Goal: Task Accomplishment & Management: Use online tool/utility

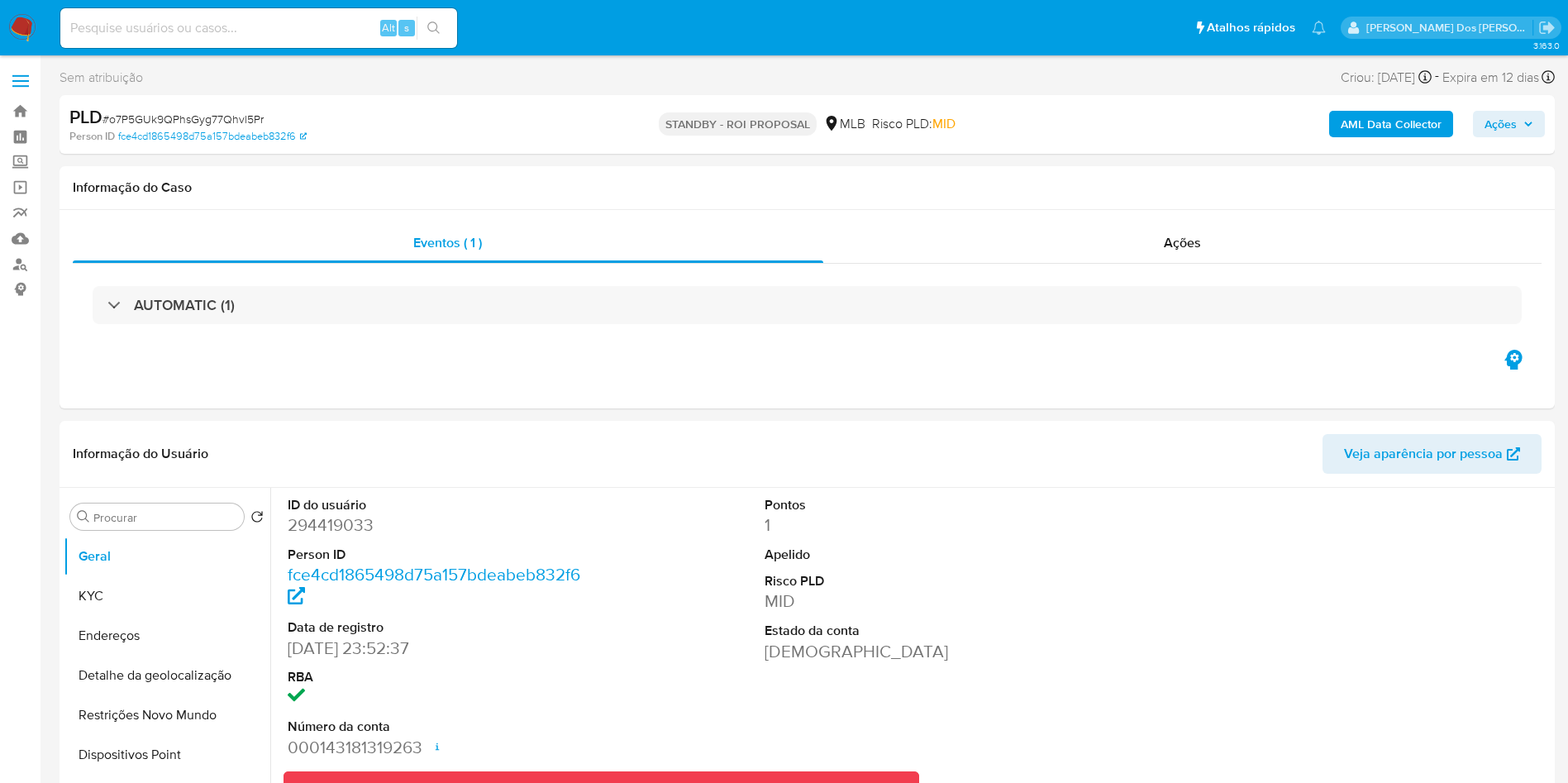
select select "10"
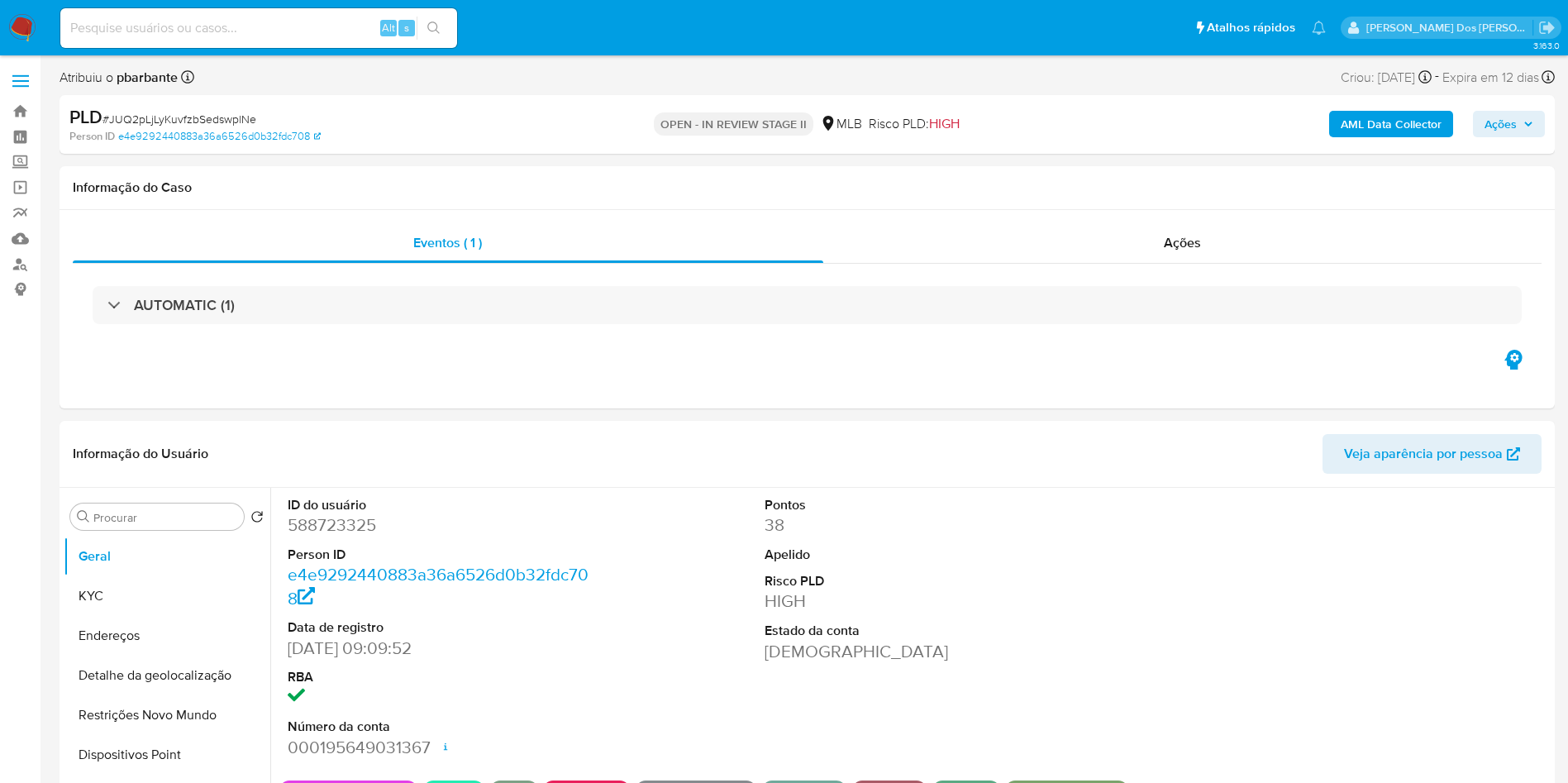
select select "10"
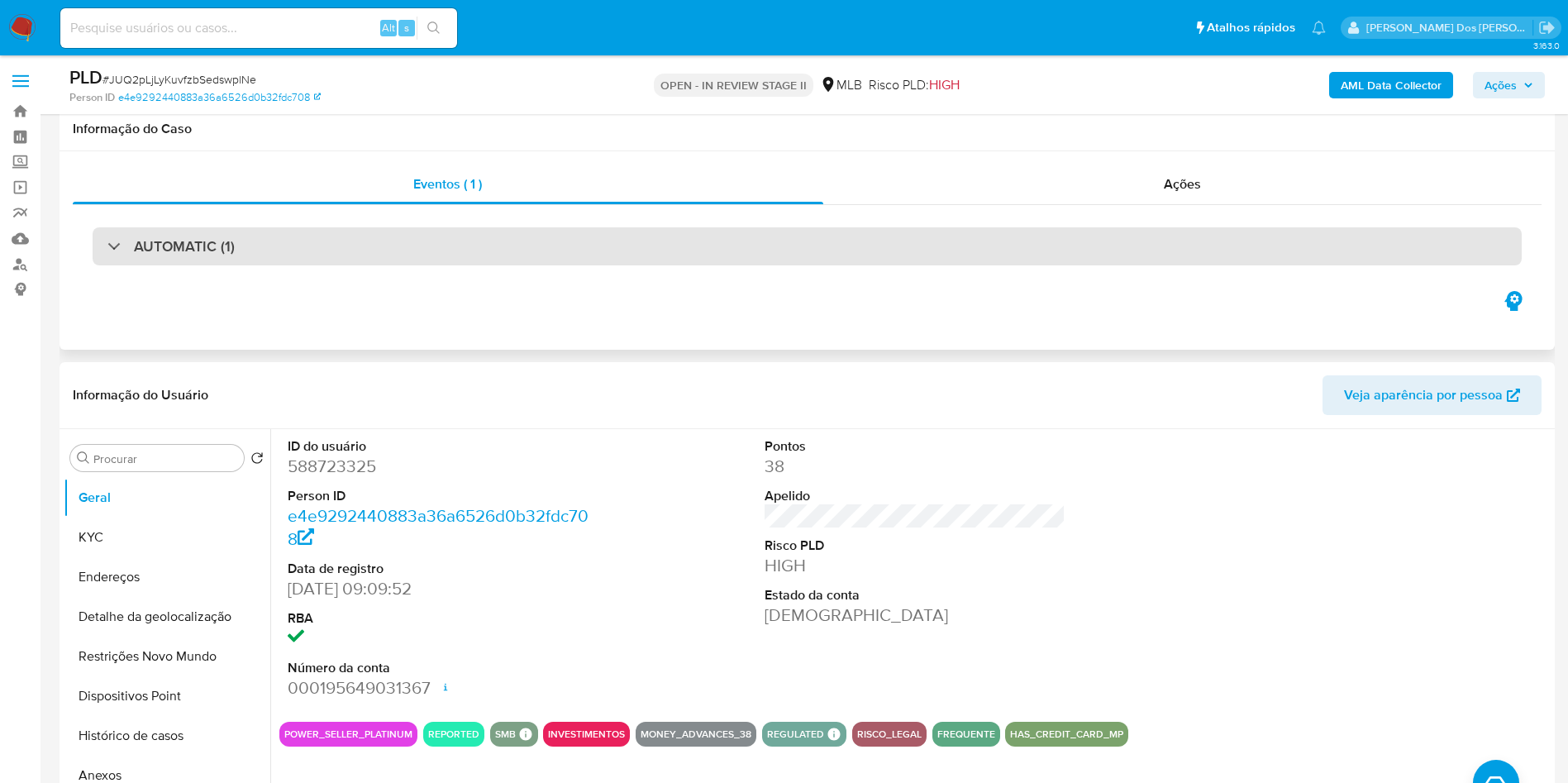
scroll to position [154, 0]
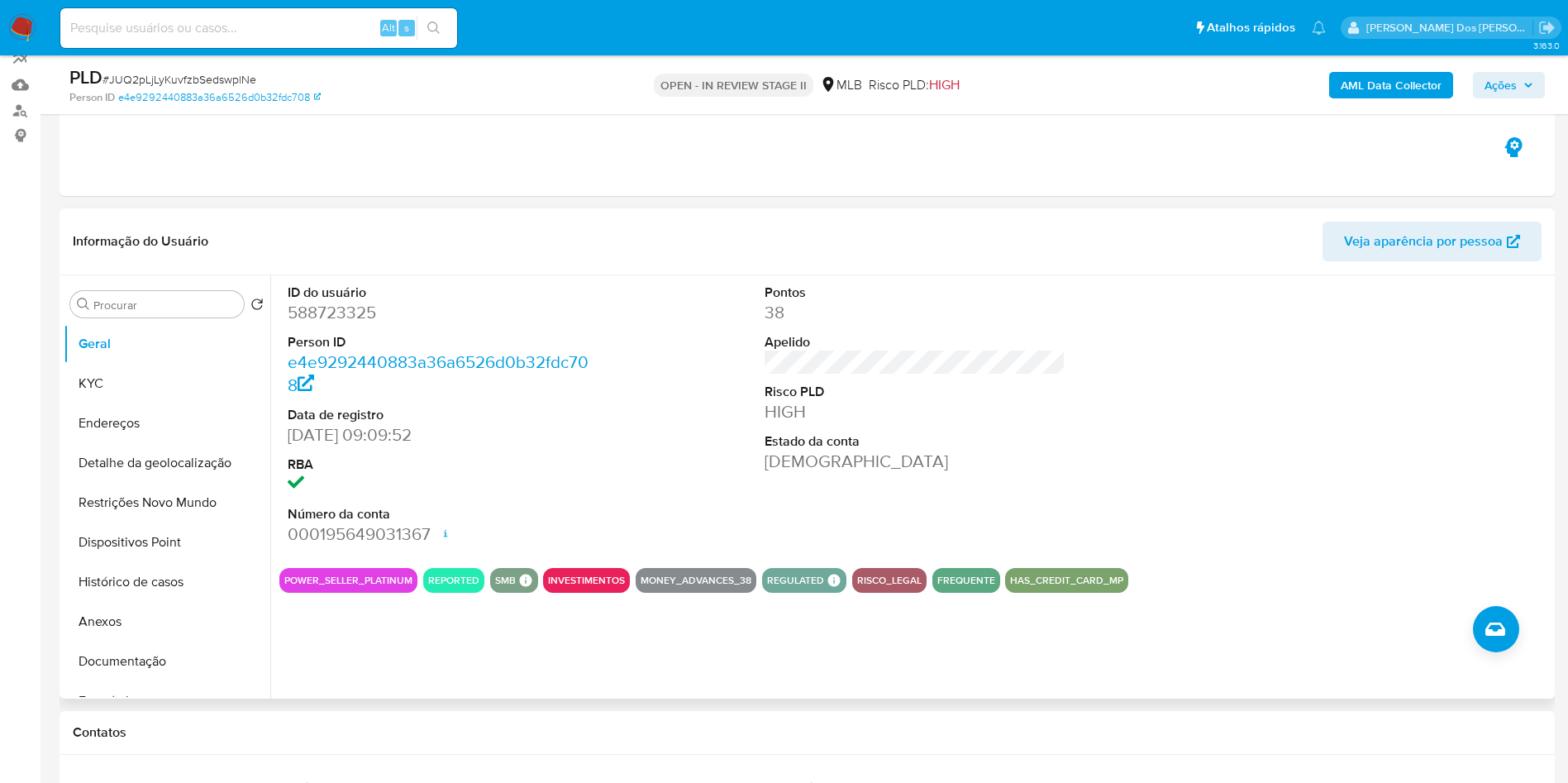
click at [338, 324] on dd "588723325" at bounding box center [438, 312] width 302 height 23
copy dd "588723325"
click at [168, 602] on button "Histórico de casos" at bounding box center [160, 582] width 194 height 40
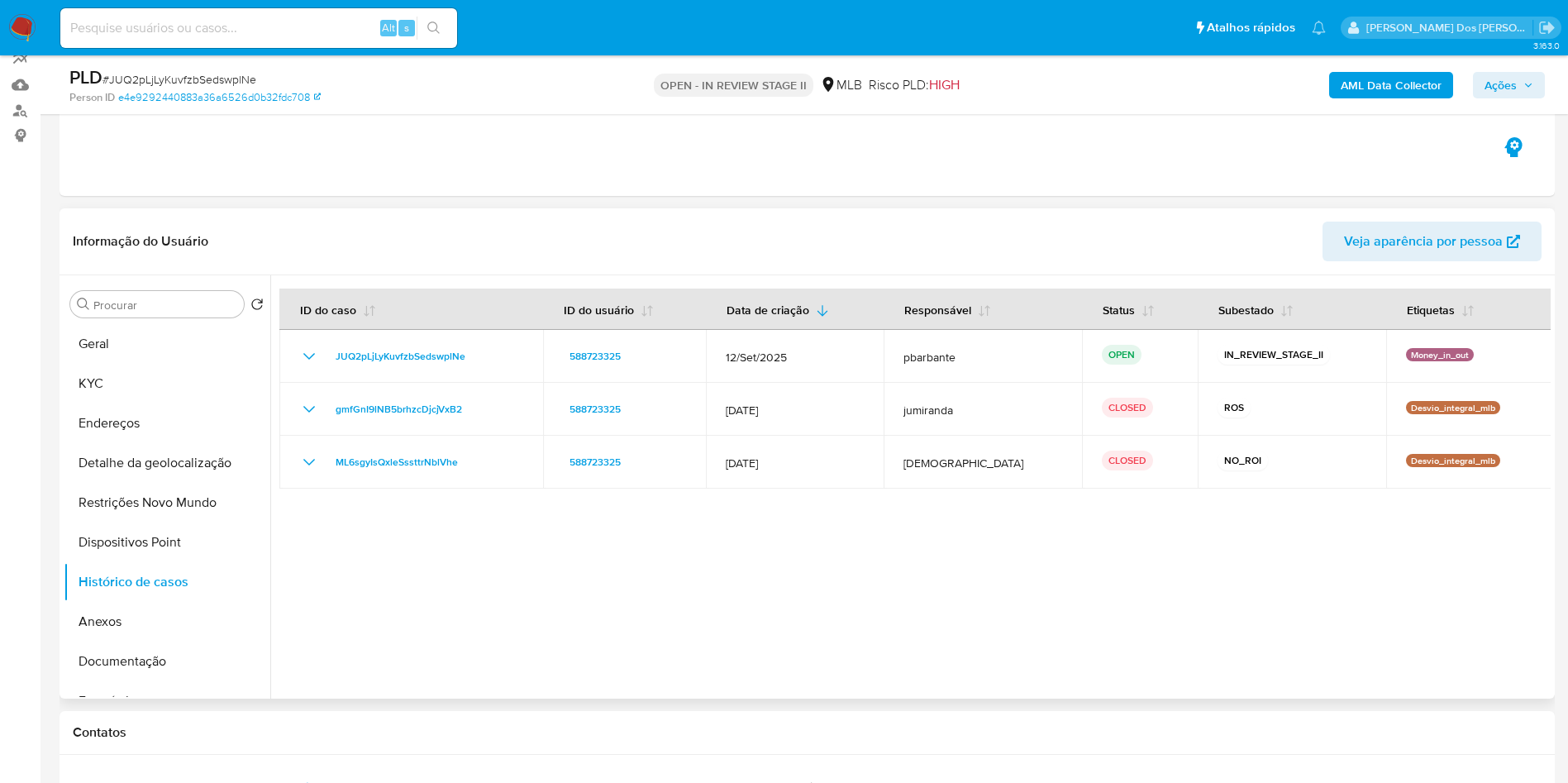
scroll to position [0, 0]
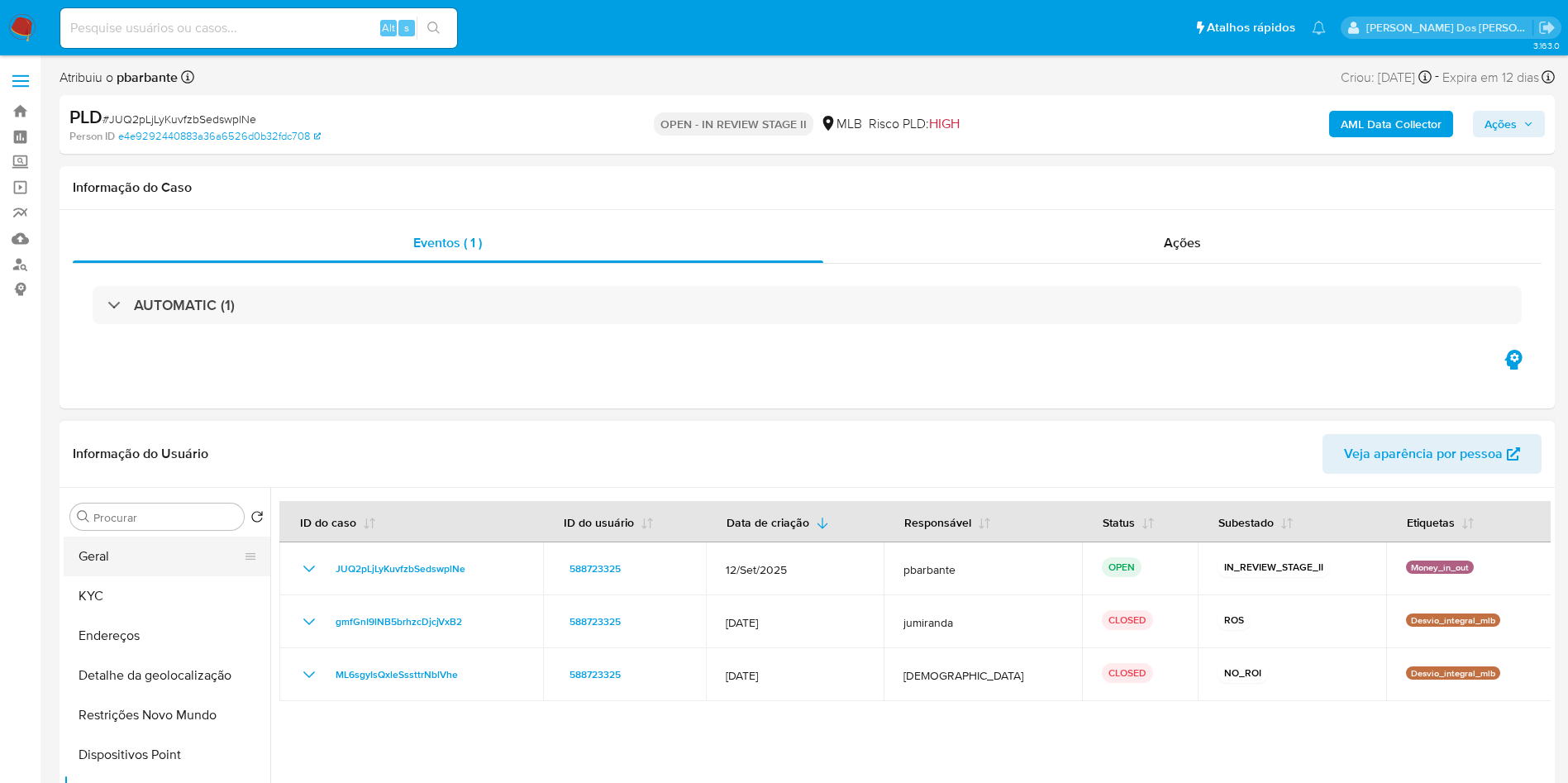
click at [149, 577] on button "Geral" at bounding box center [160, 557] width 194 height 40
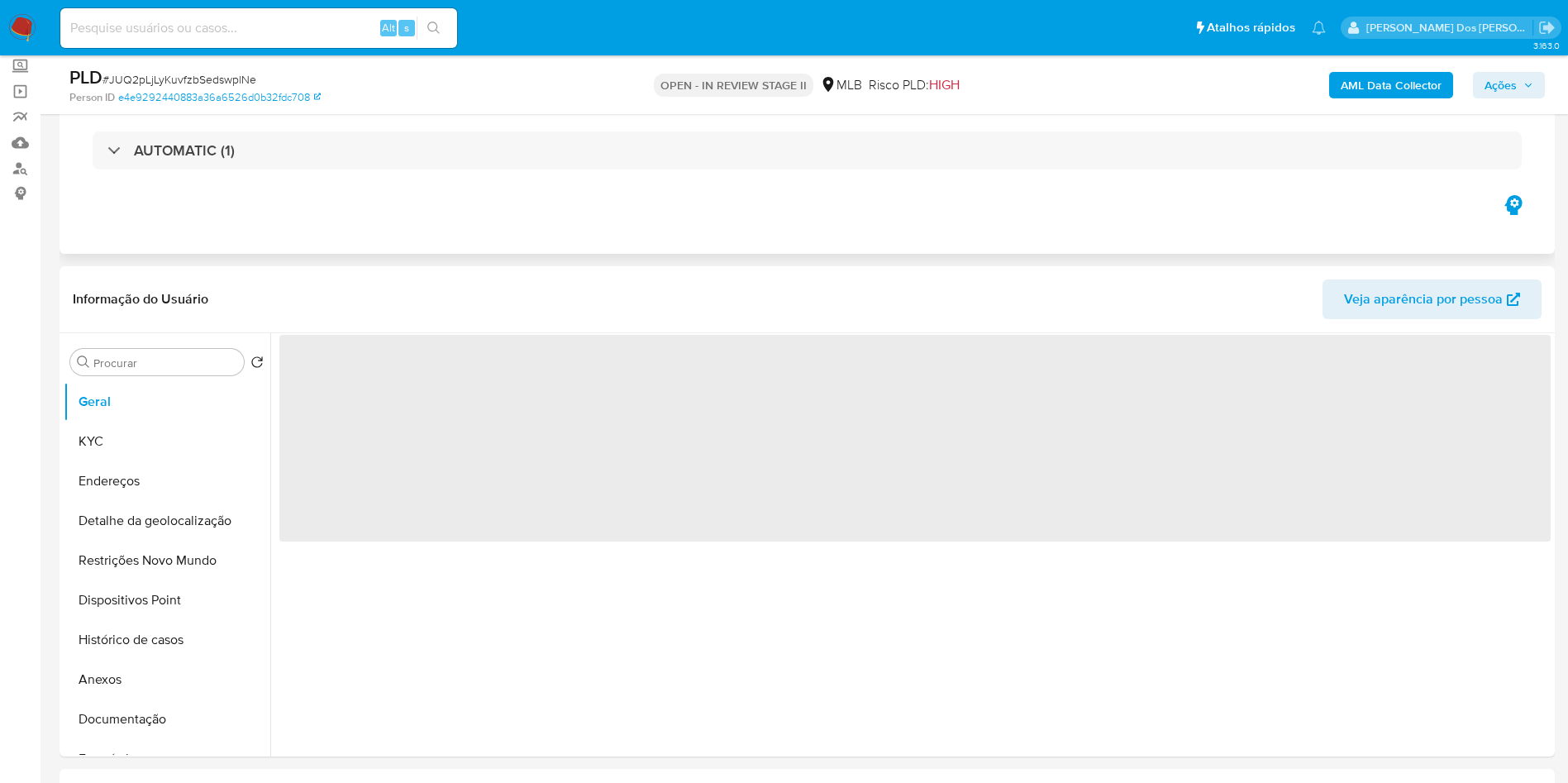
scroll to position [96, 0]
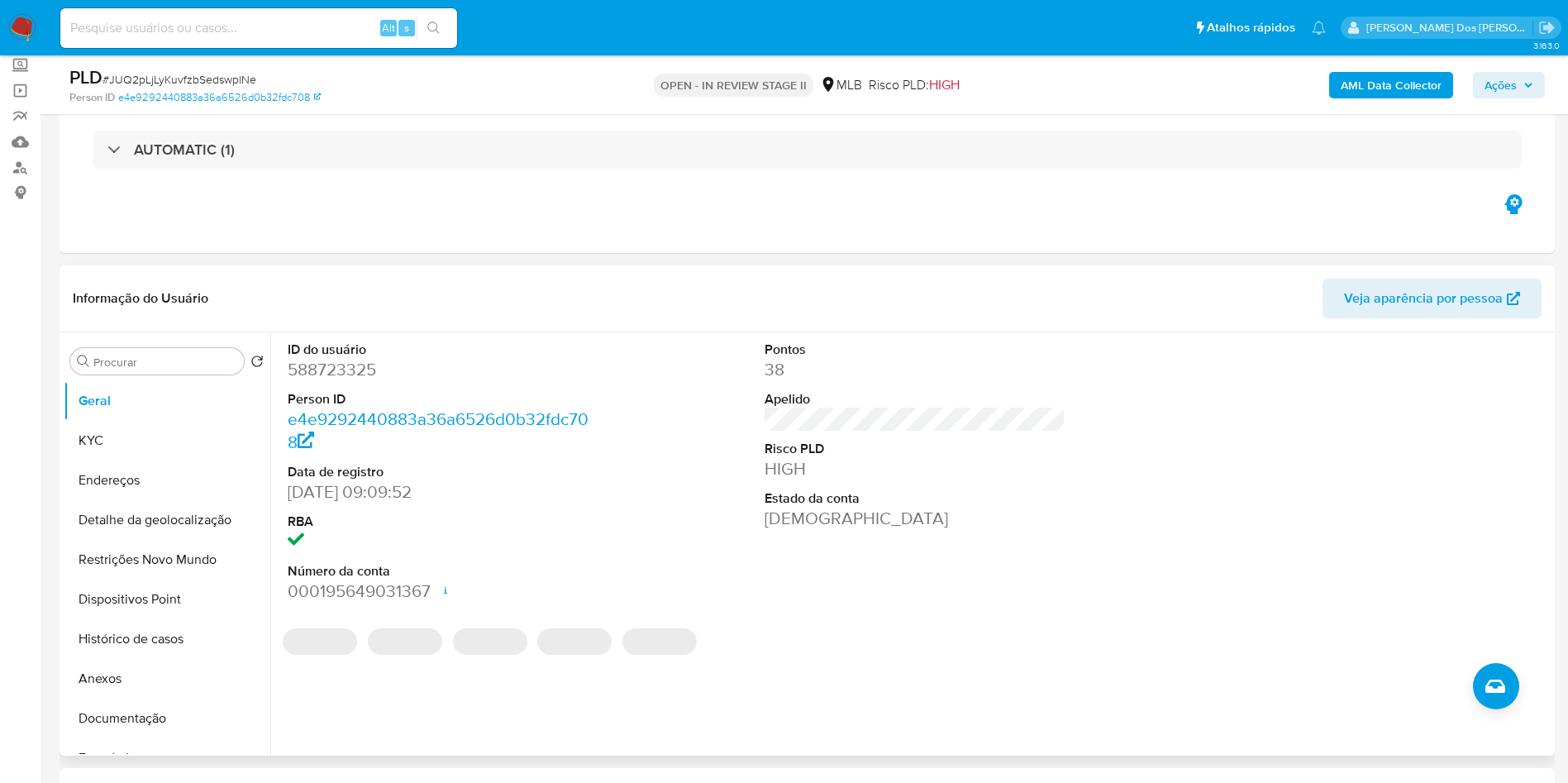
click at [335, 381] on dd "588723325" at bounding box center [438, 369] width 302 height 23
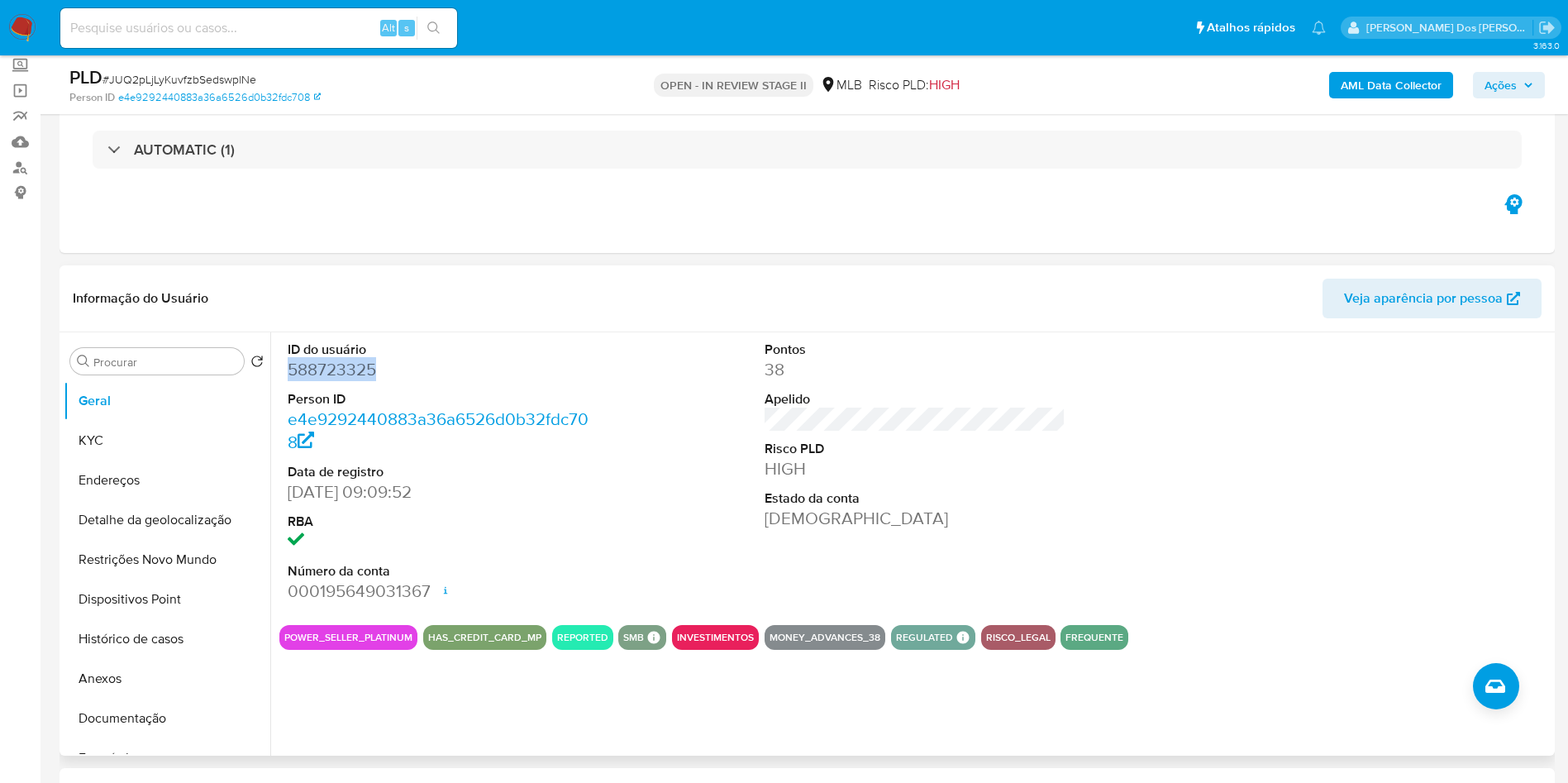
copy dd "588723325"
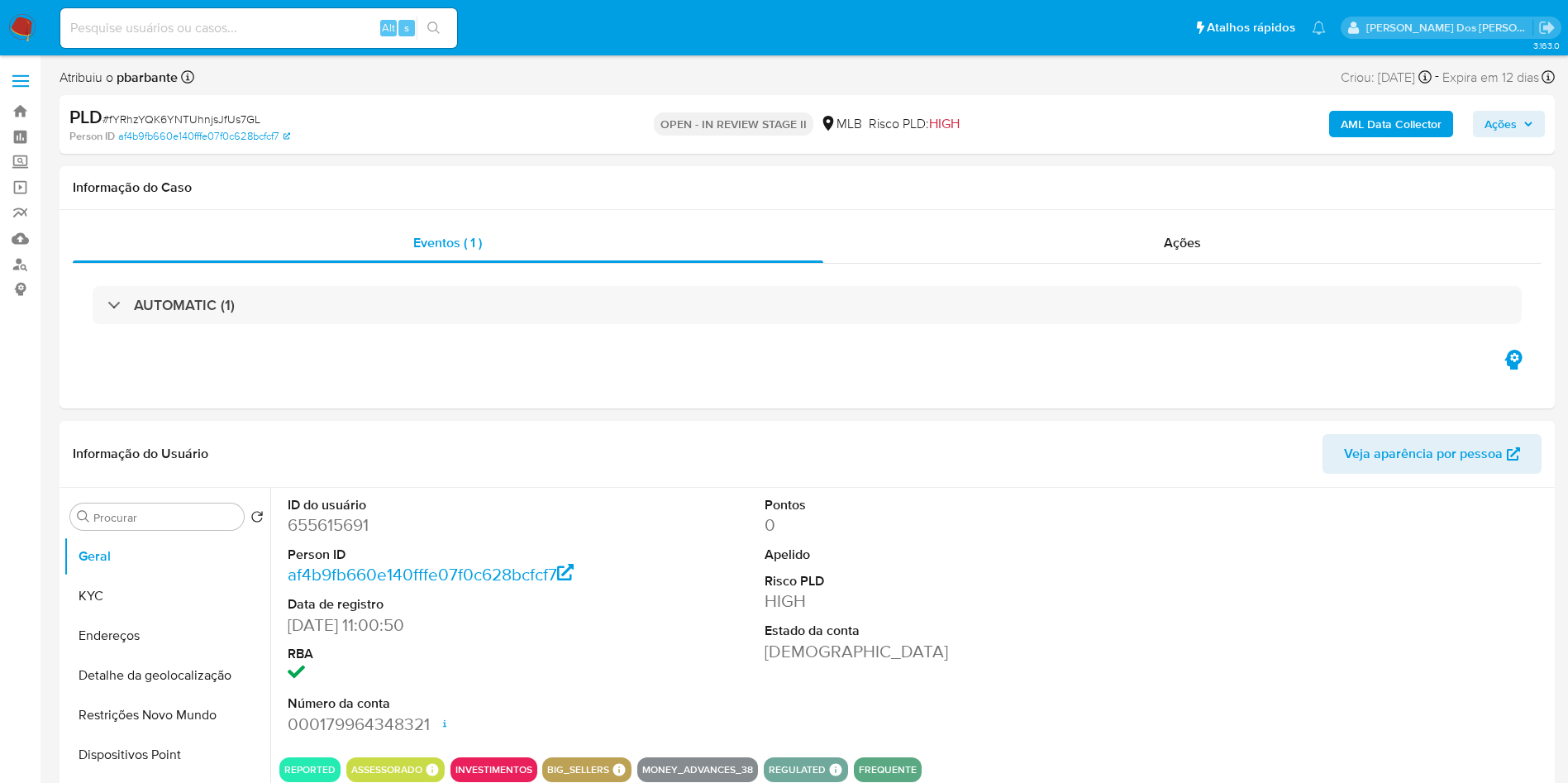
select select "10"
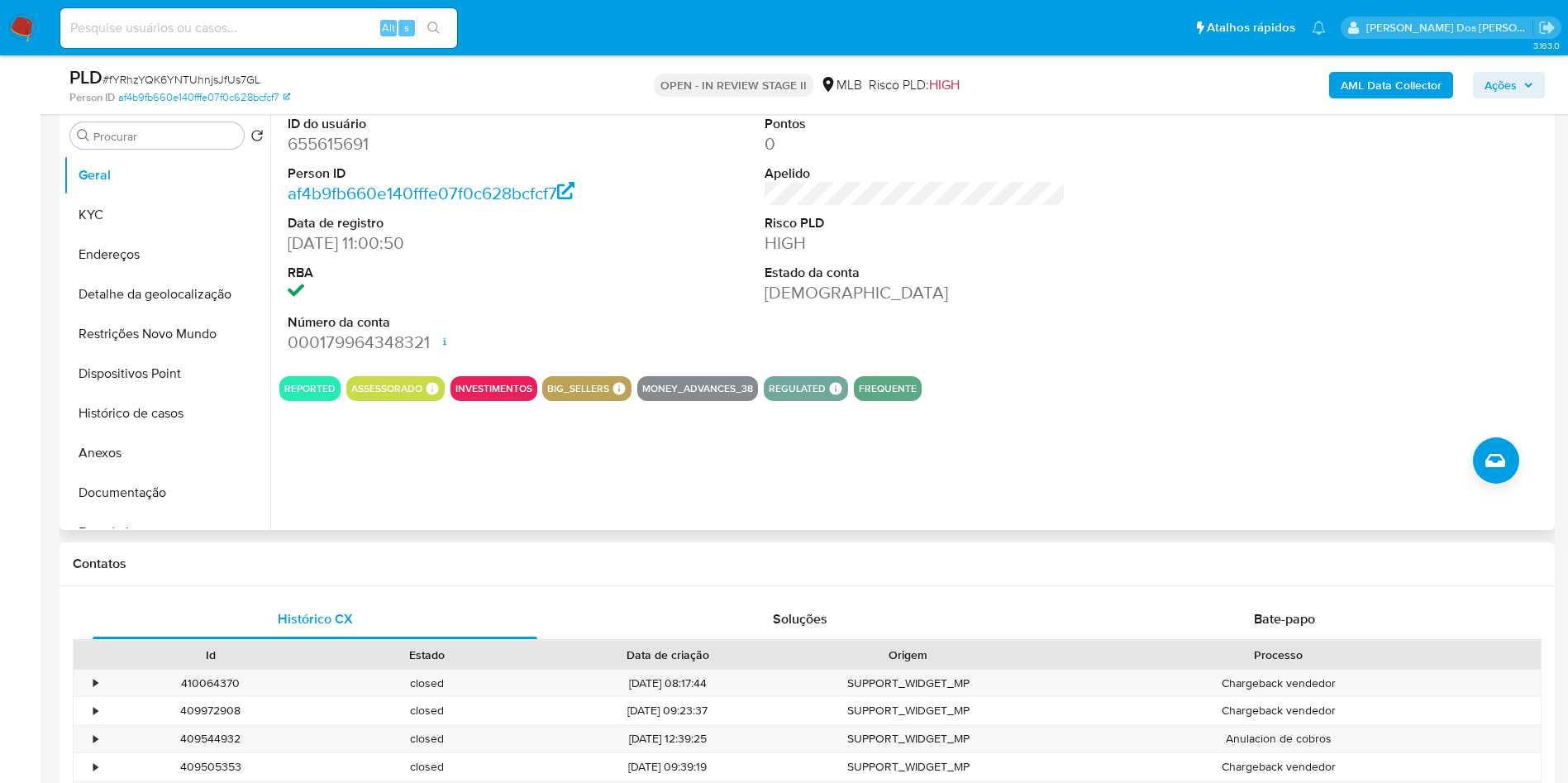
scroll to position [183, 0]
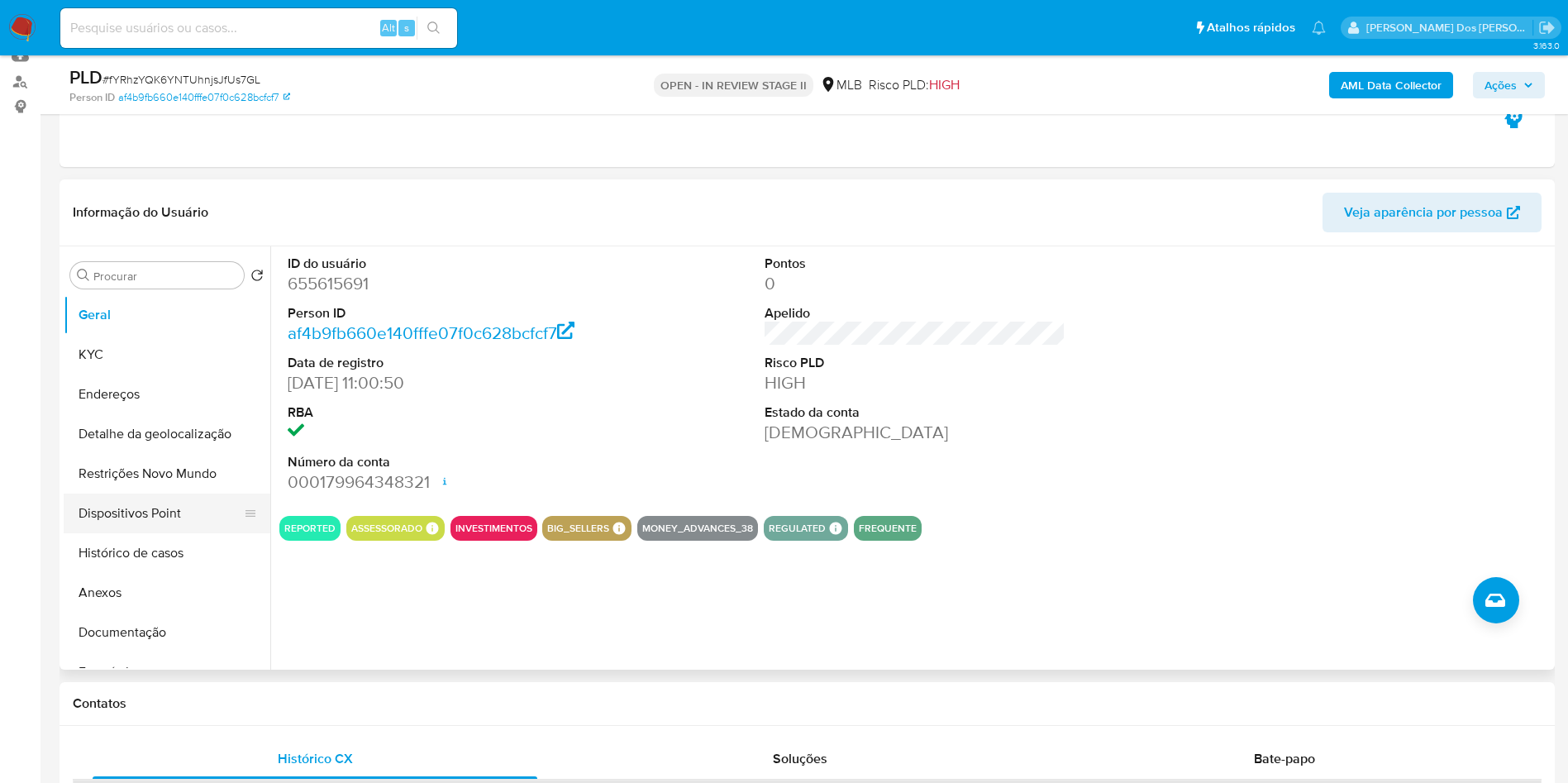
click at [175, 533] on button "Dispositivos Point" at bounding box center [160, 514] width 194 height 40
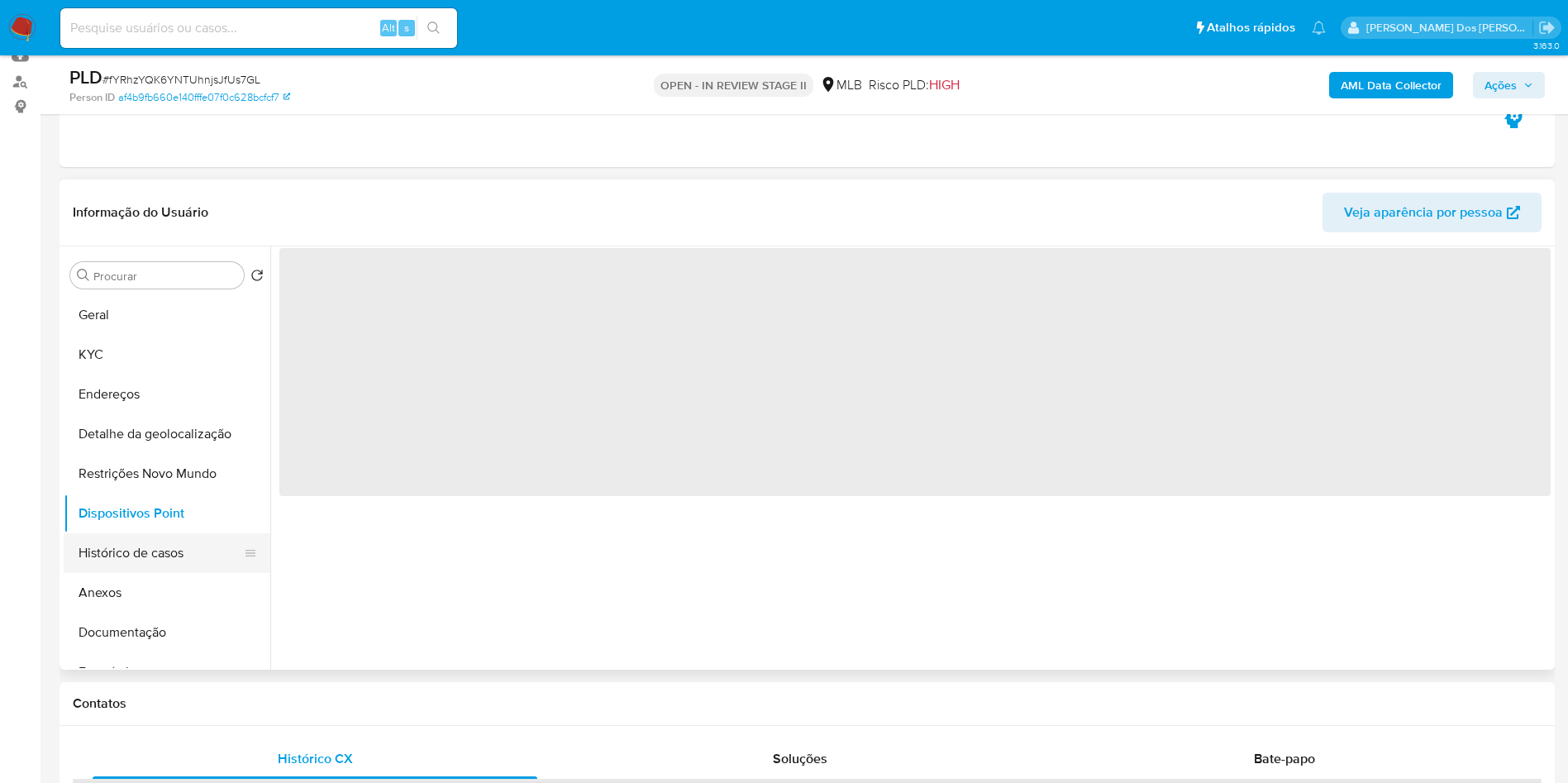
click at [147, 573] on button "Histórico de casos" at bounding box center [160, 553] width 194 height 40
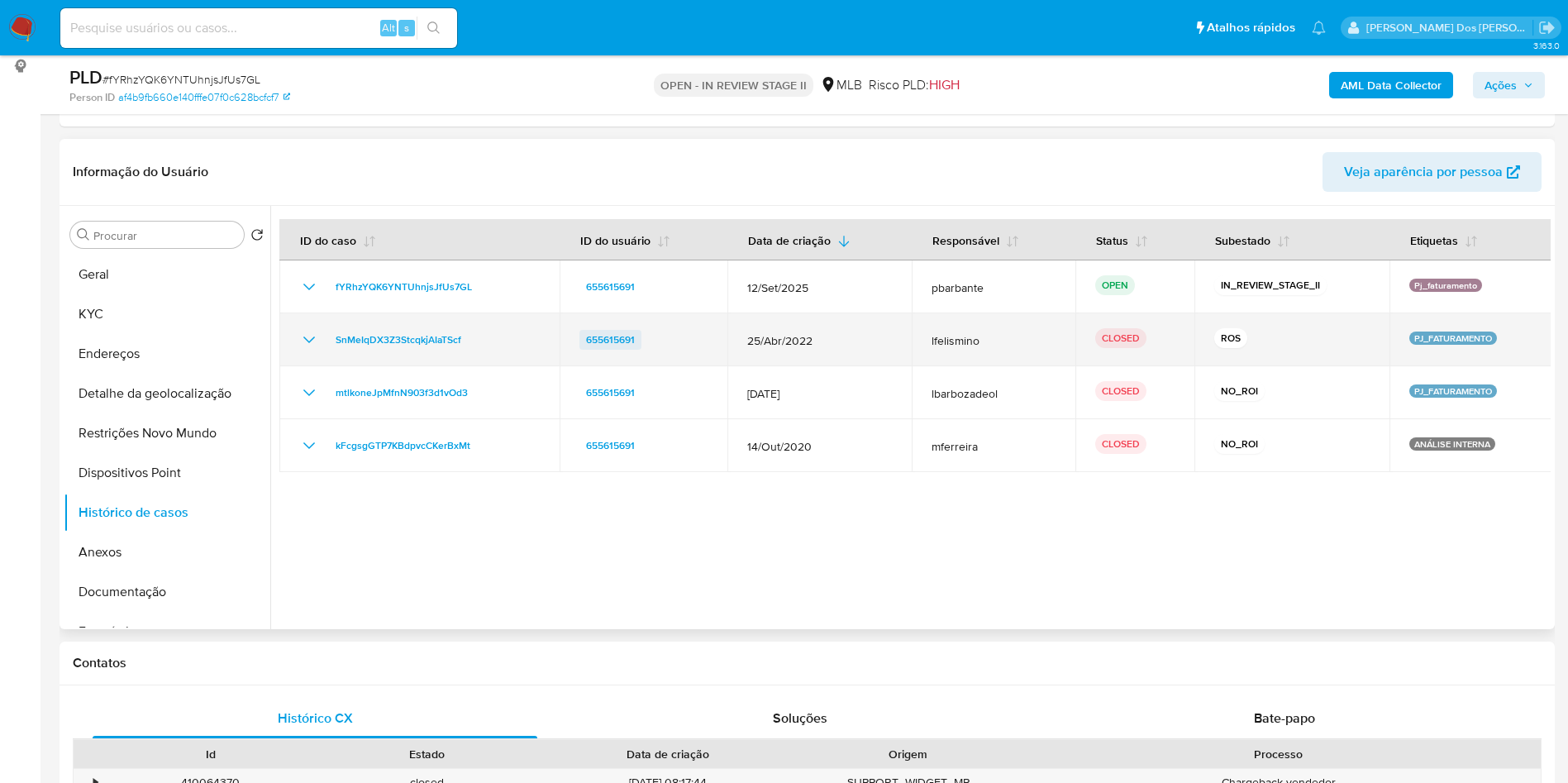
scroll to position [225, 0]
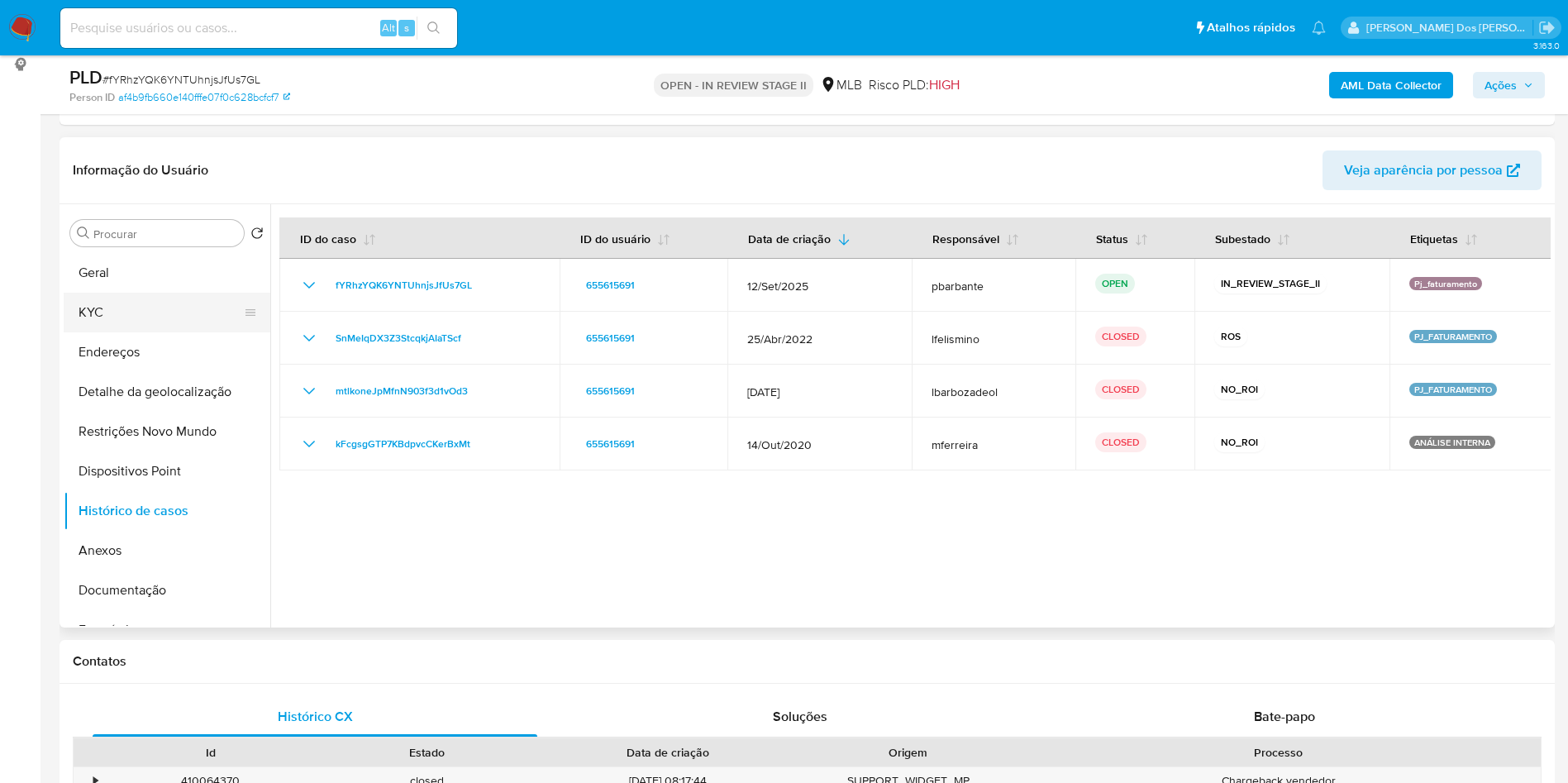
click at [138, 320] on button "KYC" at bounding box center [160, 313] width 194 height 40
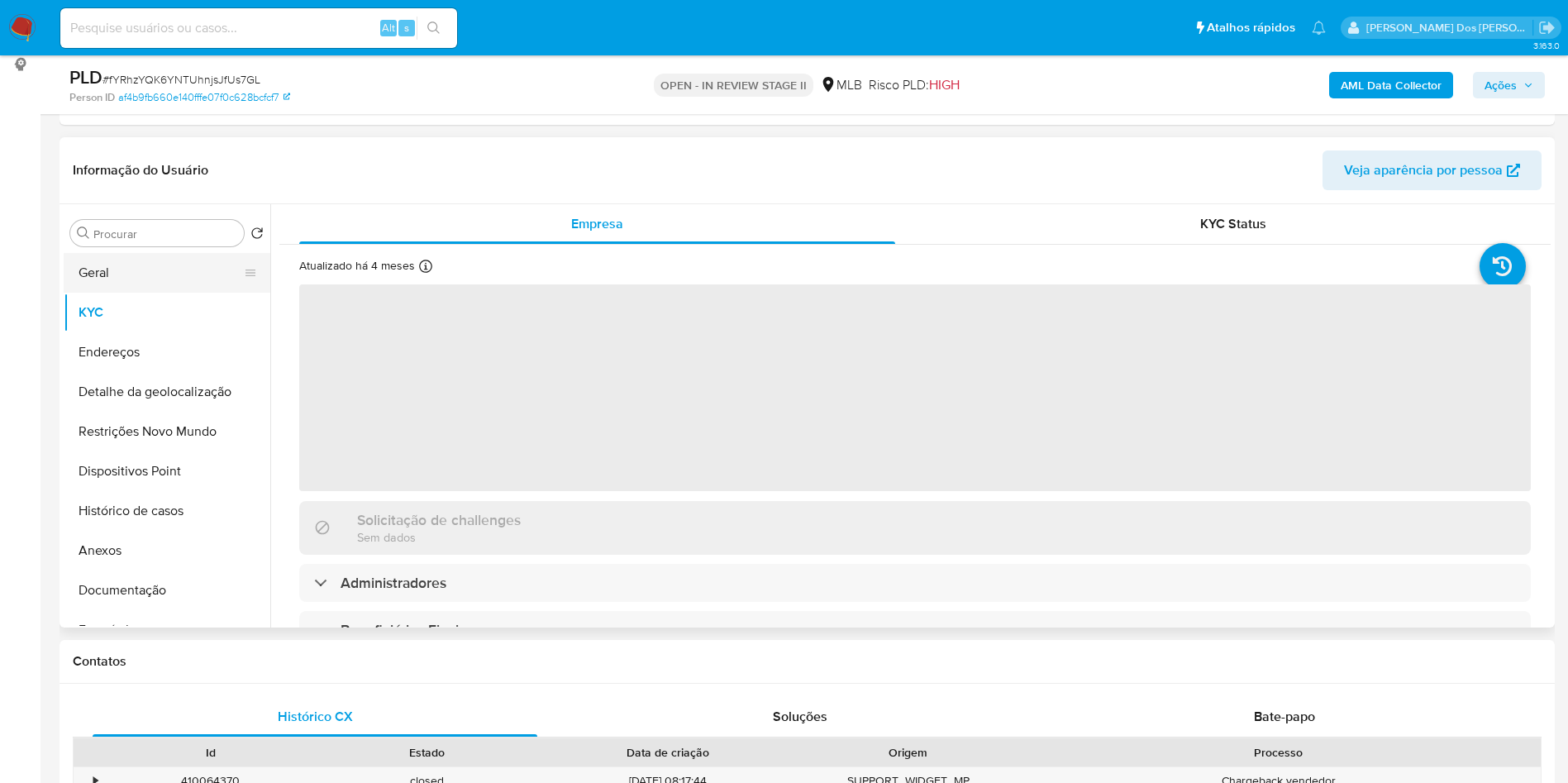
click at [149, 293] on button "Geral" at bounding box center [160, 273] width 194 height 40
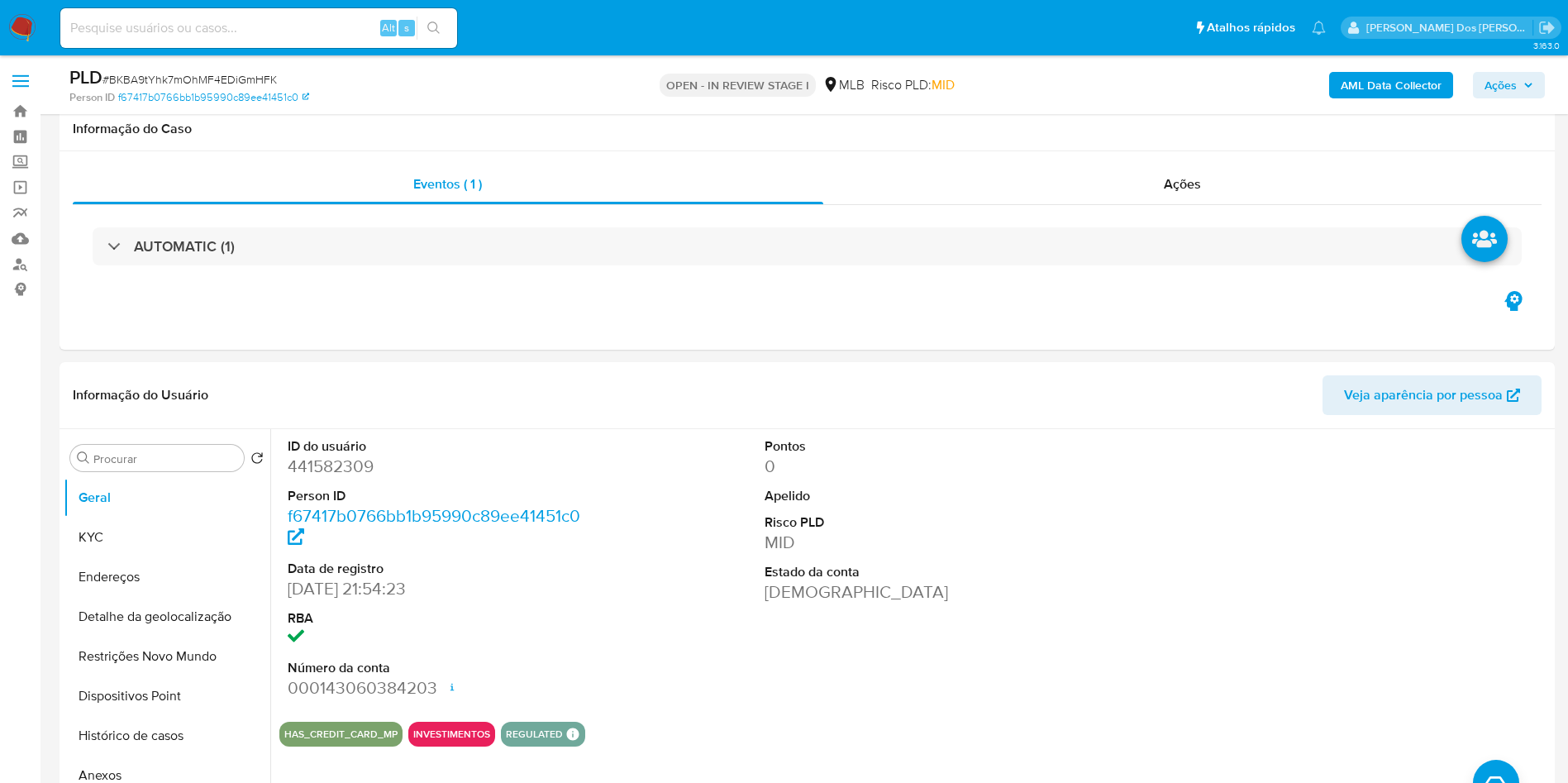
select select "10"
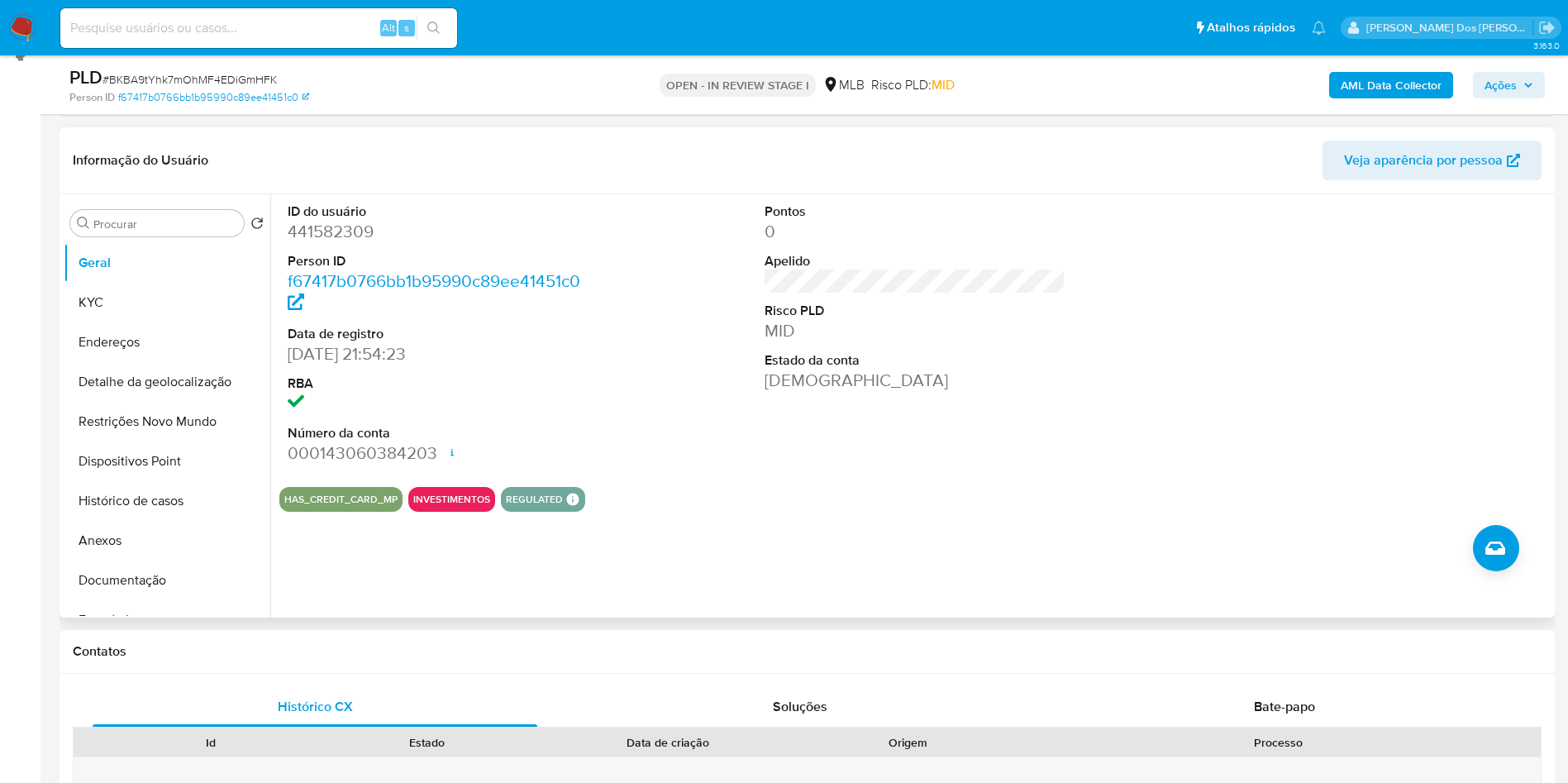
scroll to position [236, 0]
click at [122, 515] on button "Histórico de casos" at bounding box center [160, 500] width 194 height 40
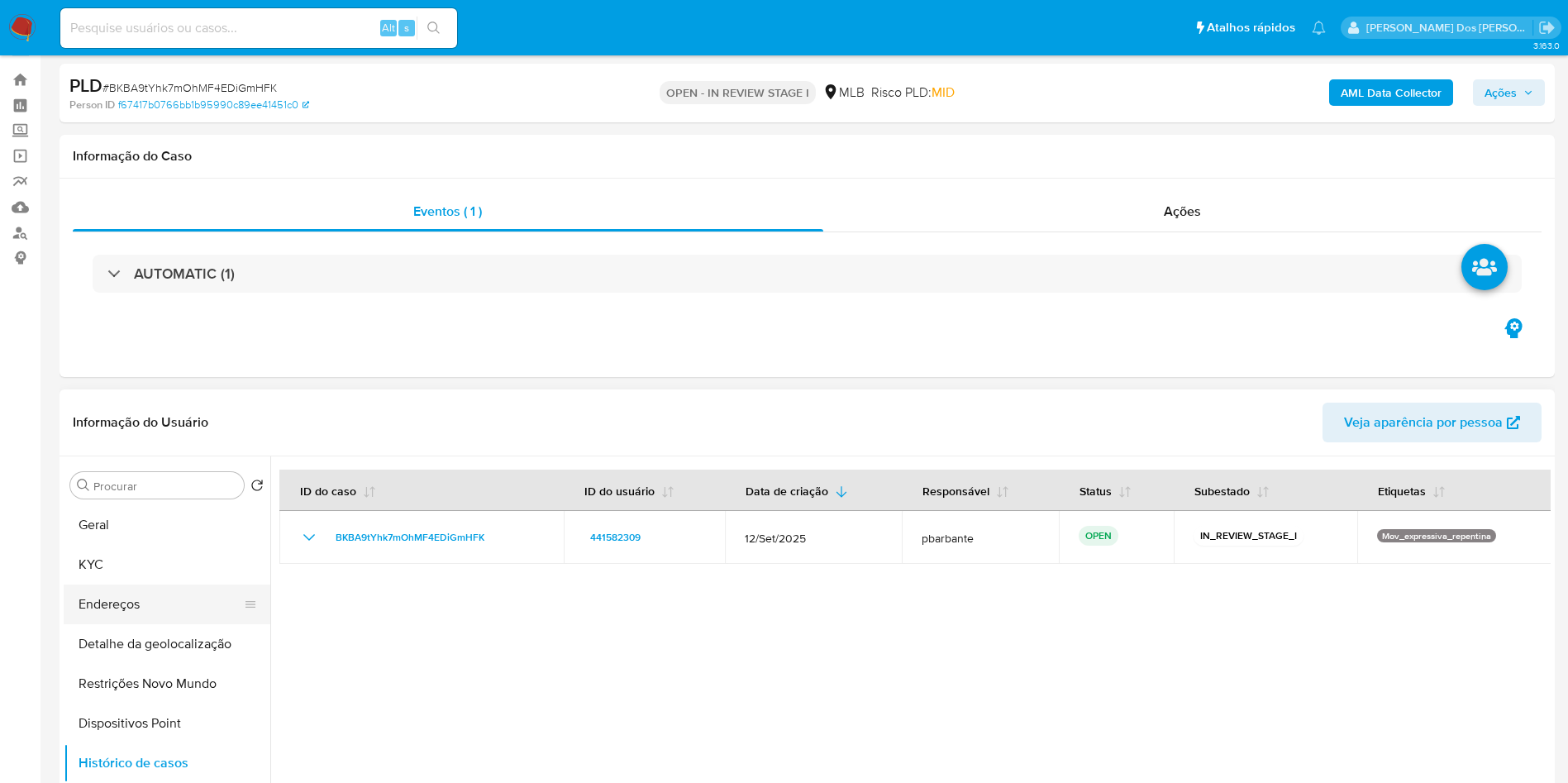
scroll to position [30, 0]
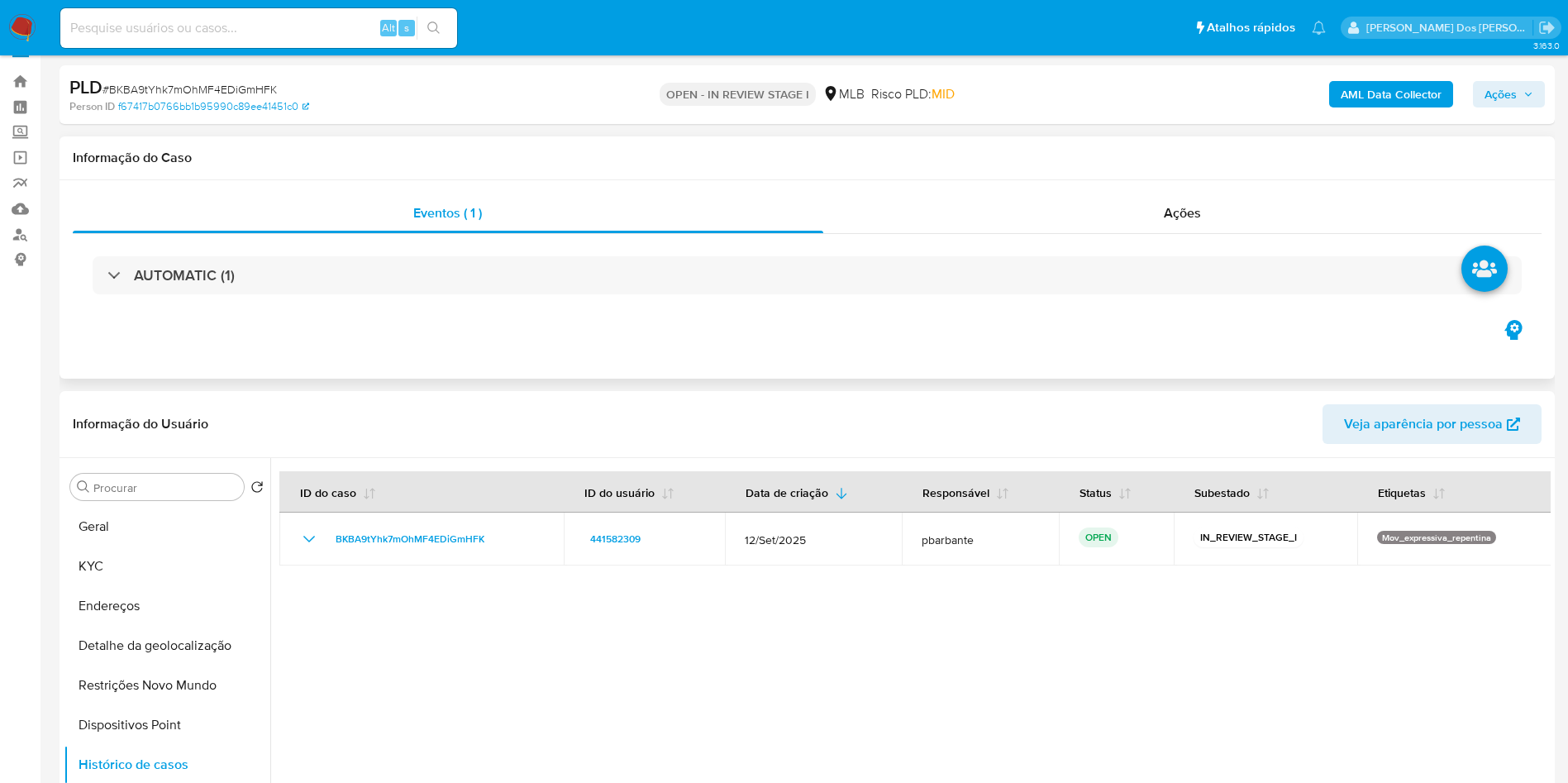
click at [404, 296] on div "AUTOMATIC (1)" at bounding box center [807, 275] width 1469 height 83
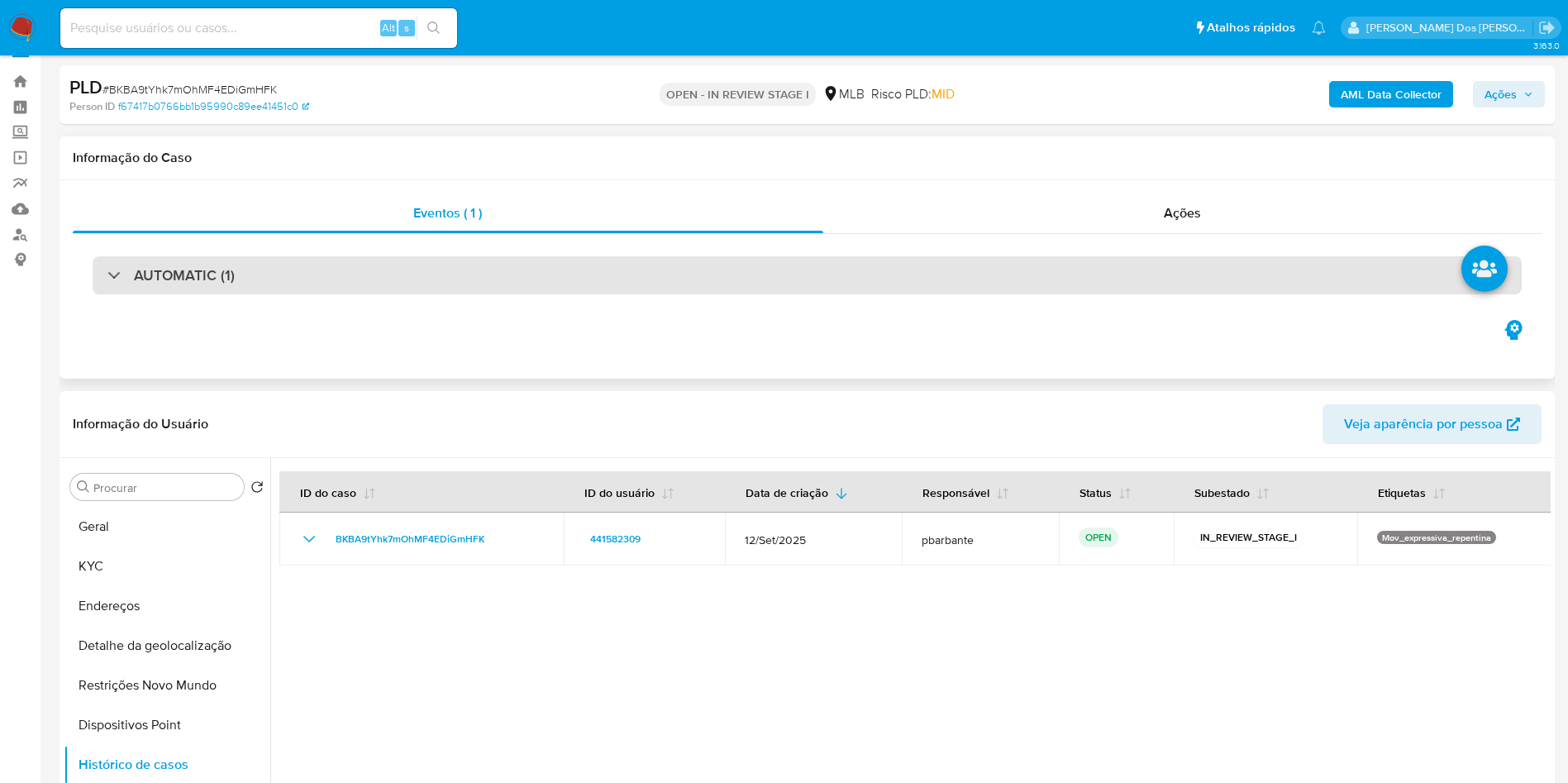
click at [434, 278] on div "AUTOMATIC (1)" at bounding box center [807, 276] width 1429 height 38
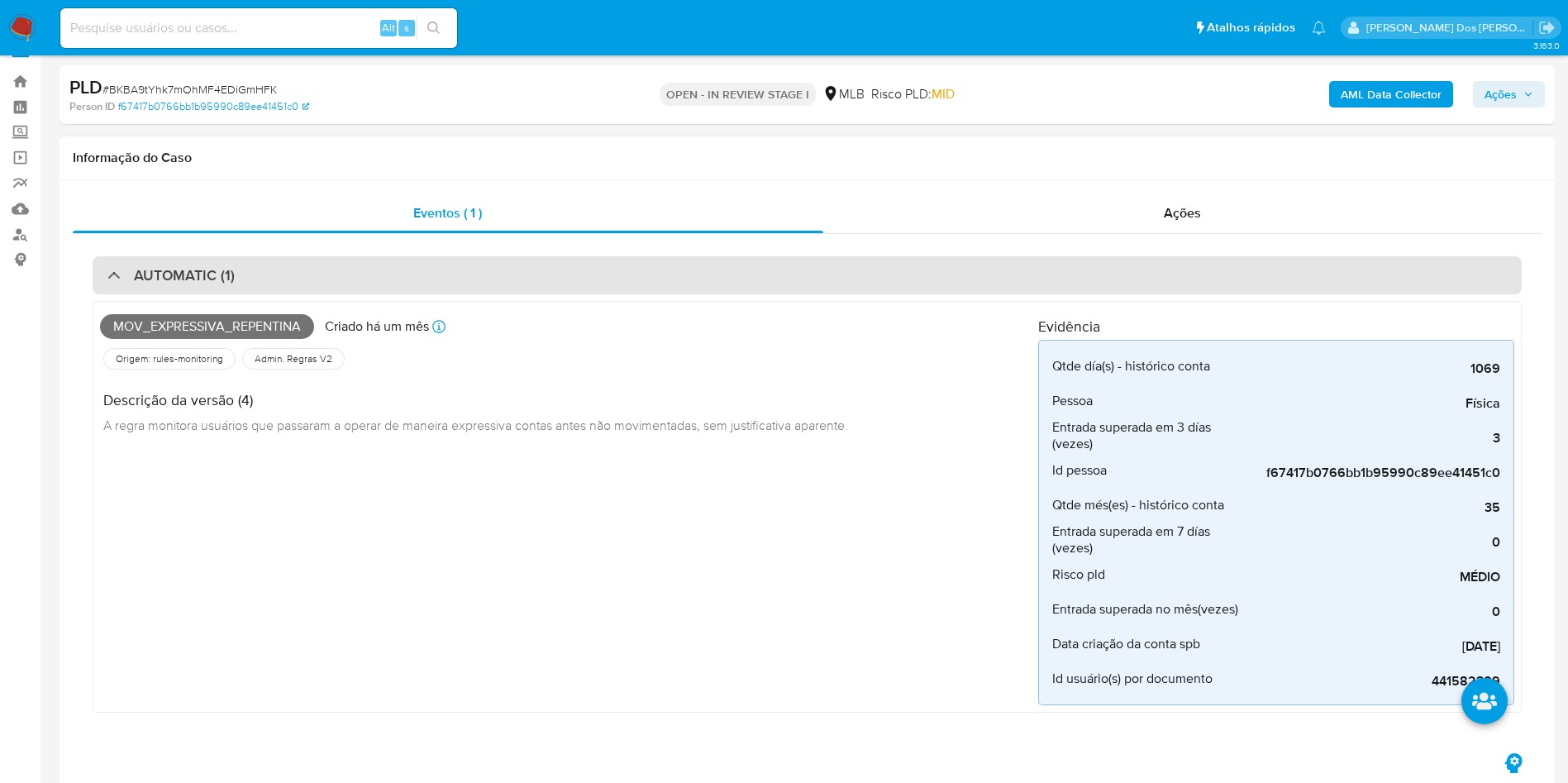
click at [434, 278] on div "AUTOMATIC (1)" at bounding box center [807, 276] width 1429 height 38
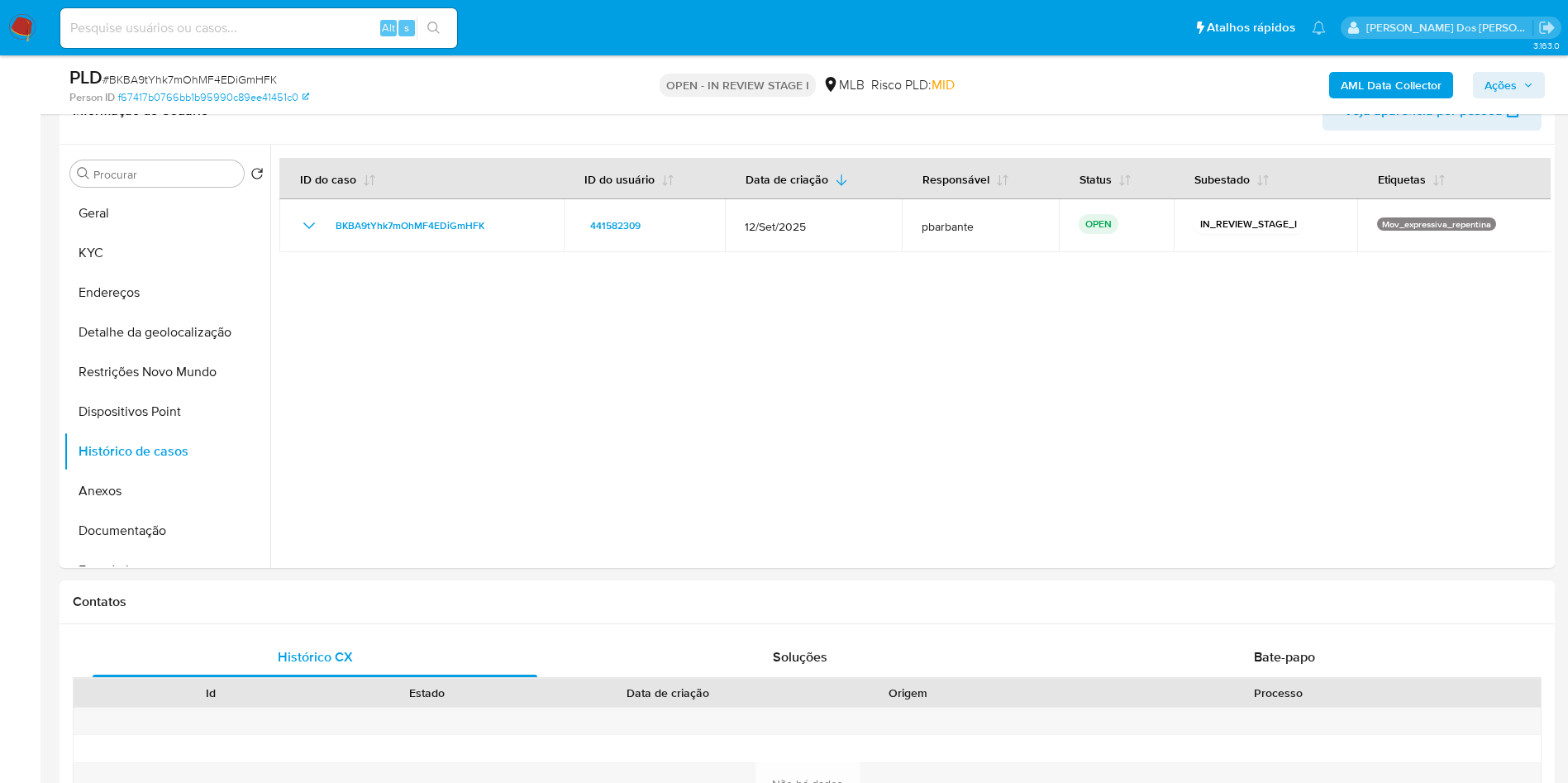
scroll to position [309, 0]
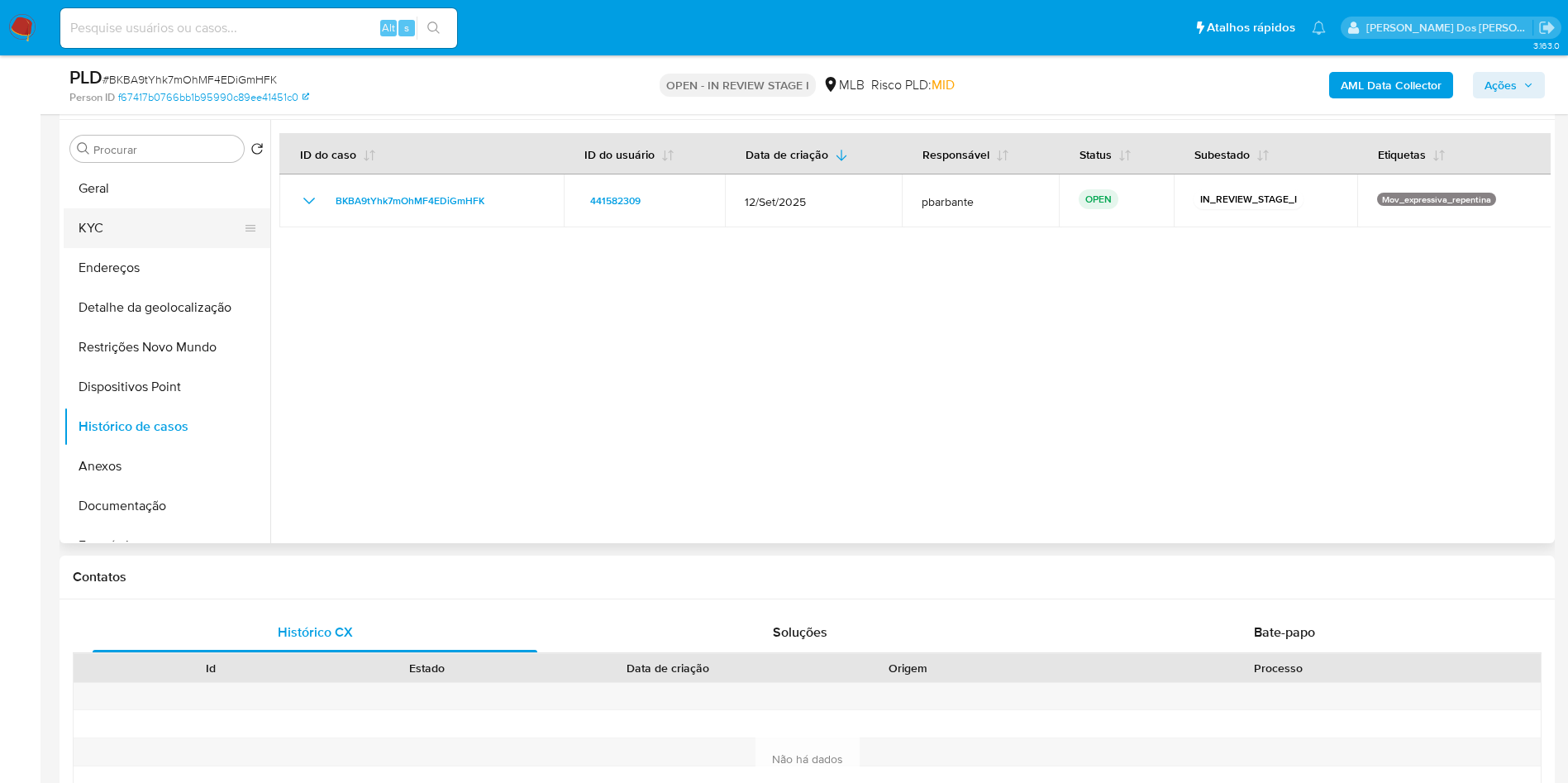
click at [147, 240] on button "KYC" at bounding box center [160, 228] width 194 height 40
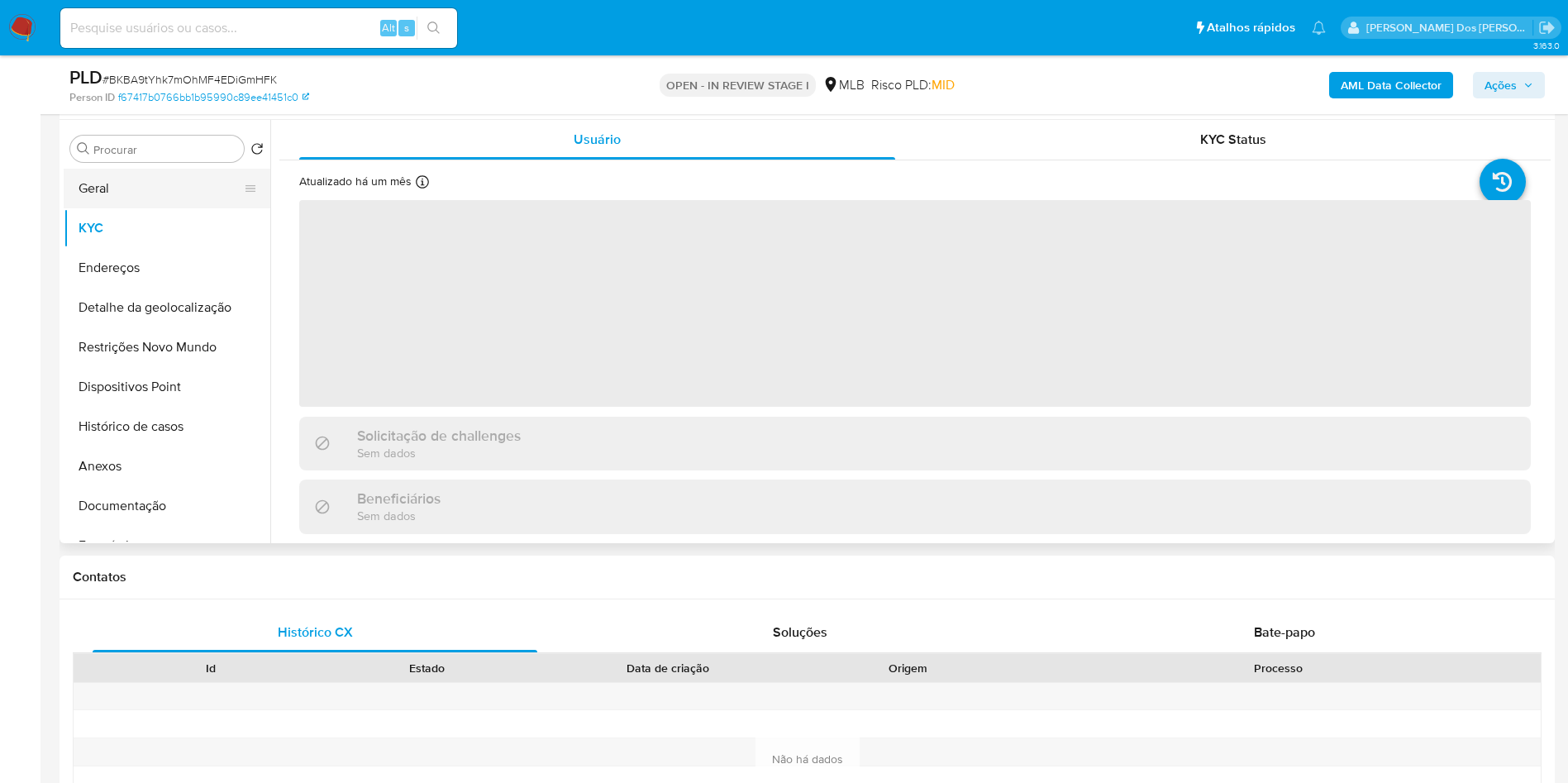
click at [155, 208] on button "Geral" at bounding box center [160, 188] width 194 height 40
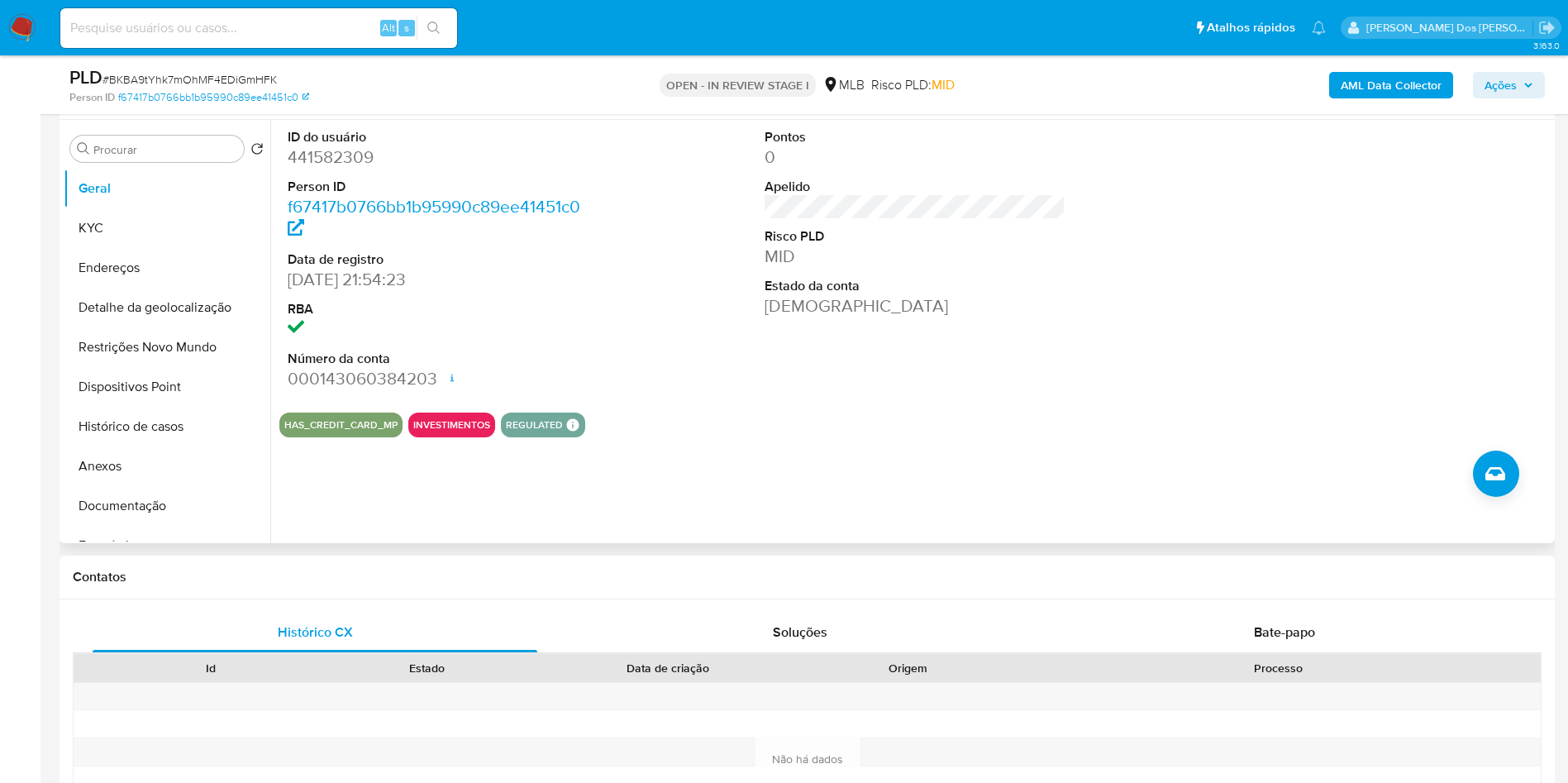
scroll to position [283, 0]
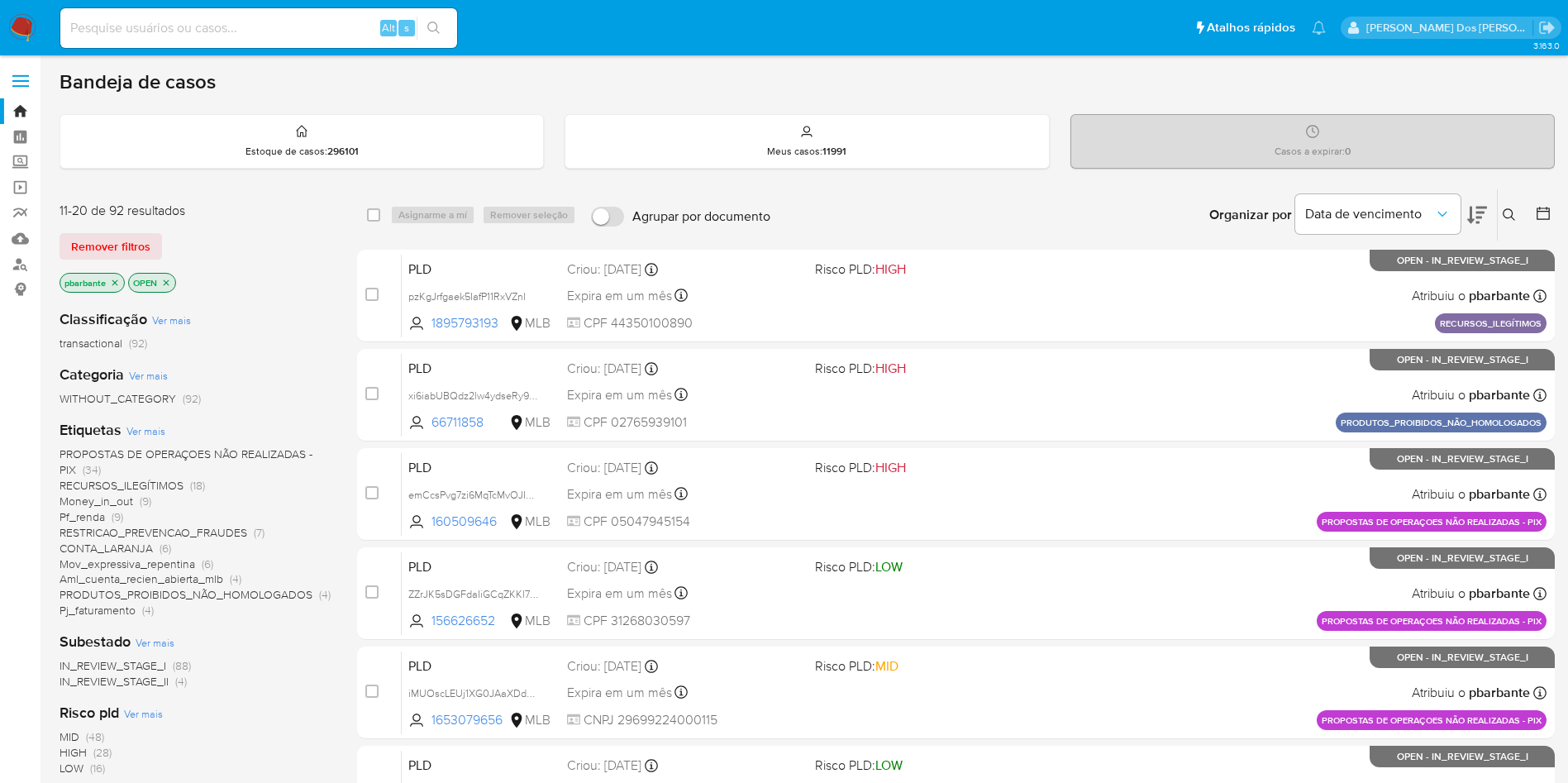
click at [1475, 211] on icon at bounding box center [1477, 215] width 20 height 20
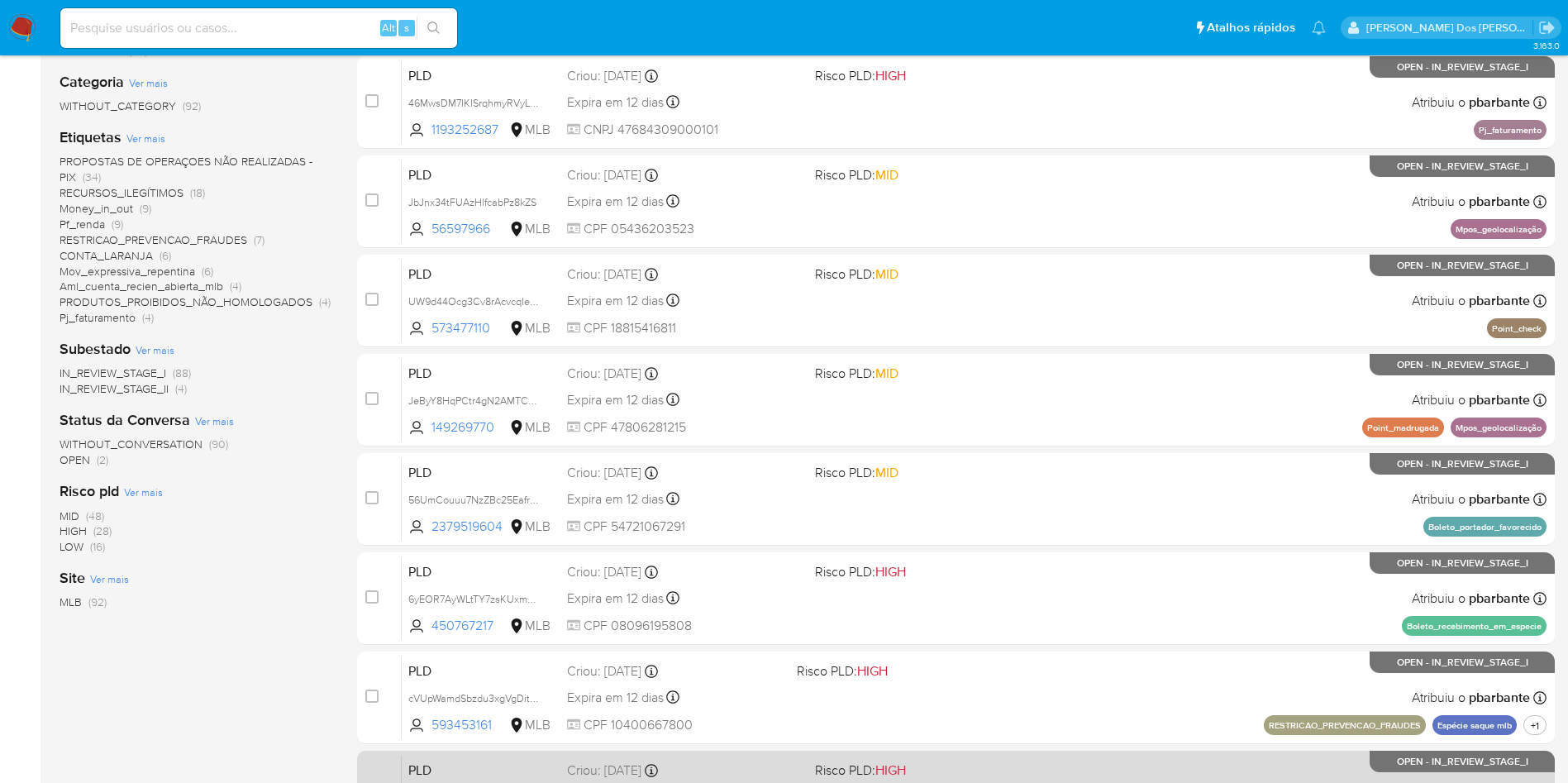
scroll to position [715, 0]
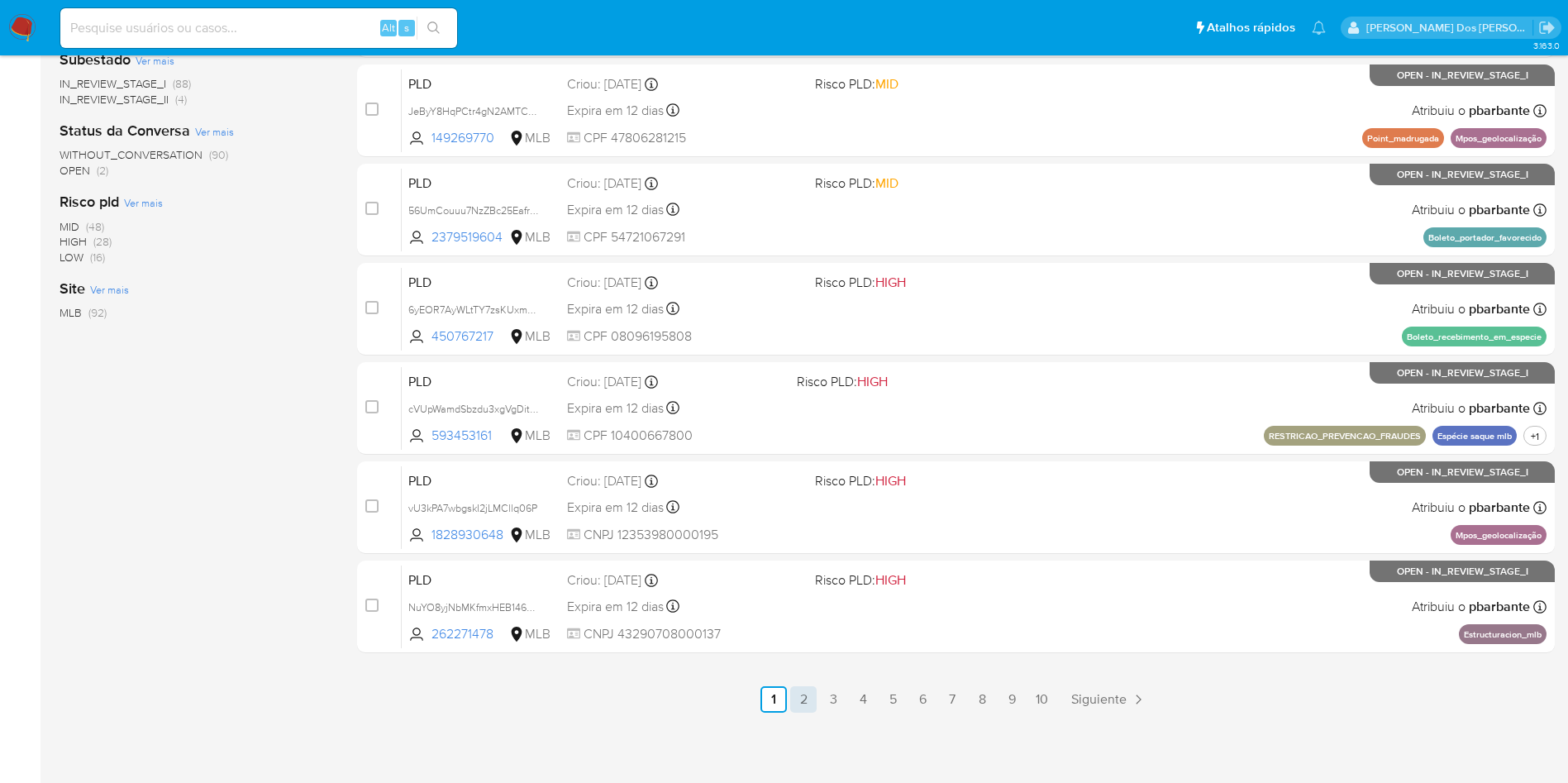
click at [816, 708] on link "2" at bounding box center [803, 699] width 26 height 26
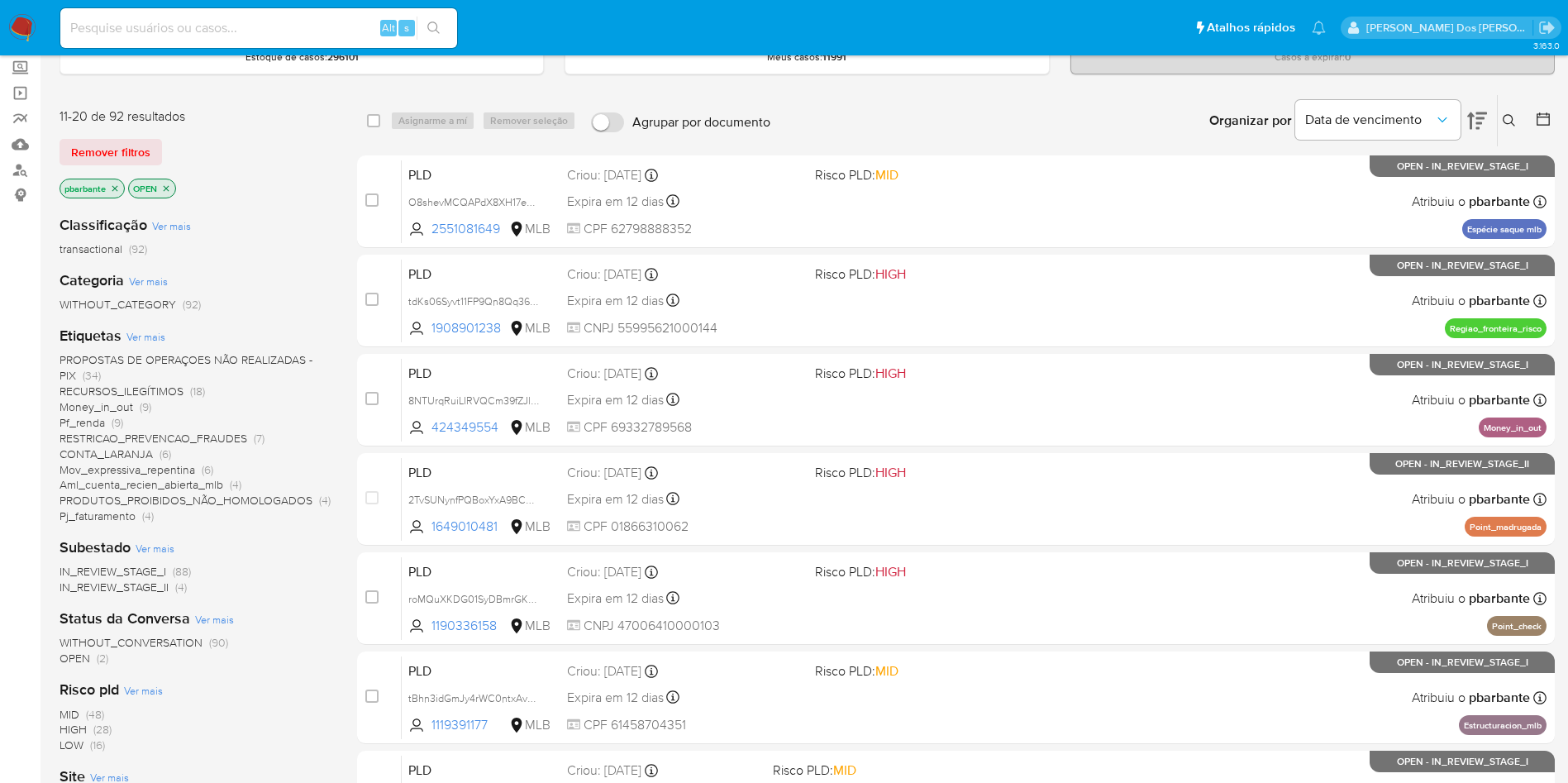
scroll to position [95, 0]
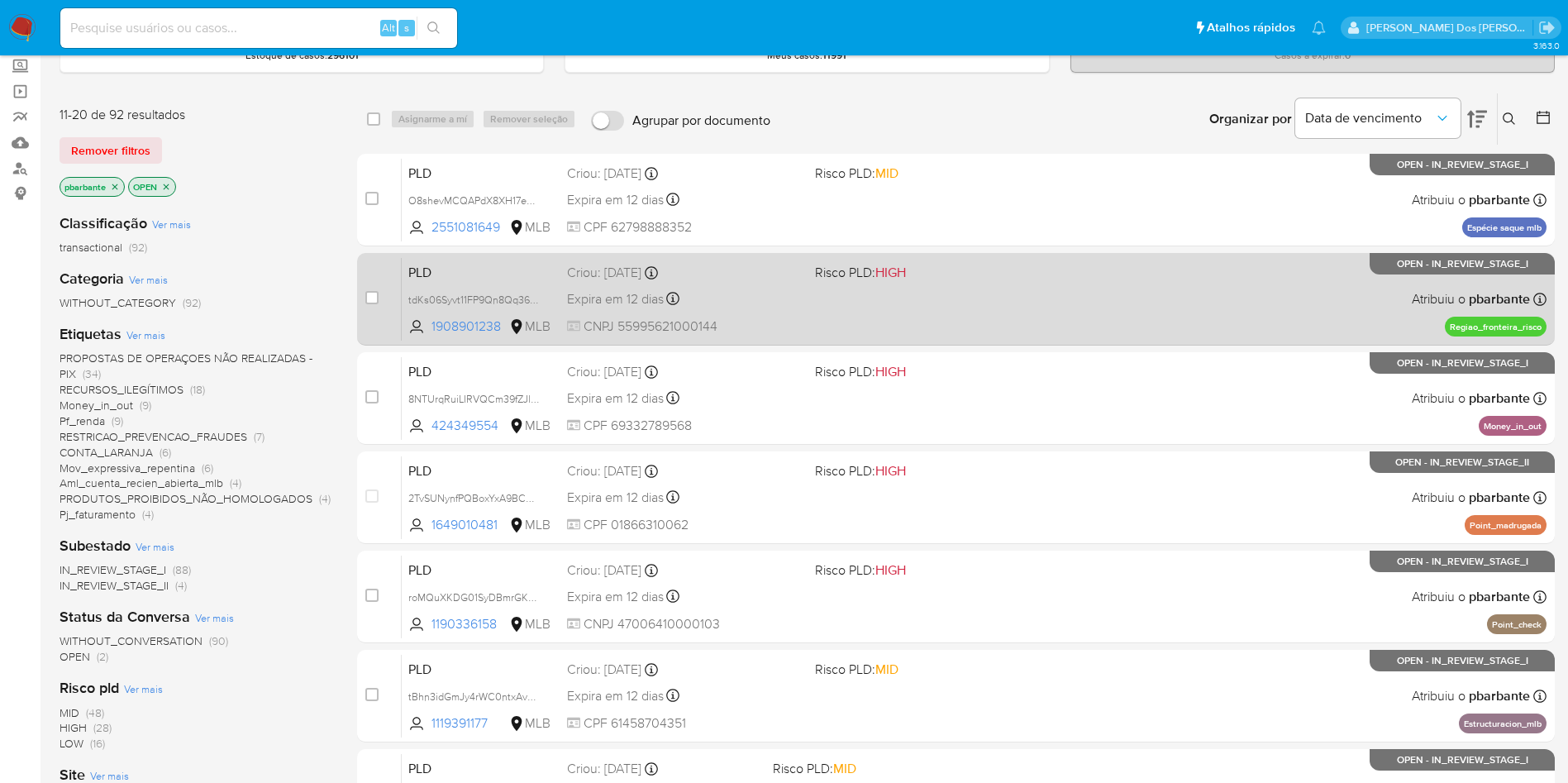
click at [994, 328] on div "PLD tdKs06Syvt11FP9Qn8Qq36Vp 1908901238 MLB Risco PLD: HIGH Criou: 12/09/2025 C…" at bounding box center [974, 299] width 1144 height 84
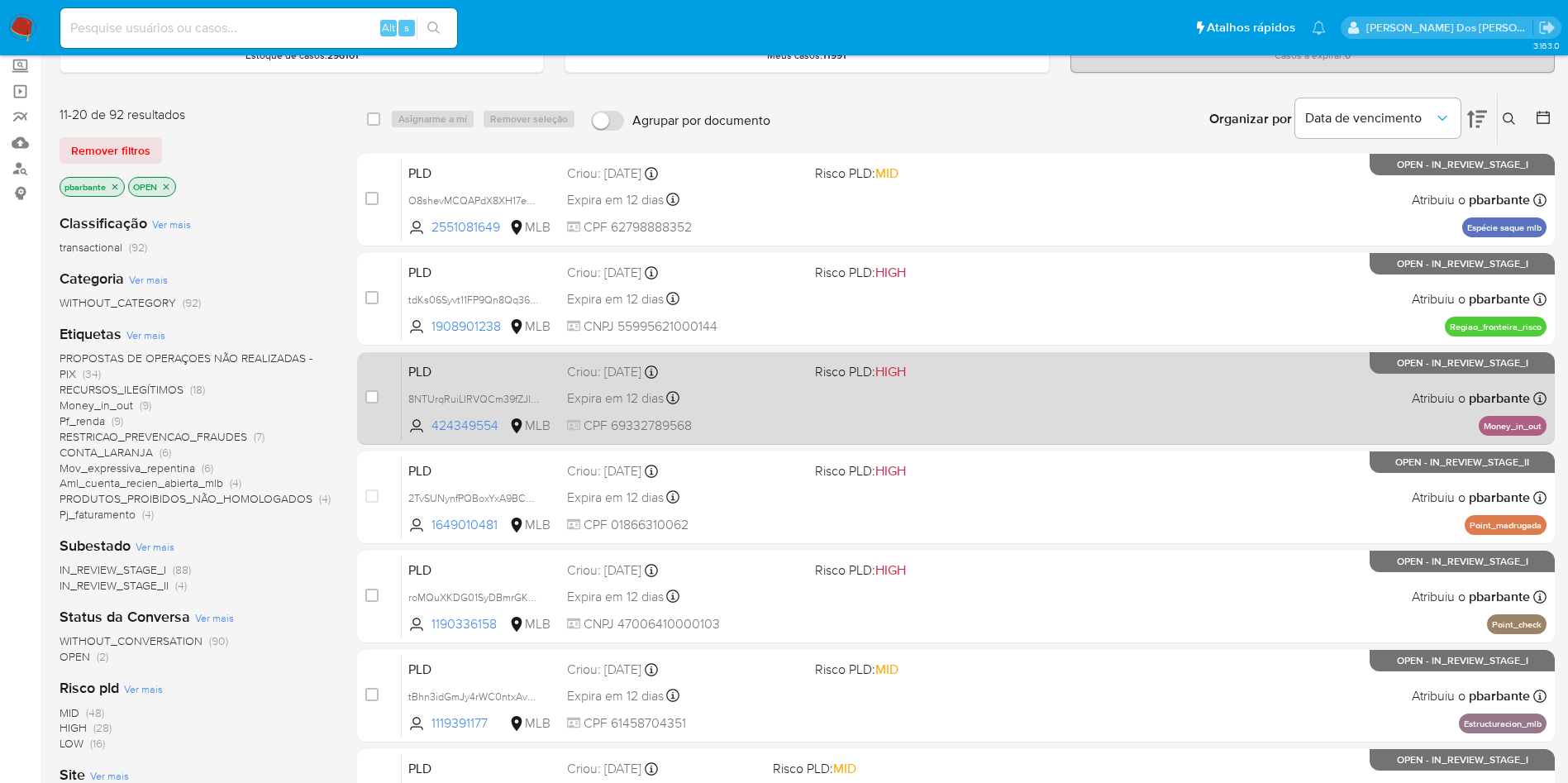
click at [962, 381] on span "Risco PLD: HIGH" at bounding box center [933, 371] width 235 height 22
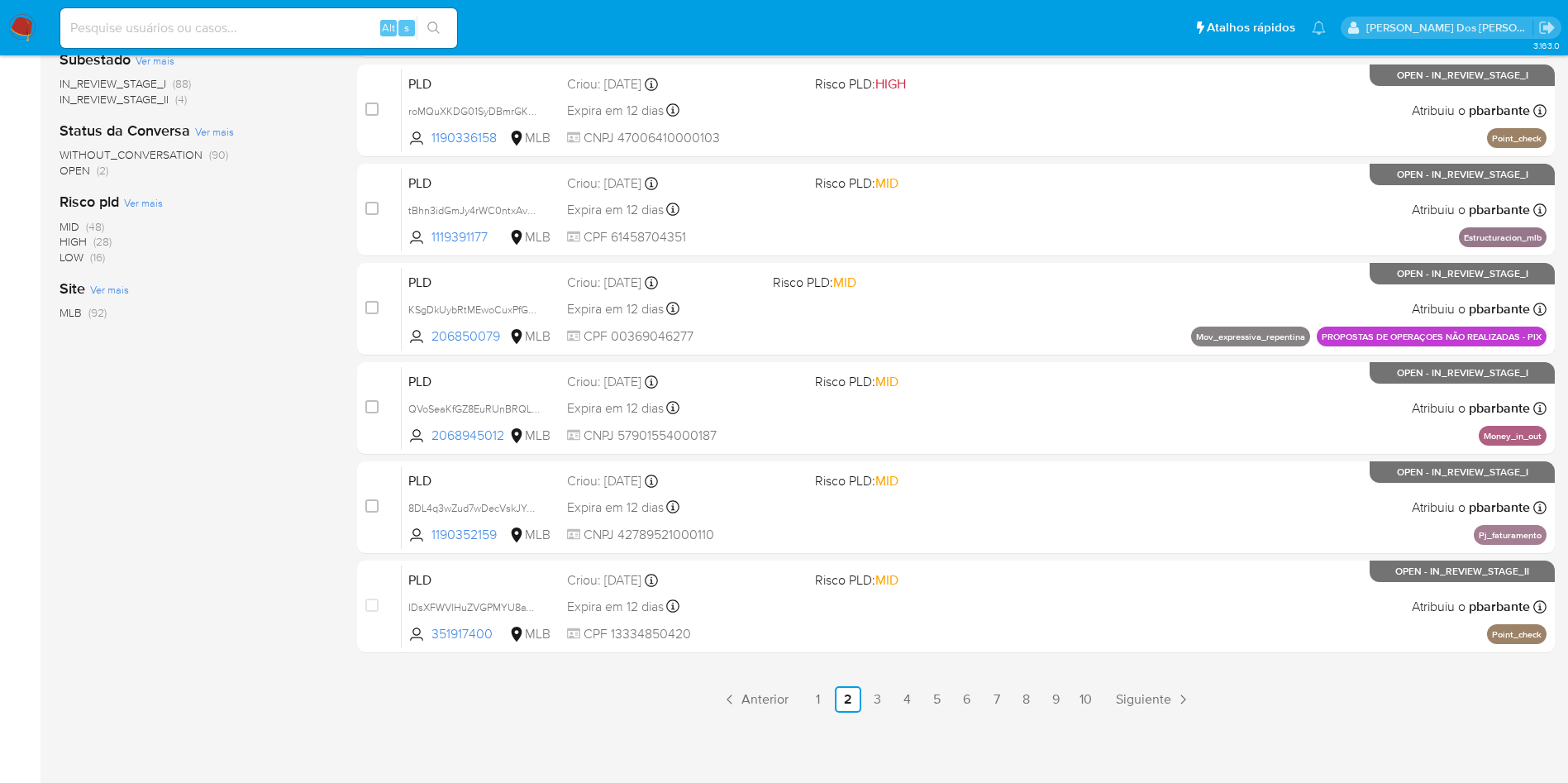
scroll to position [679, 0]
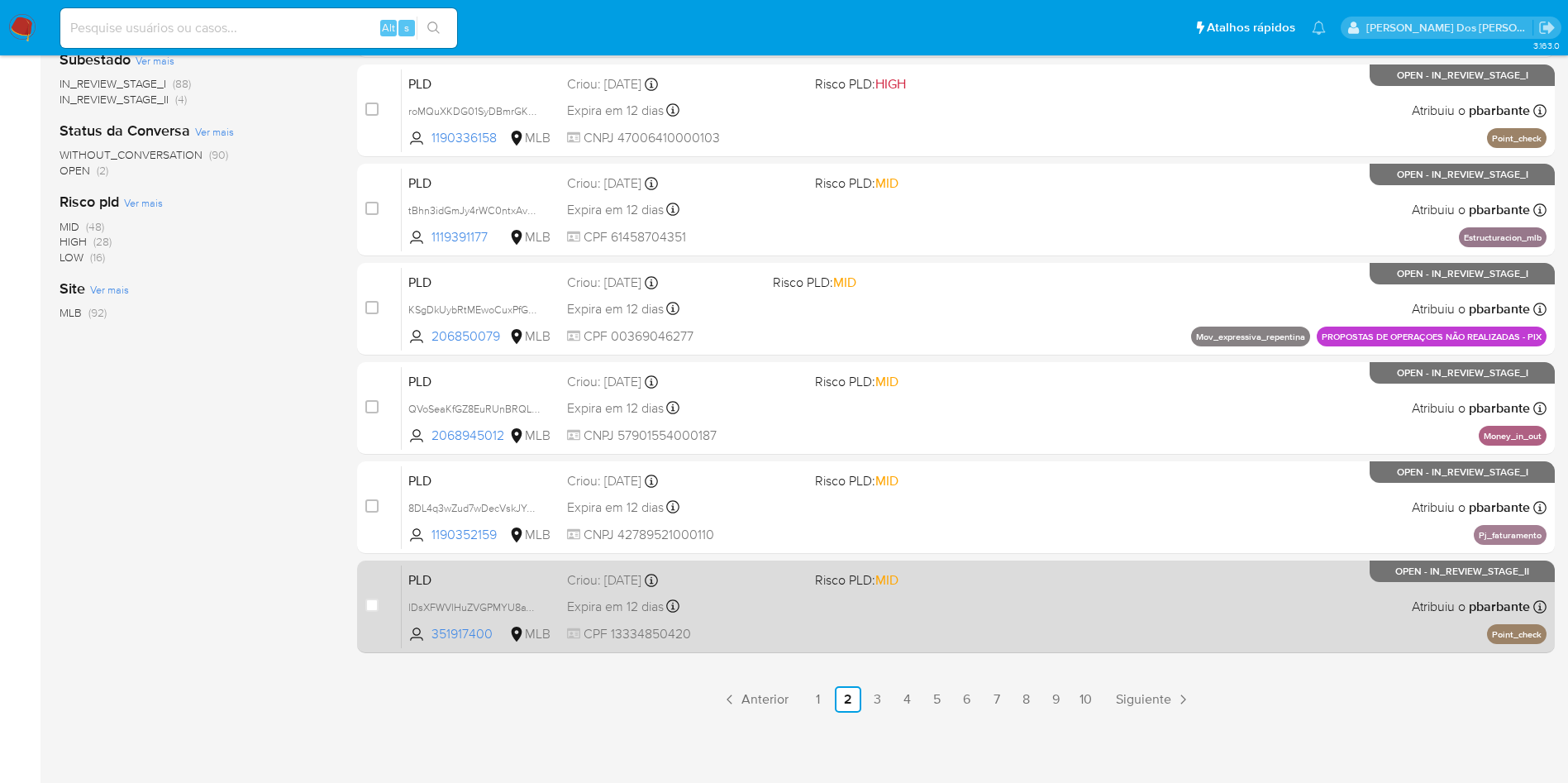
click at [1039, 622] on div "PLD lDsXFWVlHuZVGPMYU8aYMmWl 351917400 MLB Risco PLD: MID Criou: 12/09/2025 Cri…" at bounding box center [974, 607] width 1144 height 84
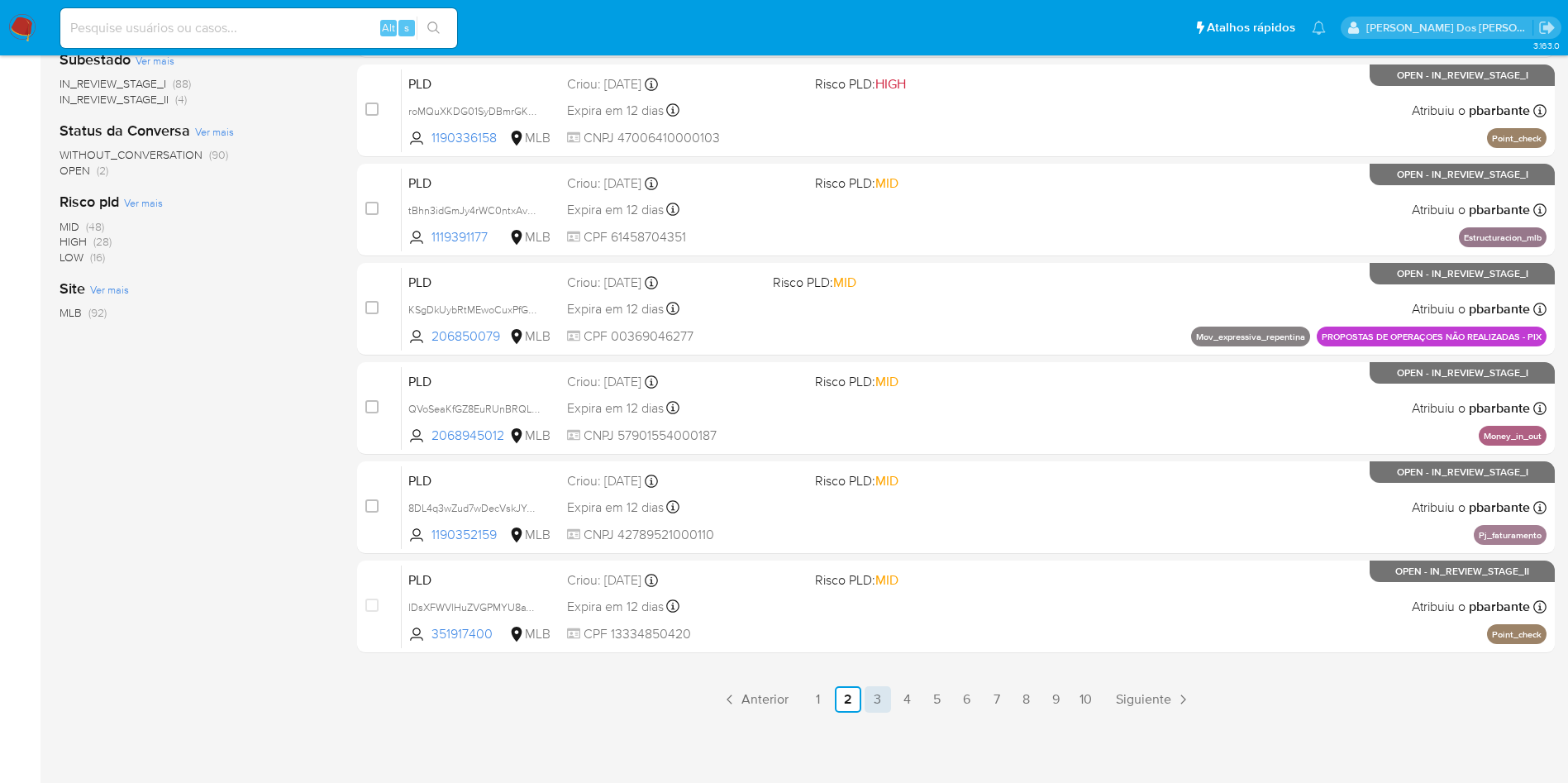
click at [891, 713] on link "3" at bounding box center [877, 699] width 26 height 26
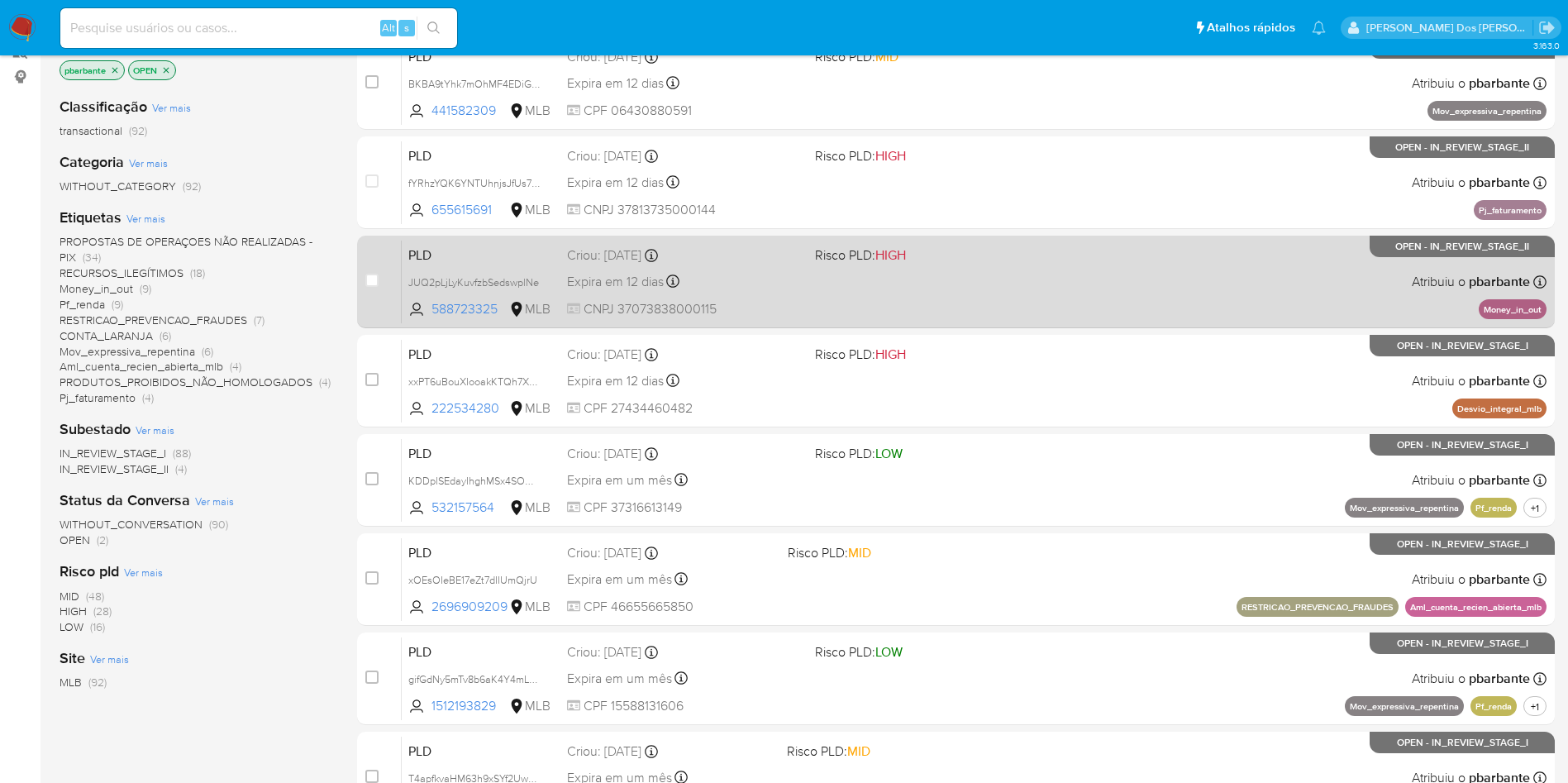
scroll to position [223, 0]
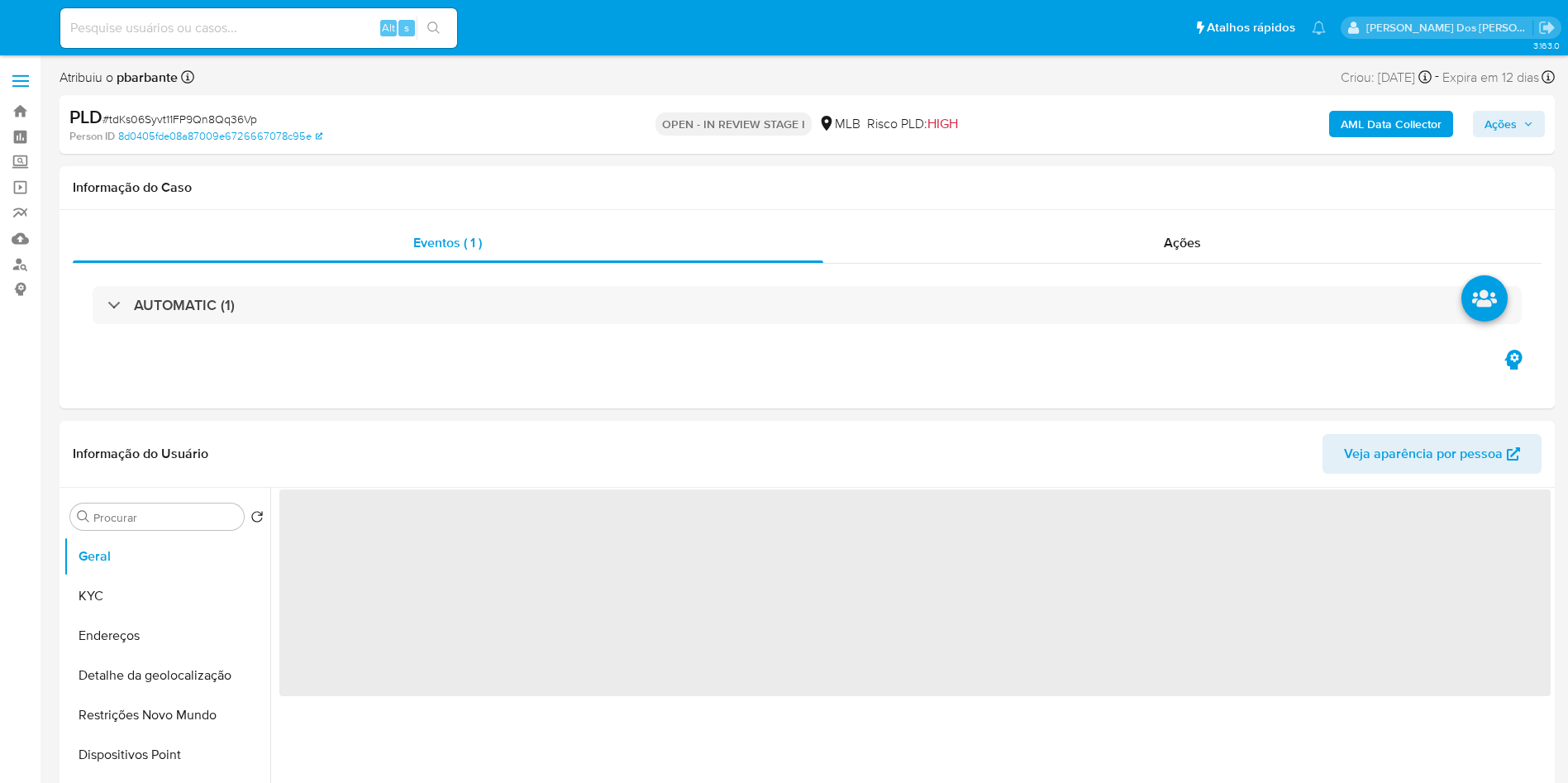
select select "10"
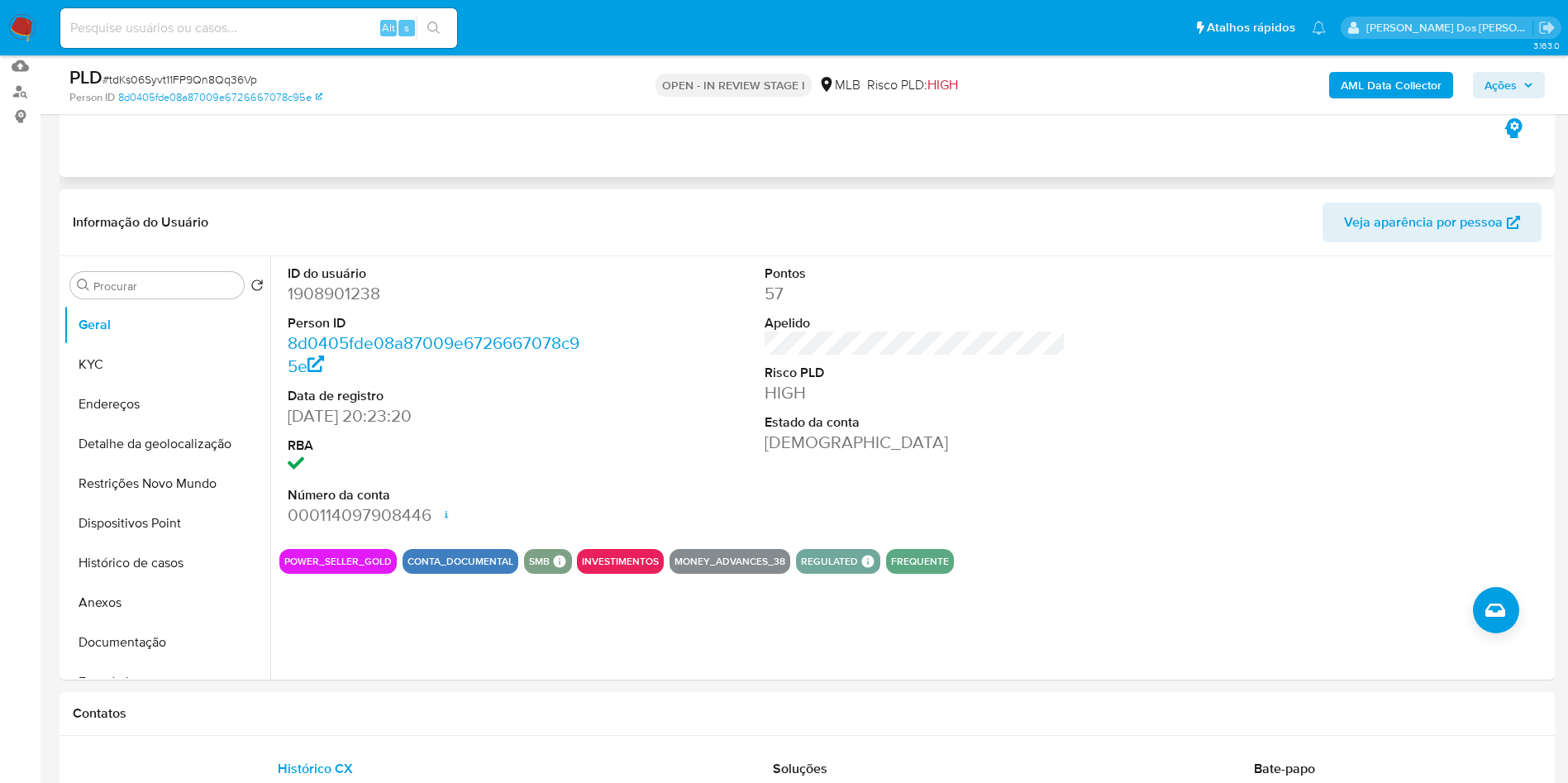
scroll to position [174, 0]
click at [343, 305] on dd "1908901238" at bounding box center [438, 292] width 302 height 23
copy dd "1908901238"
click at [143, 373] on button "KYC" at bounding box center [160, 364] width 194 height 40
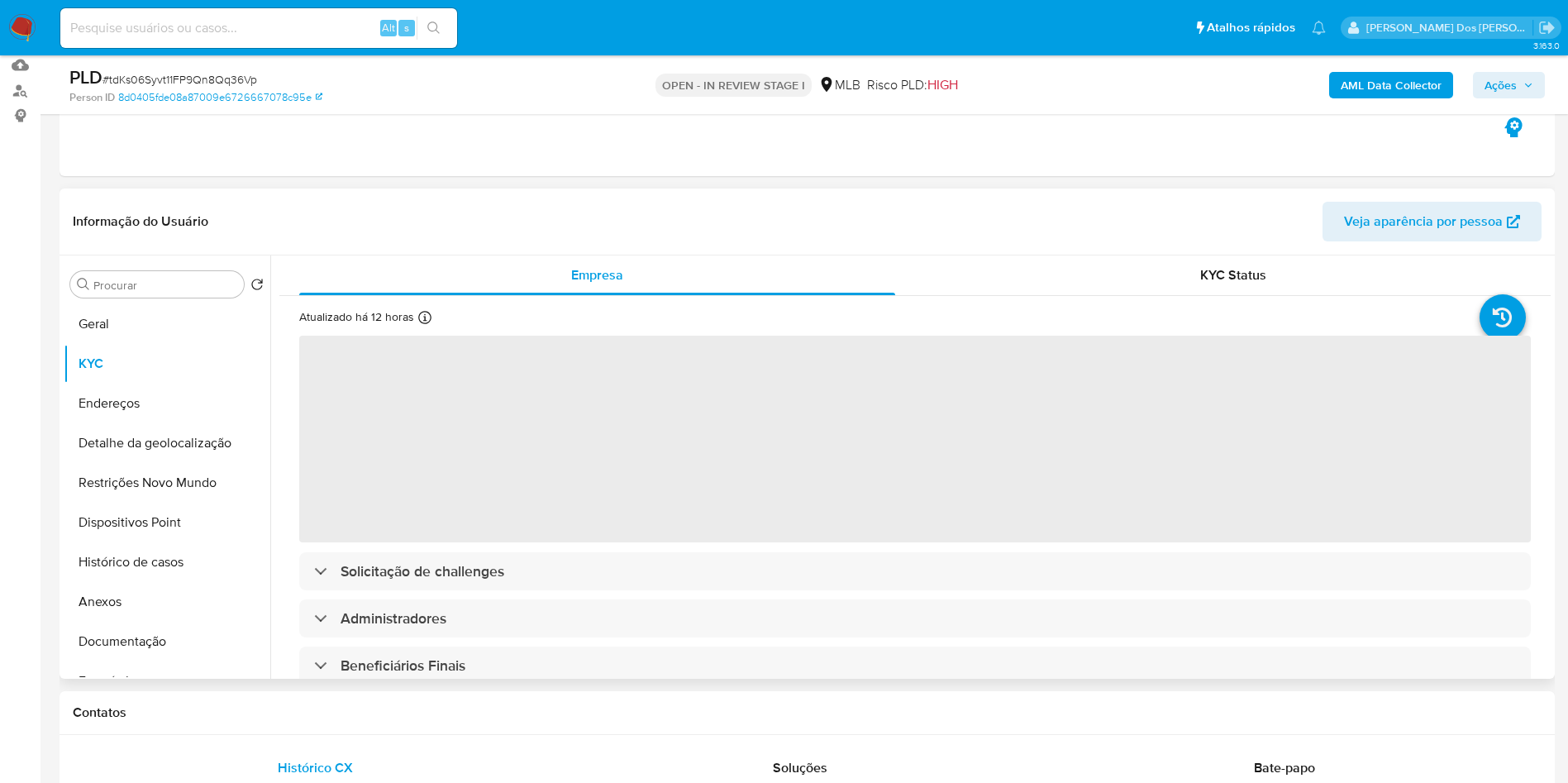
scroll to position [0, 0]
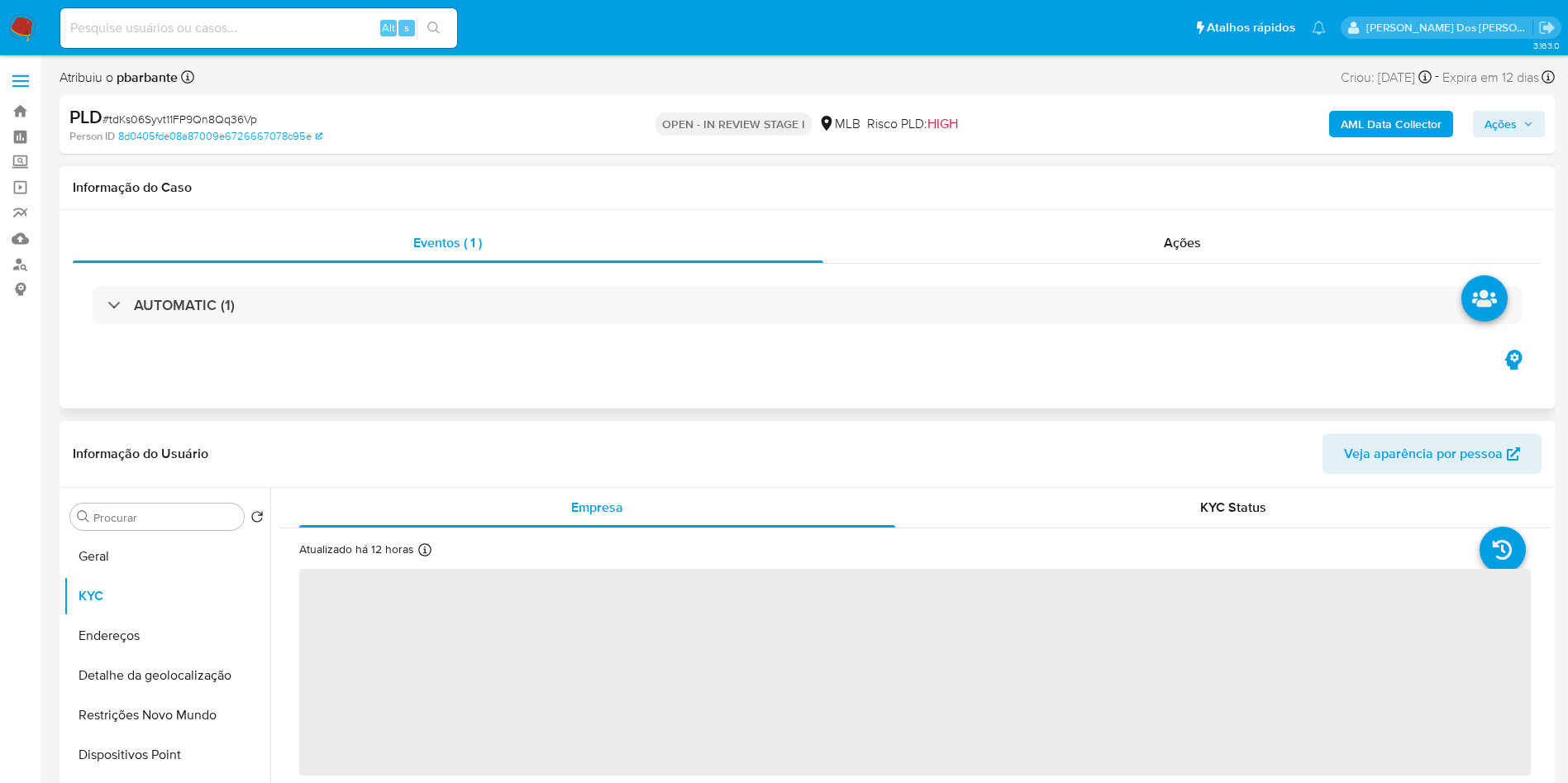
click at [561, 285] on div "AUTOMATIC (1)" at bounding box center [807, 305] width 1469 height 83
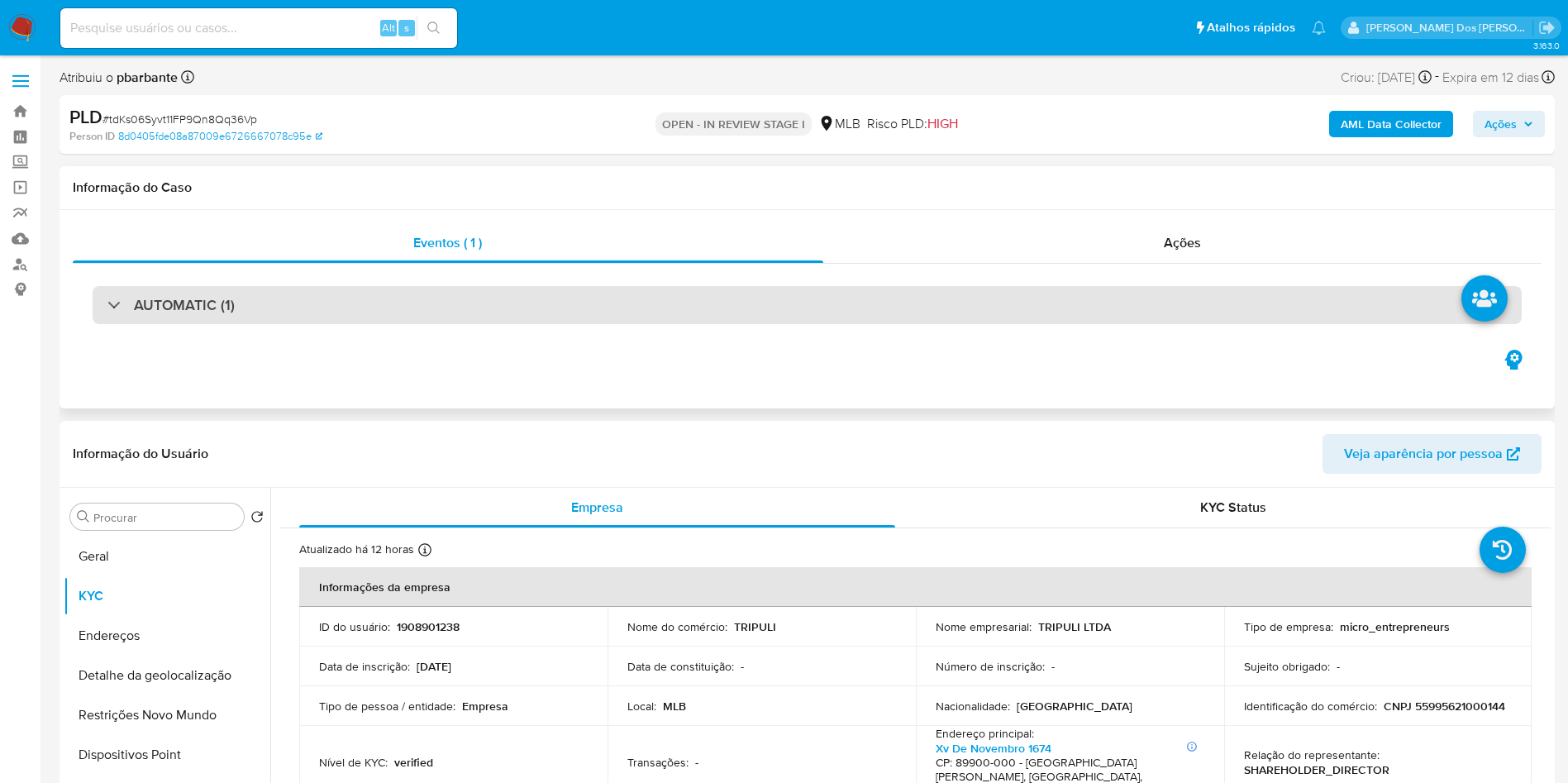
click at [551, 296] on div "AUTOMATIC (1)" at bounding box center [807, 306] width 1429 height 38
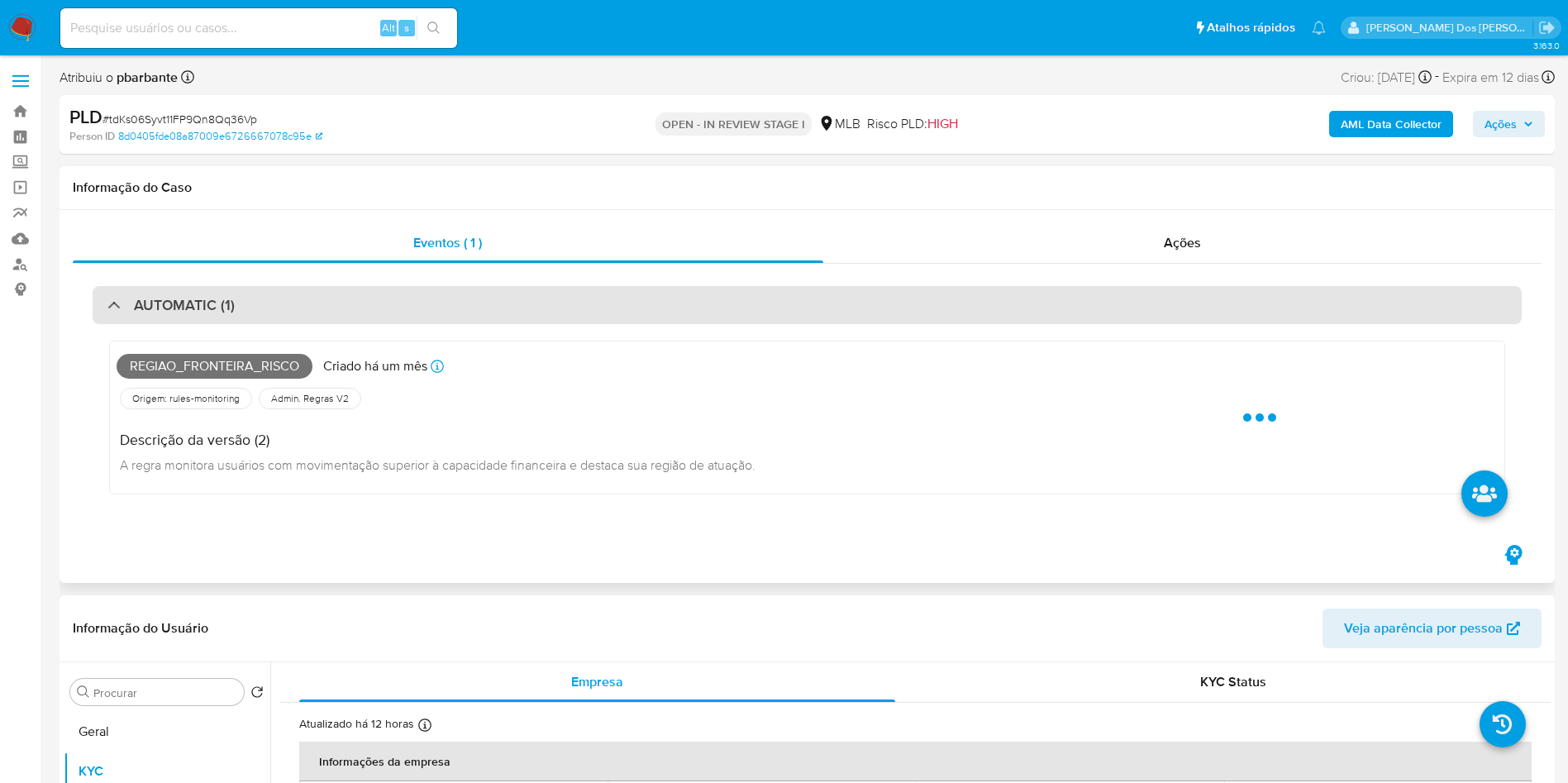
click at [551, 296] on div "AUTOMATIC (1)" at bounding box center [807, 306] width 1429 height 38
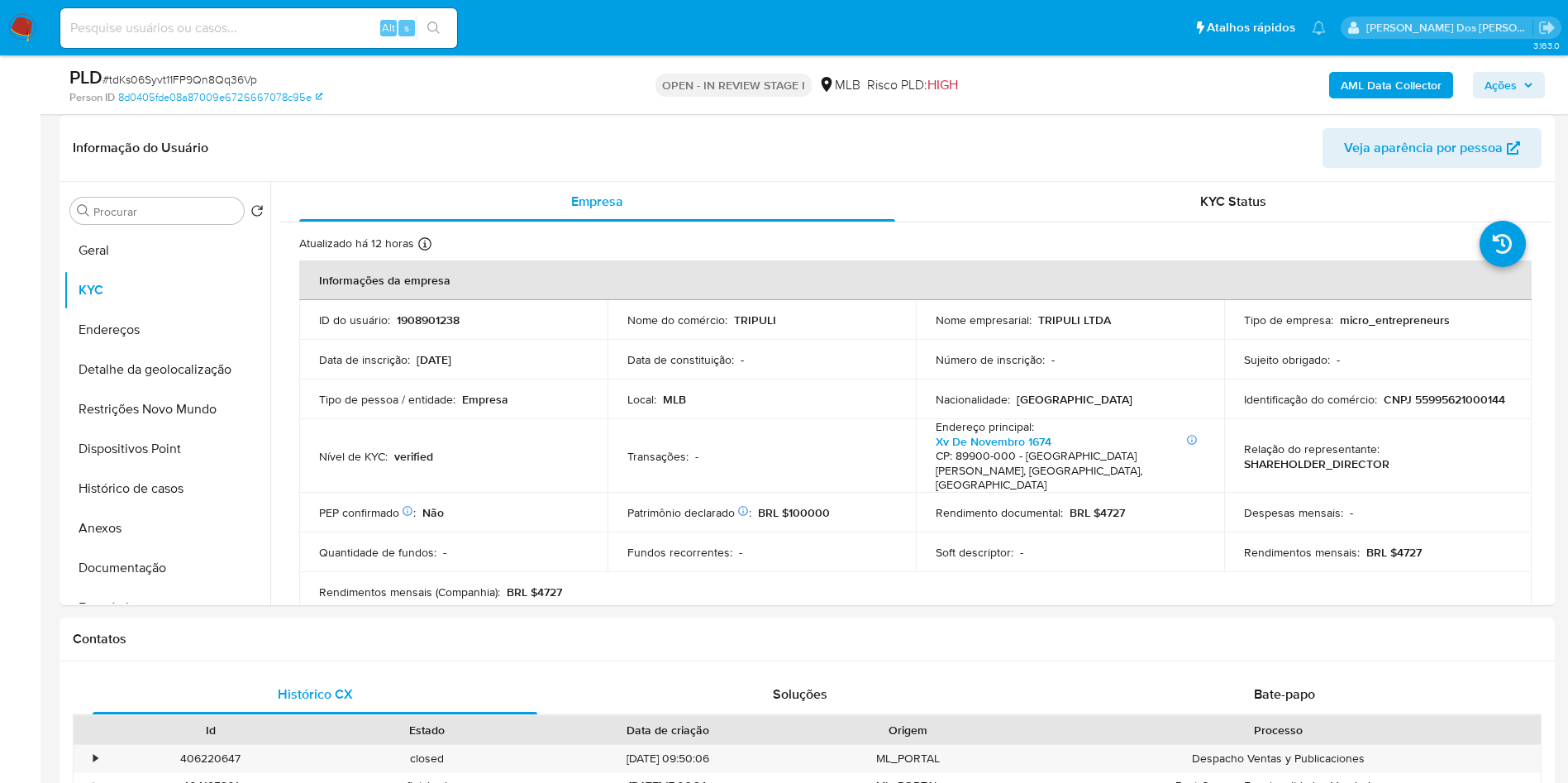
scroll to position [250, 0]
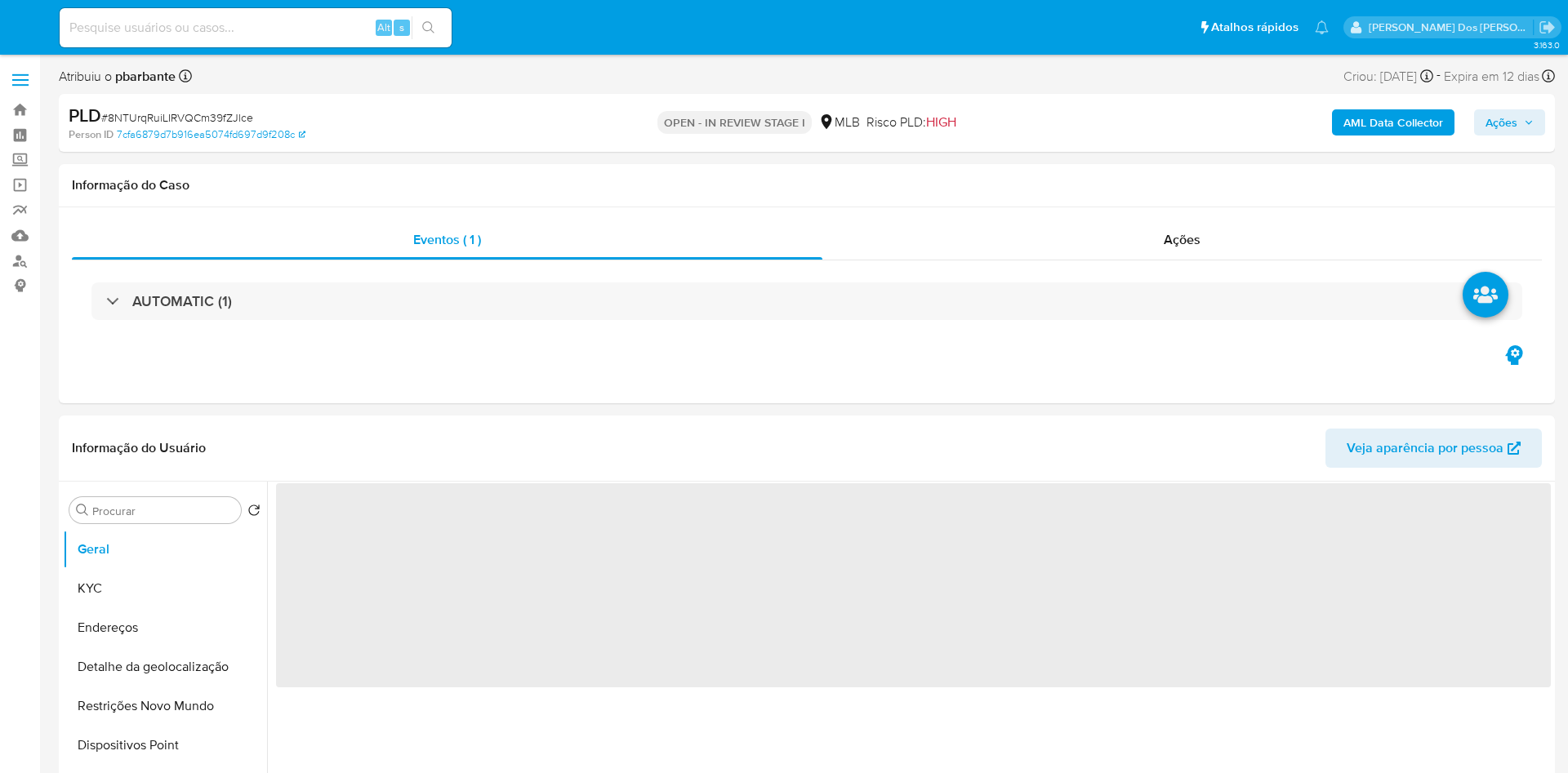
select select "10"
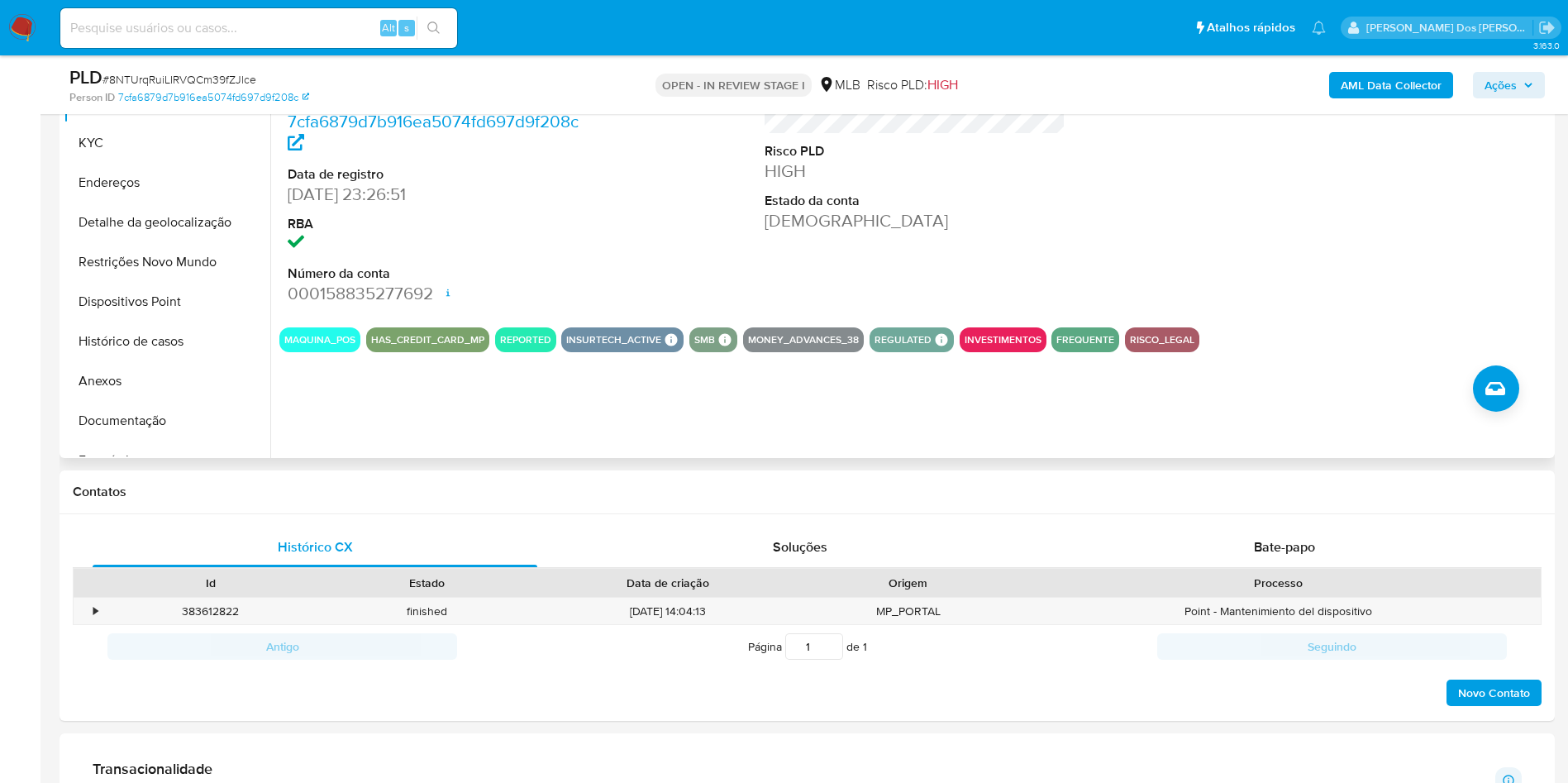
scroll to position [404, 0]
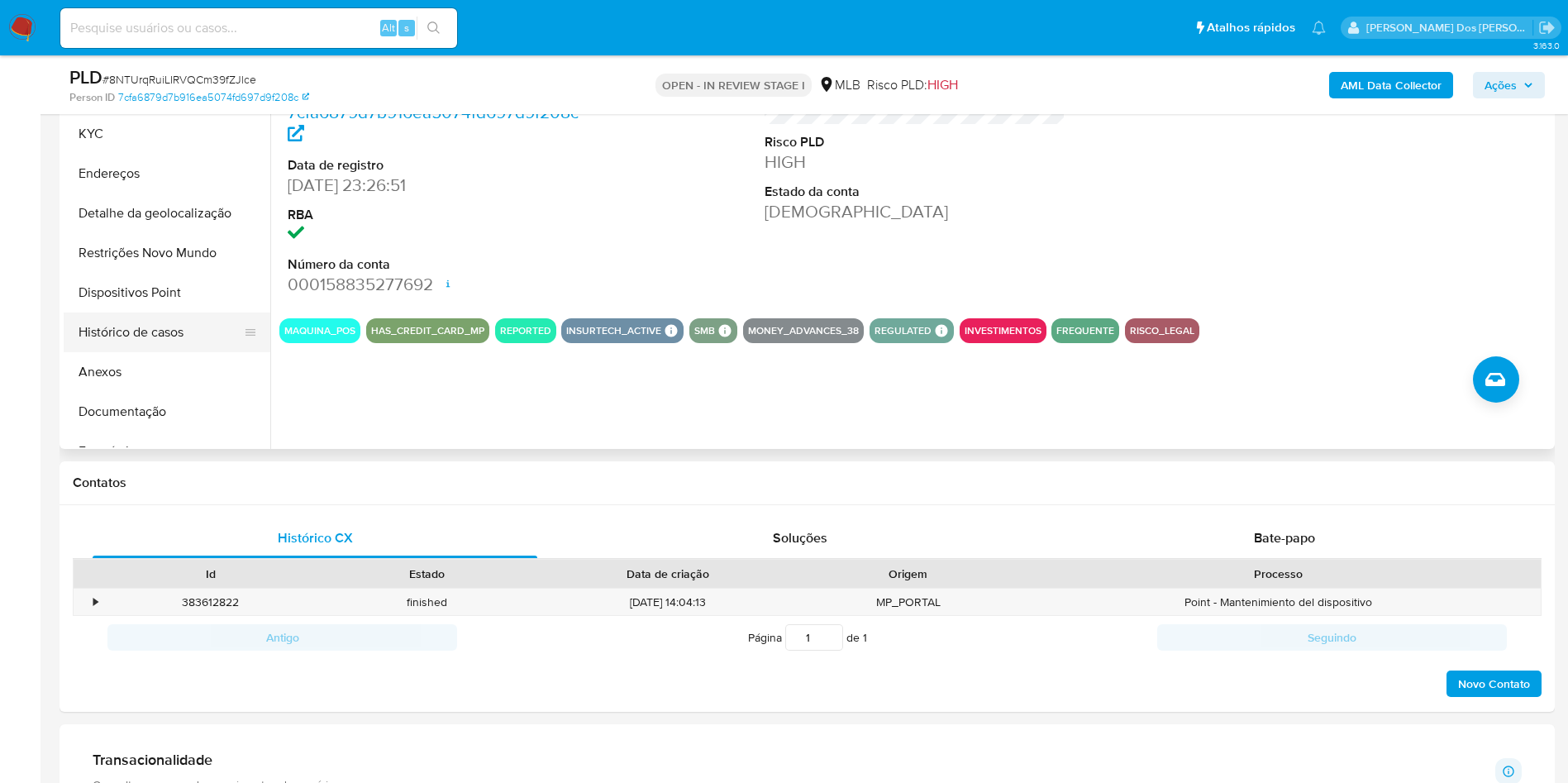
click at [172, 339] on button "Histórico de casos" at bounding box center [160, 333] width 194 height 40
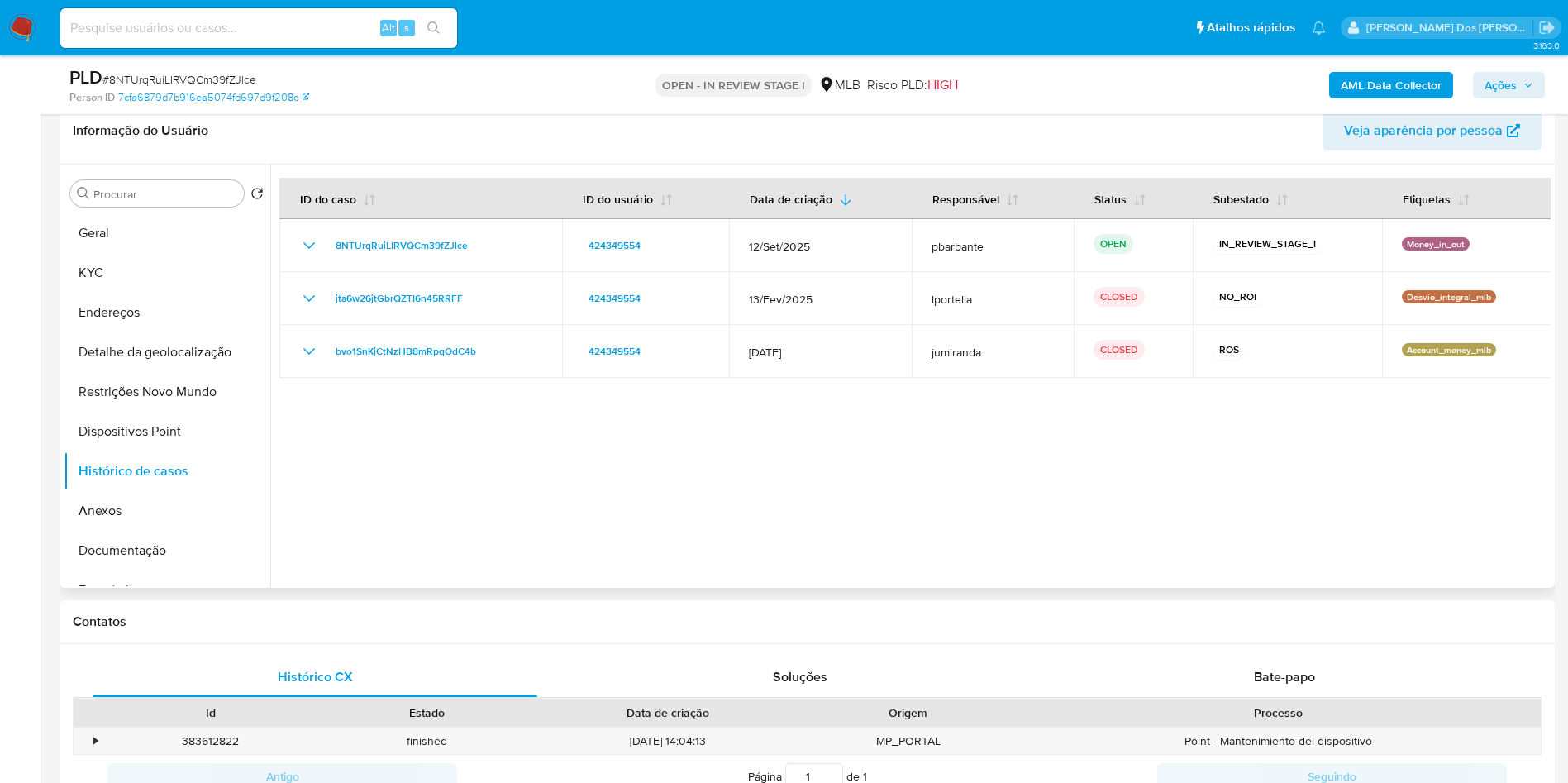
scroll to position [0, 0]
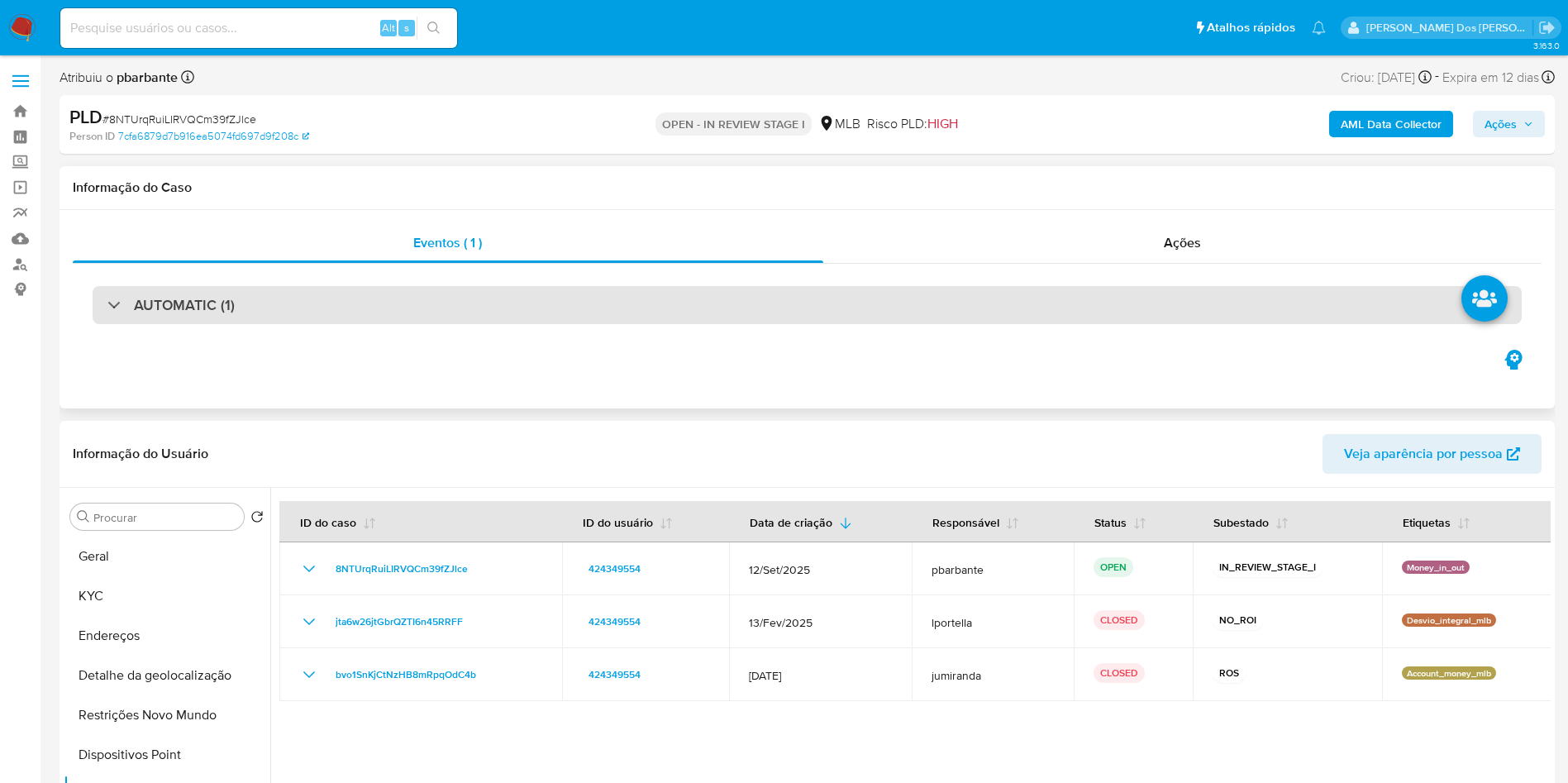
click at [621, 291] on div "AUTOMATIC (1)" at bounding box center [807, 306] width 1429 height 38
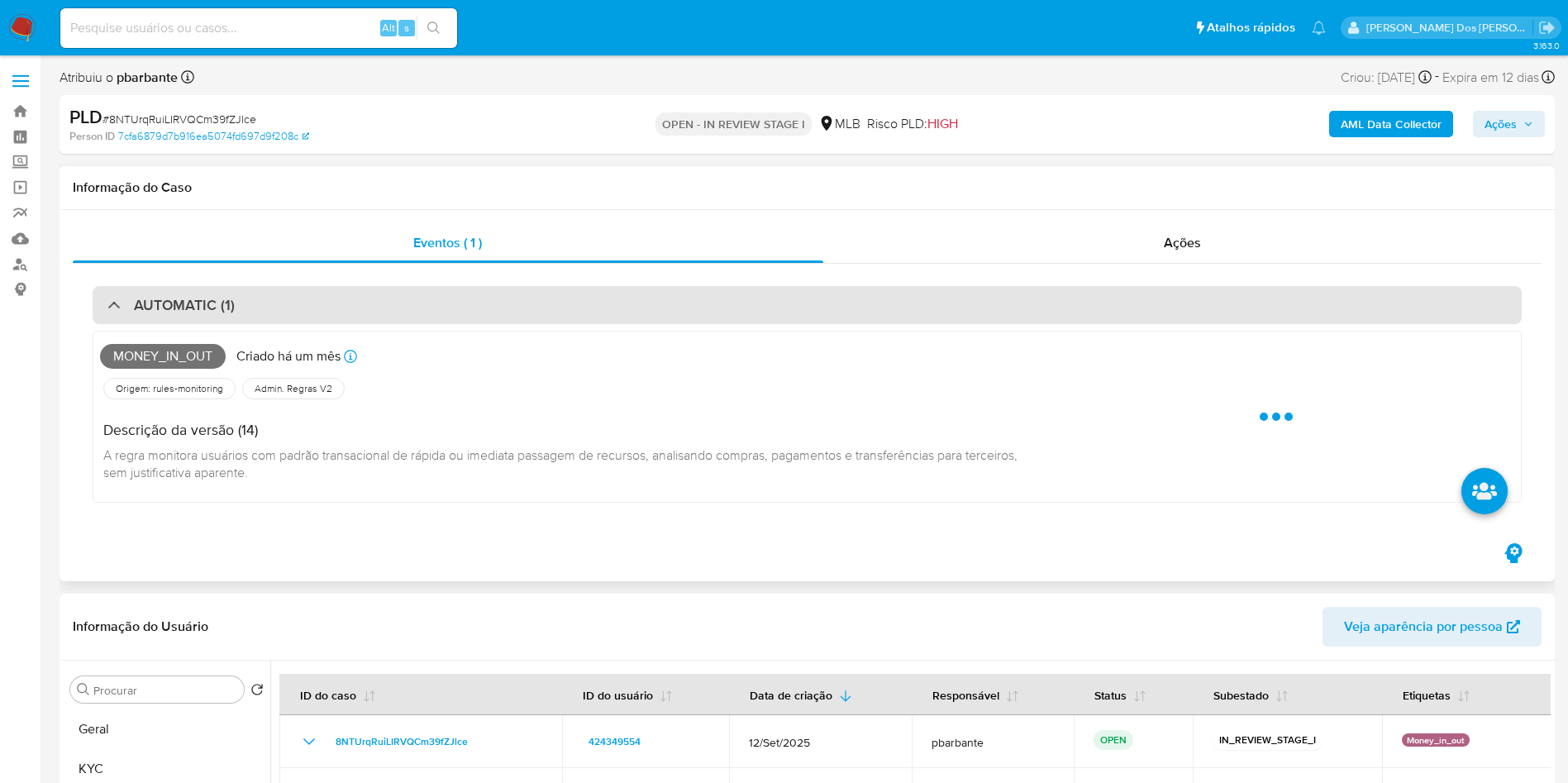
click at [621, 291] on div "AUTOMATIC (1)" at bounding box center [807, 306] width 1429 height 38
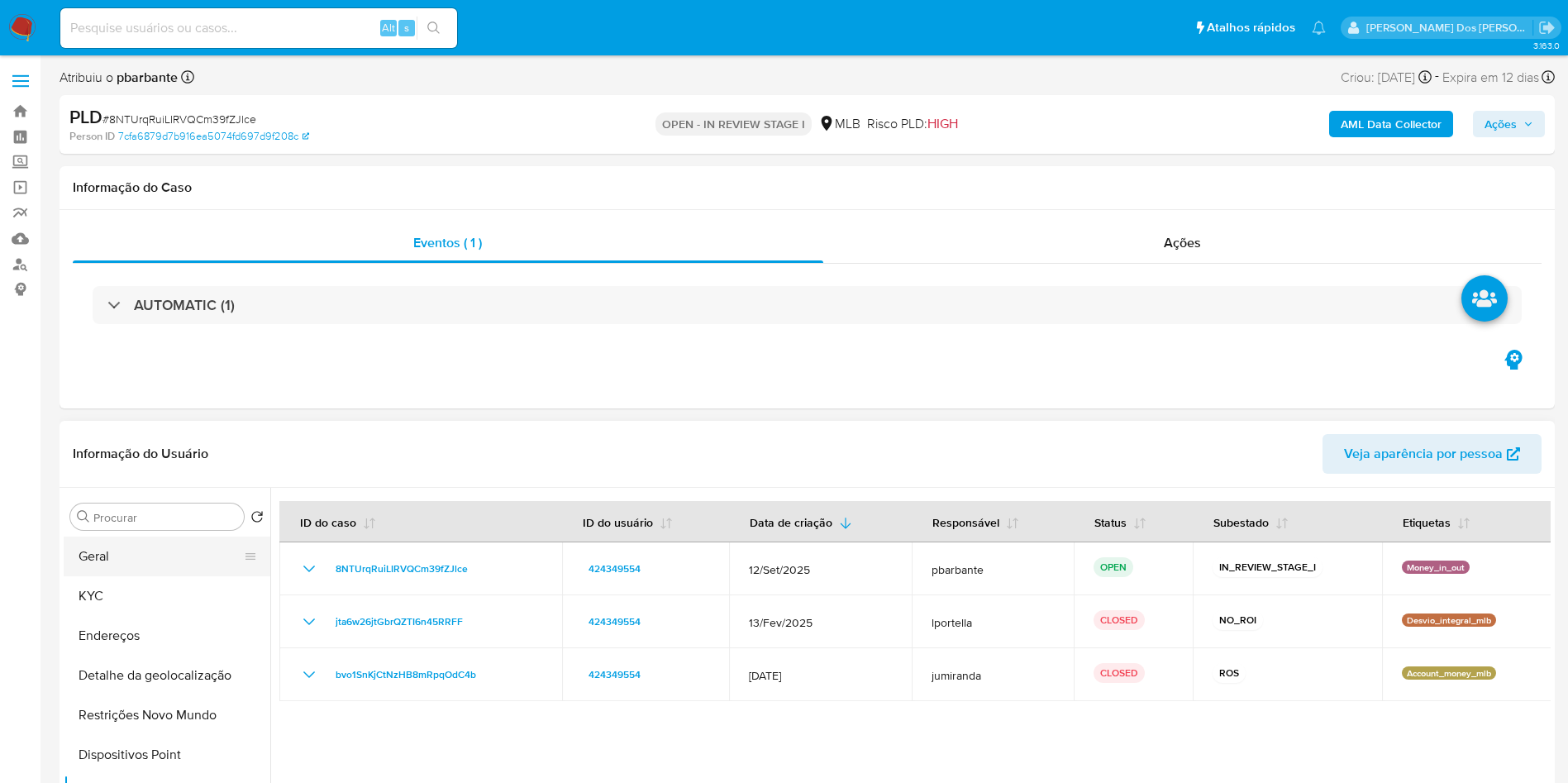
click at [123, 577] on button "Geral" at bounding box center [160, 557] width 194 height 40
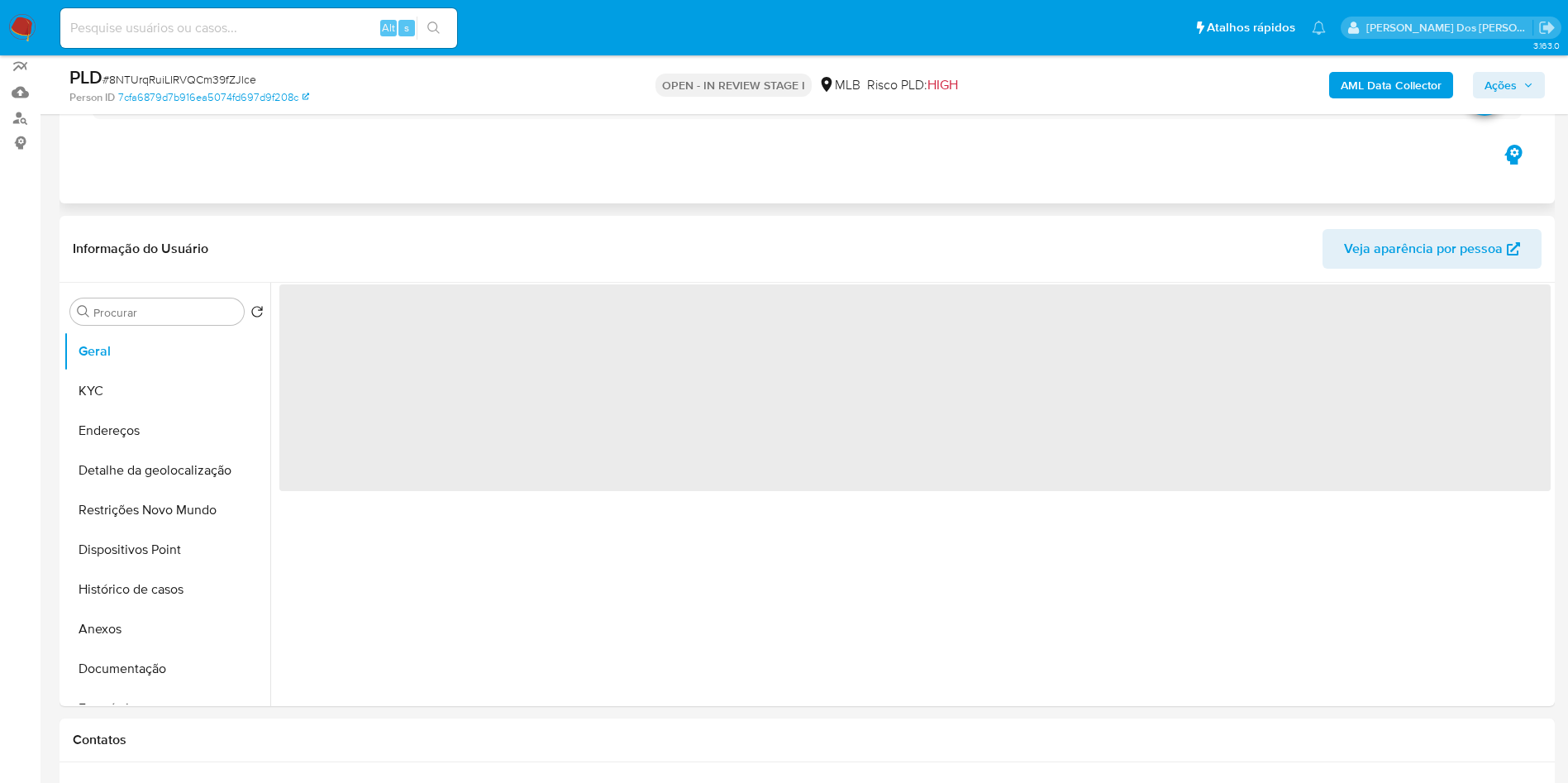
scroll to position [150, 0]
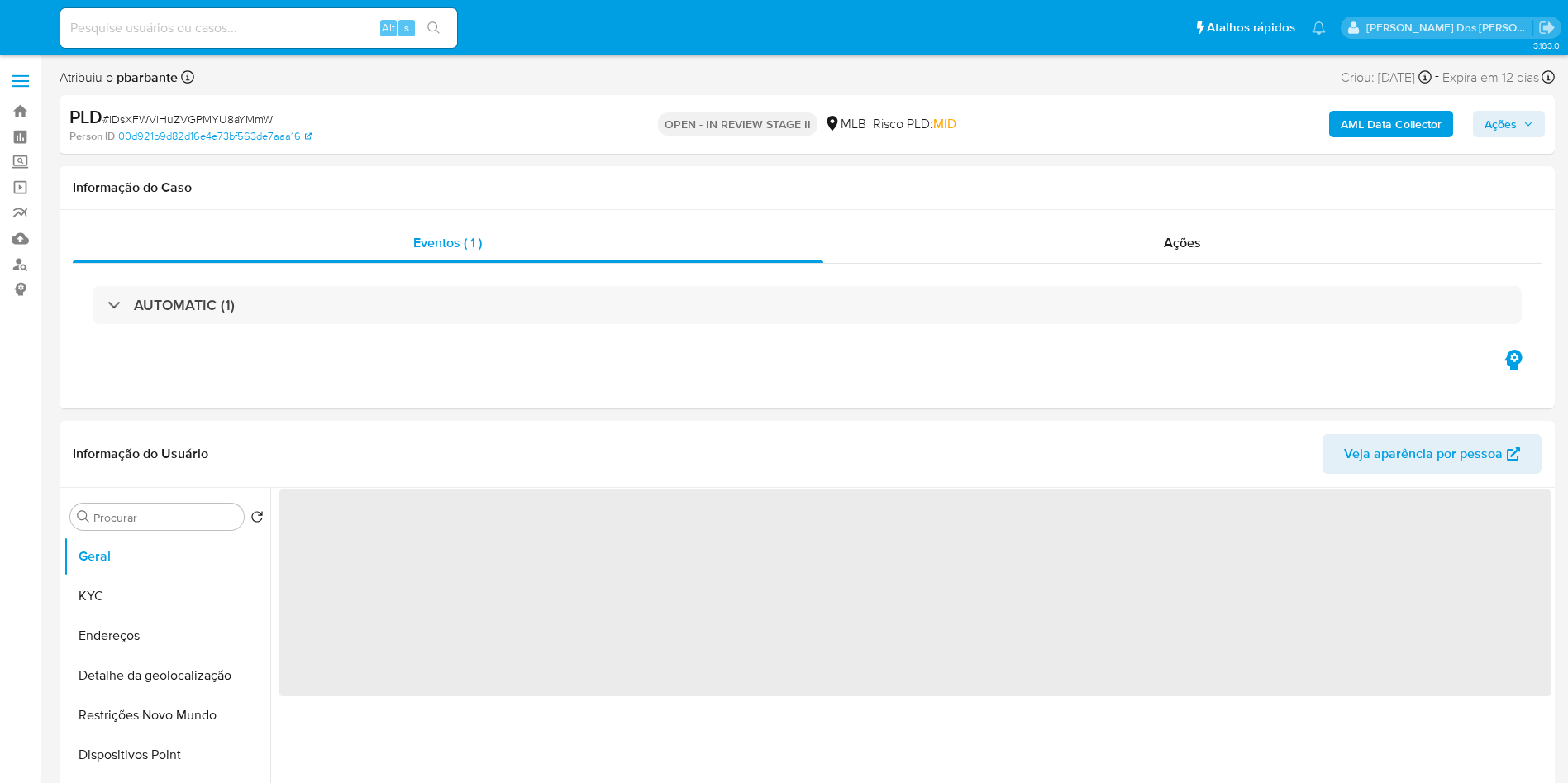
select select "10"
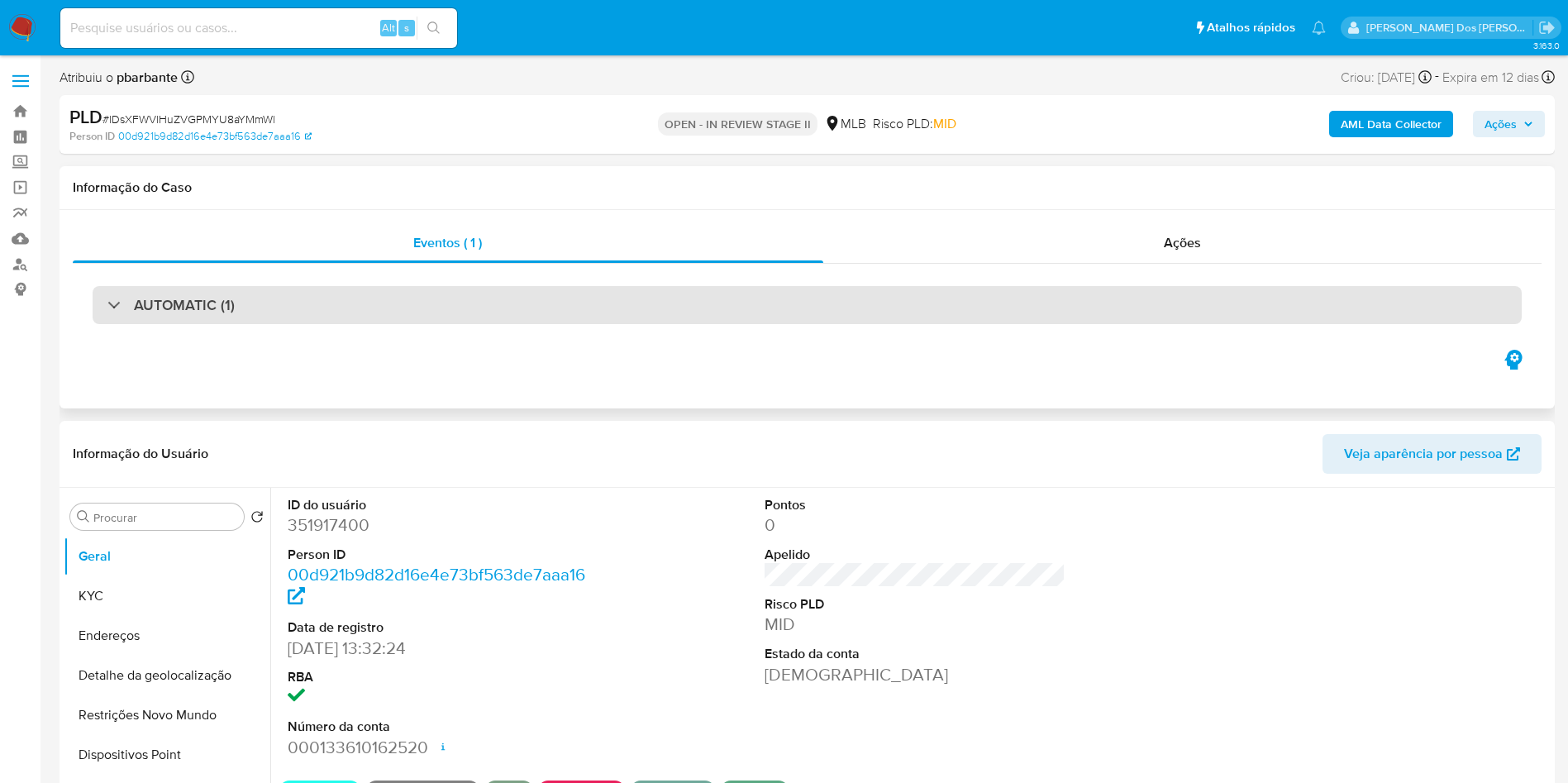
click at [654, 311] on div "AUTOMATIC (1)" at bounding box center [807, 306] width 1429 height 38
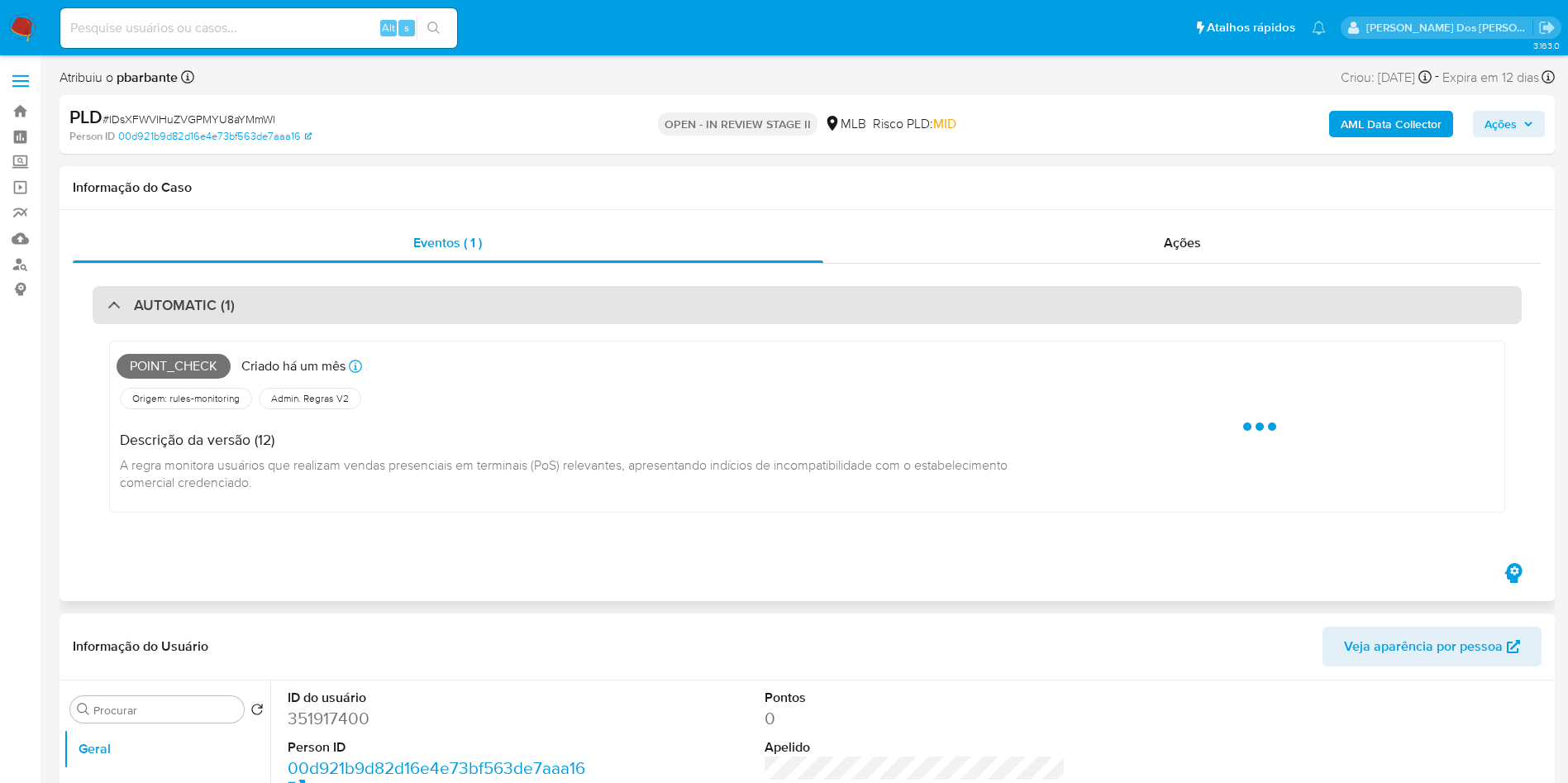
click at [654, 311] on div "AUTOMATIC (1)" at bounding box center [807, 306] width 1429 height 38
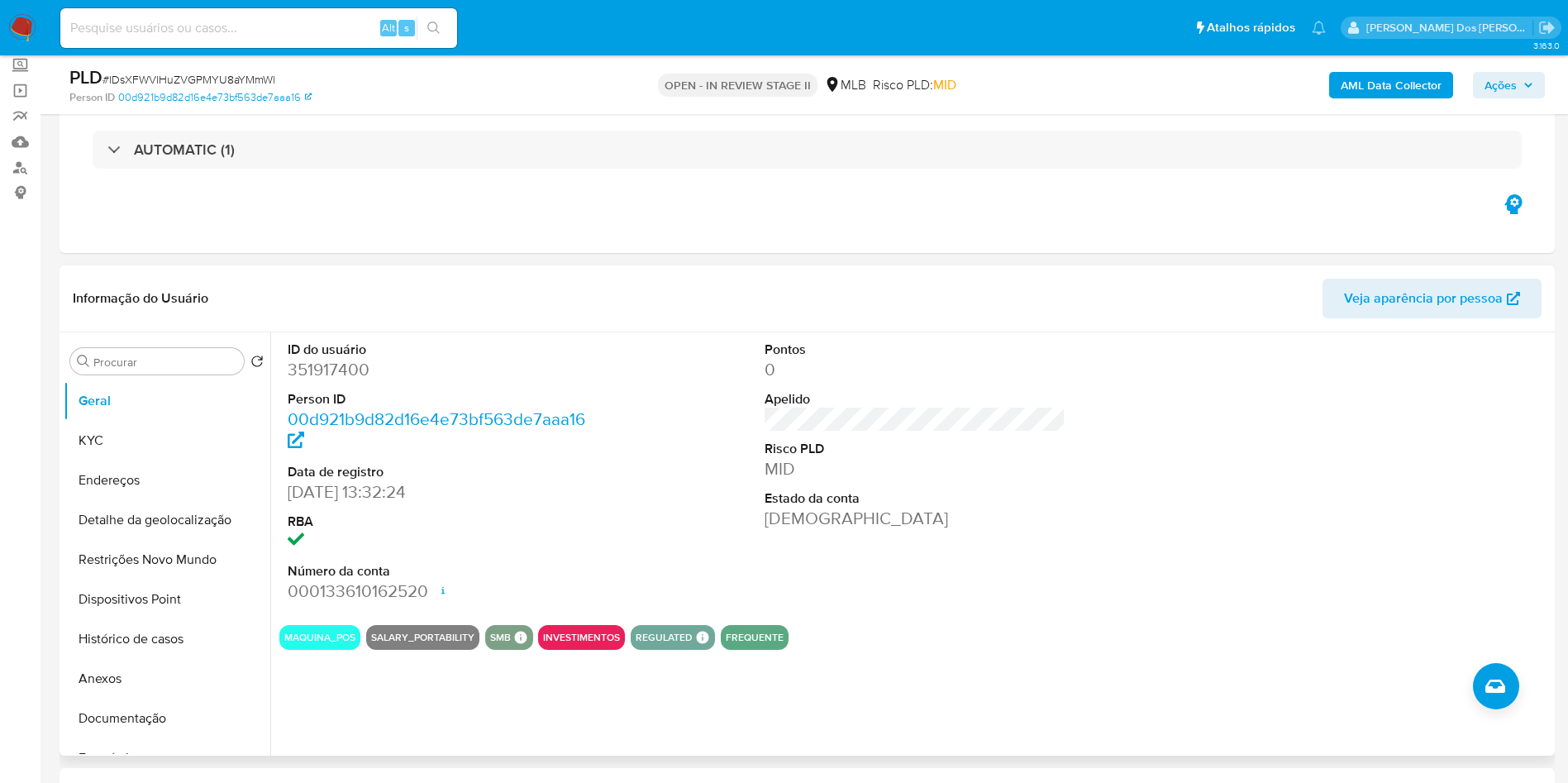
scroll to position [99, 0]
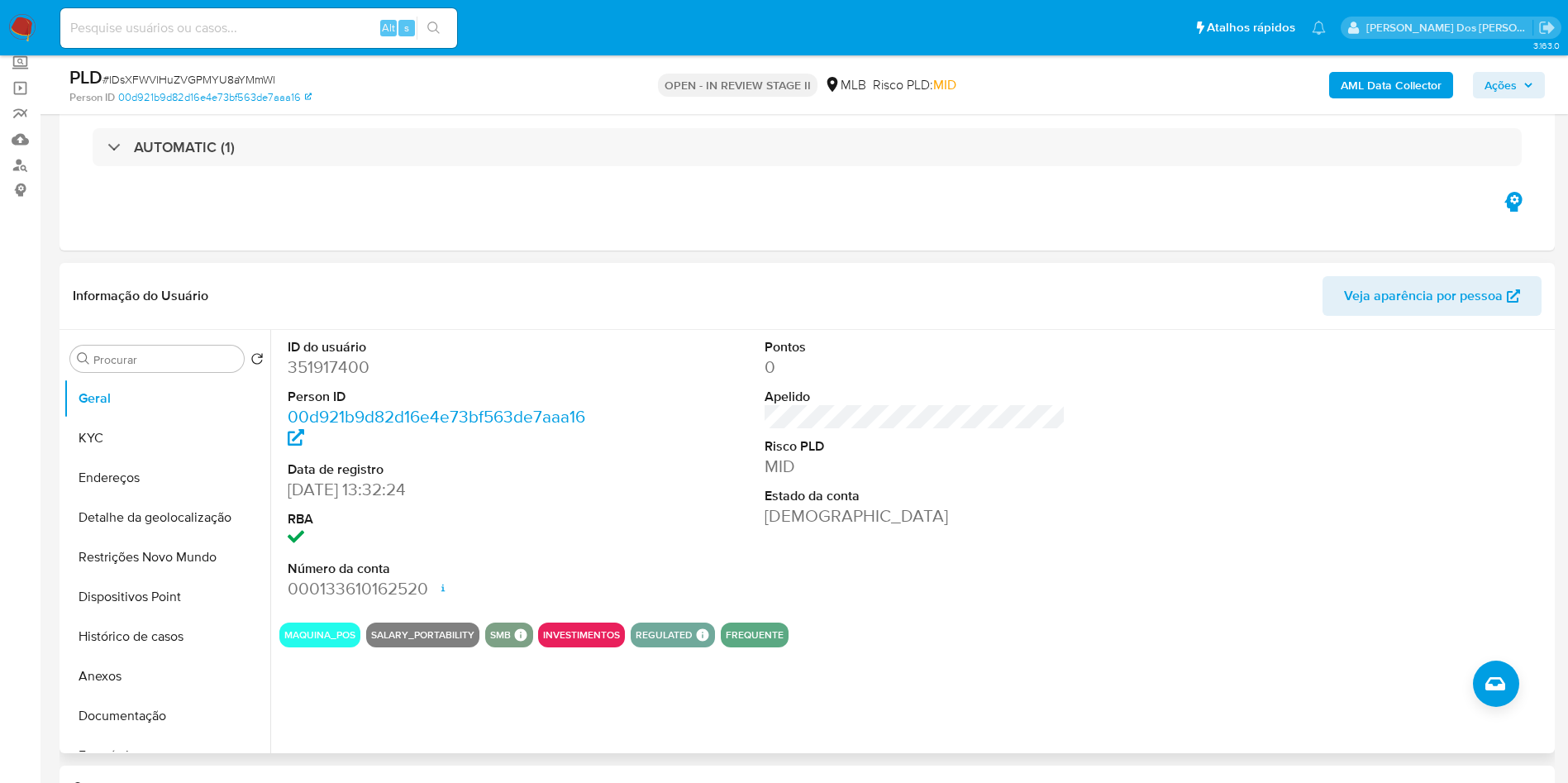
click at [306, 378] on dd "351917400" at bounding box center [438, 366] width 302 height 23
copy dd "351917400"
click at [128, 457] on button "KYC" at bounding box center [160, 438] width 194 height 40
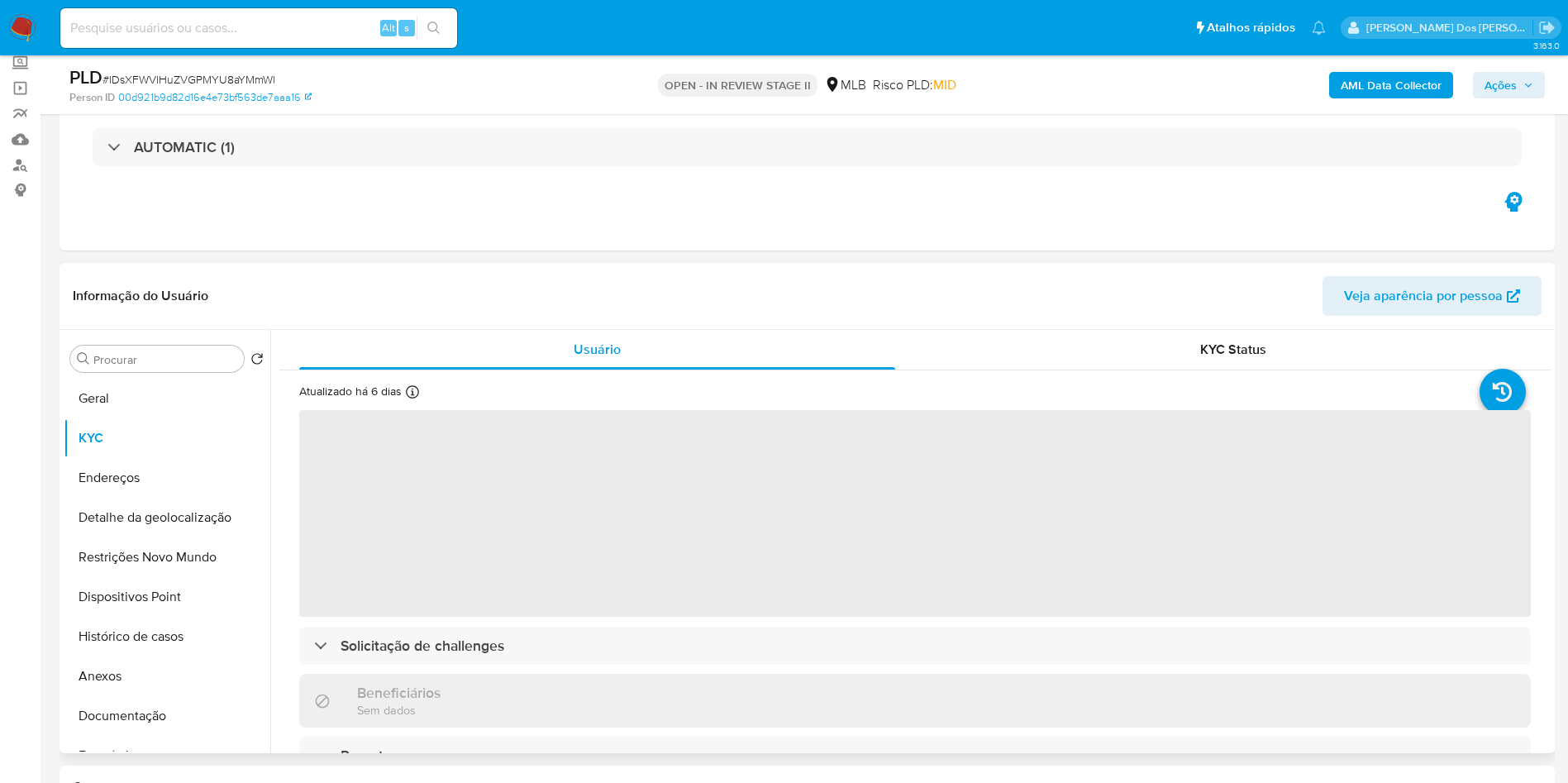
scroll to position [283, 0]
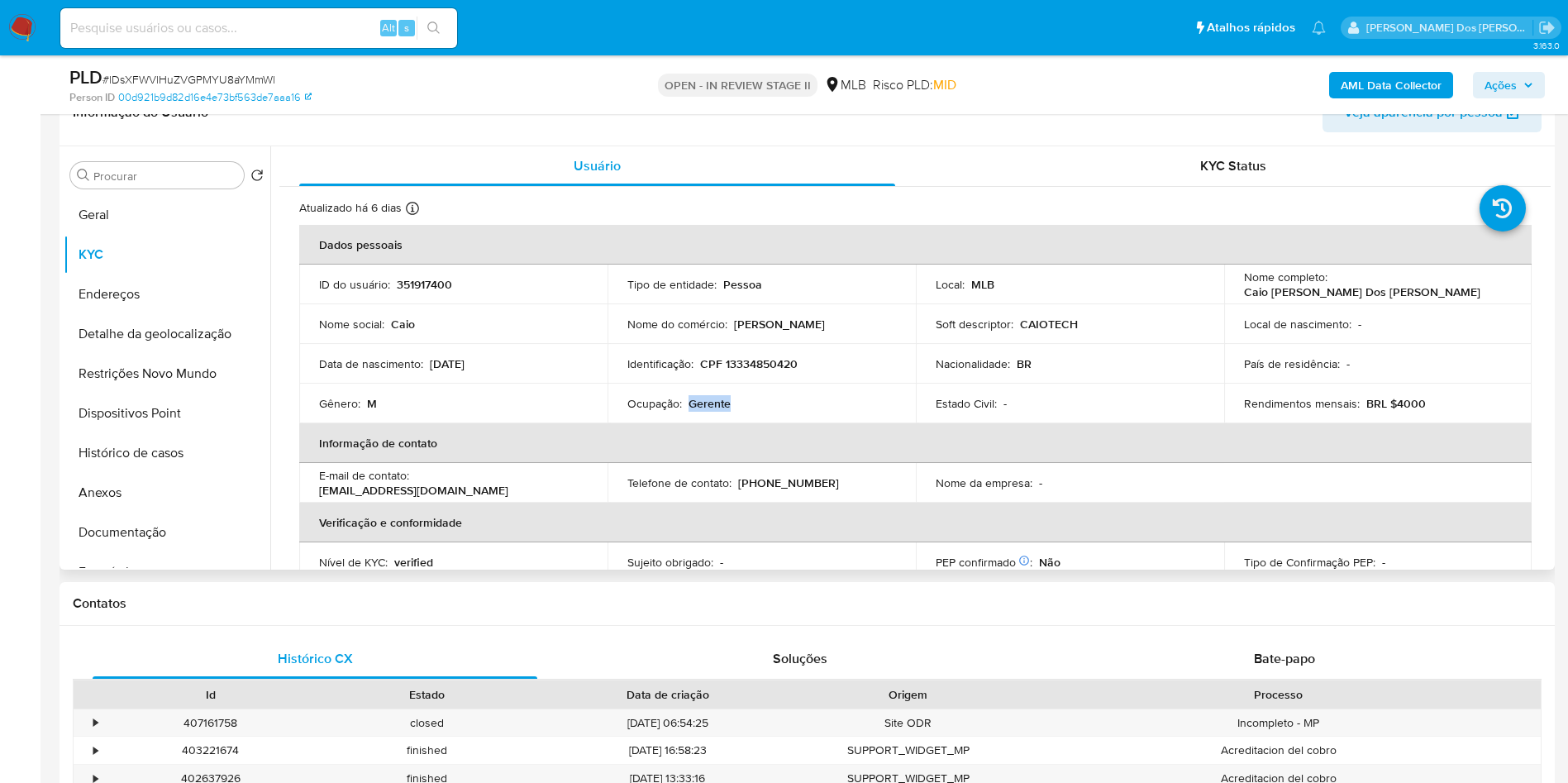
drag, startPoint x: 751, startPoint y: 424, endPoint x: 689, endPoint y: 427, distance: 62.1
click at [689, 411] on div "Ocupação : Gerente" at bounding box center [762, 404] width 269 height 15
copy p "Gerente"
click at [182, 552] on button "Documentação" at bounding box center [160, 533] width 194 height 40
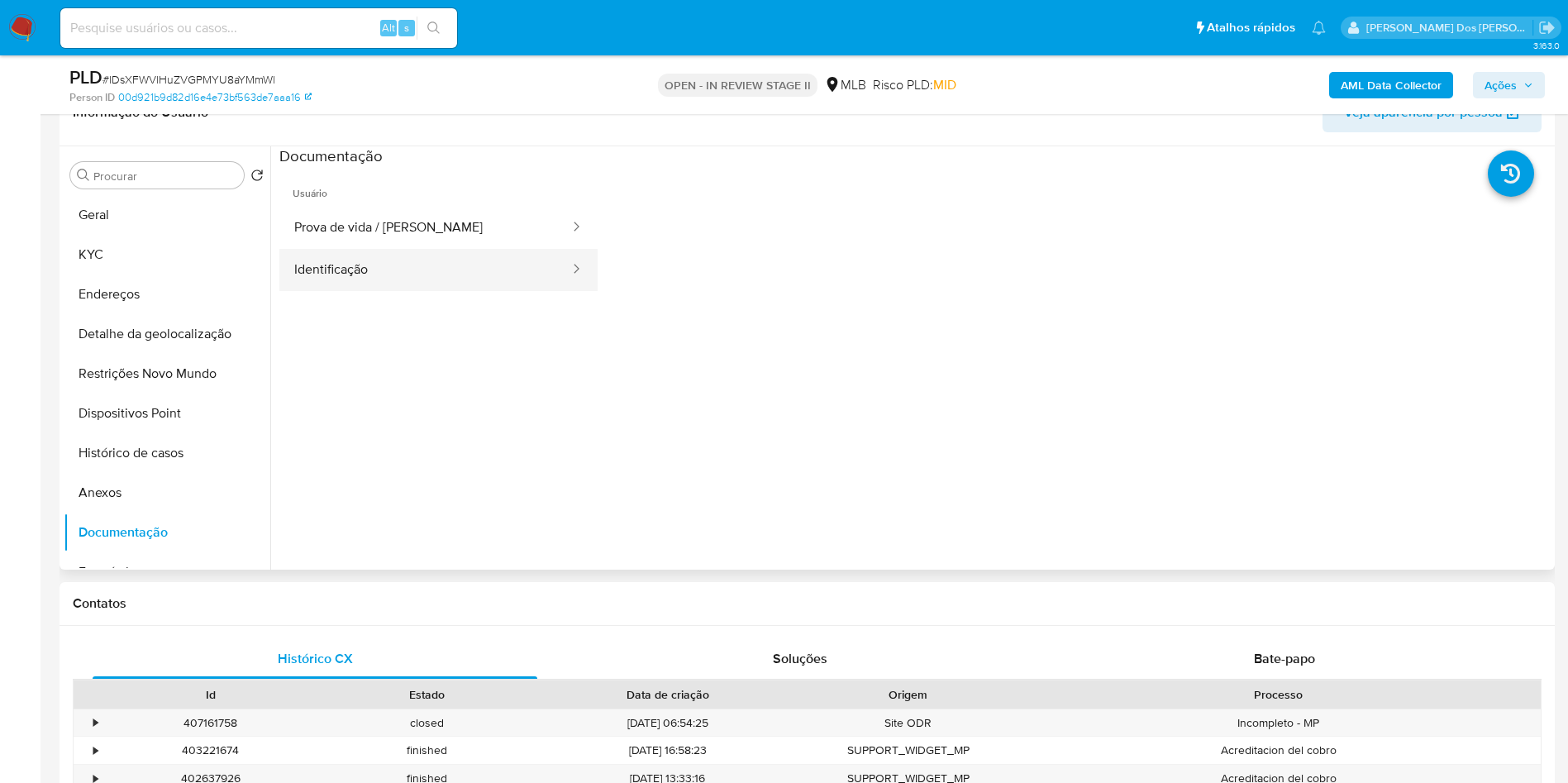
click at [450, 276] on button "Identificação" at bounding box center [424, 270] width 292 height 42
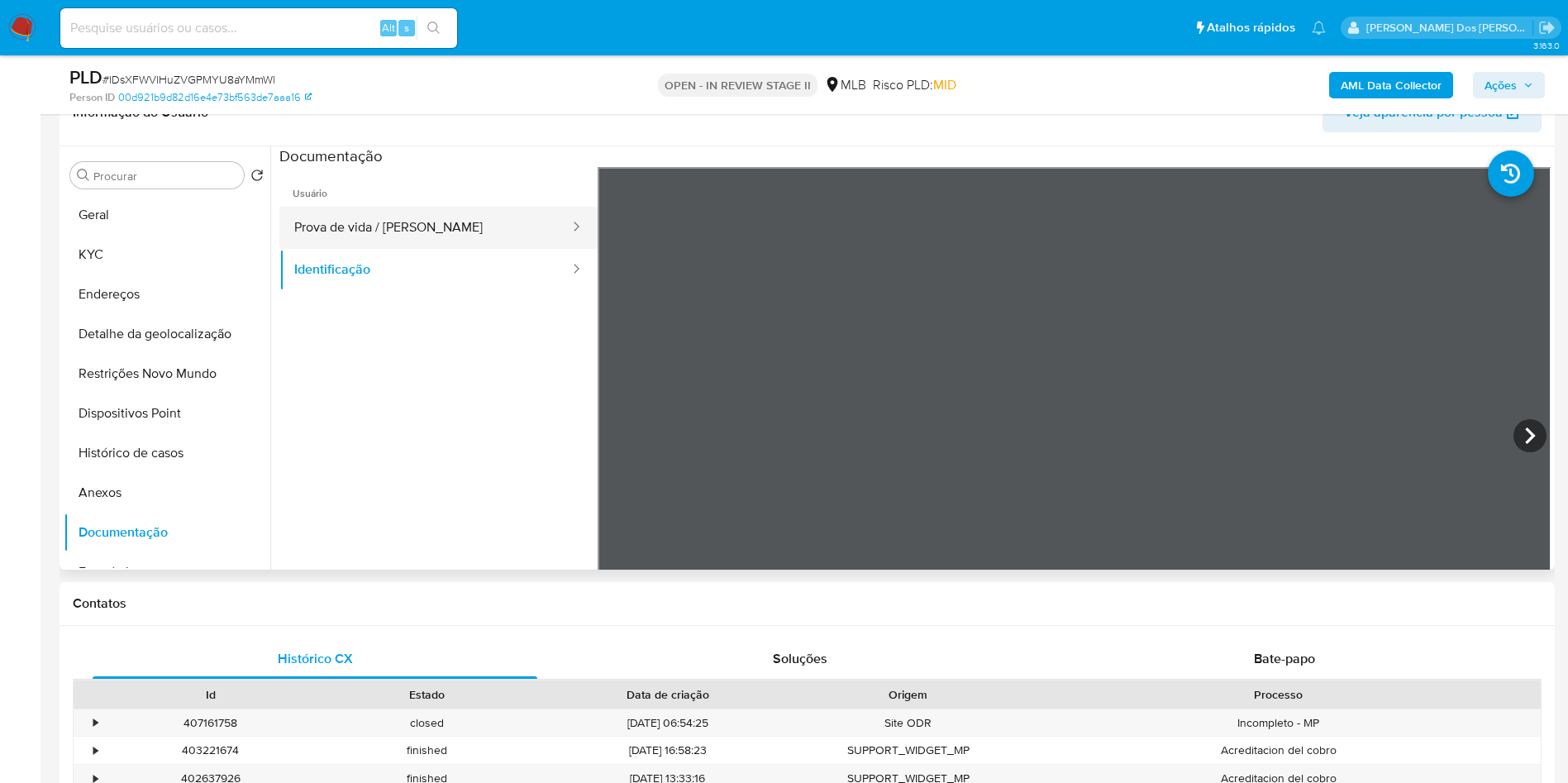
click at [463, 249] on button "Prova de vida / [PERSON_NAME]" at bounding box center [424, 227] width 292 height 42
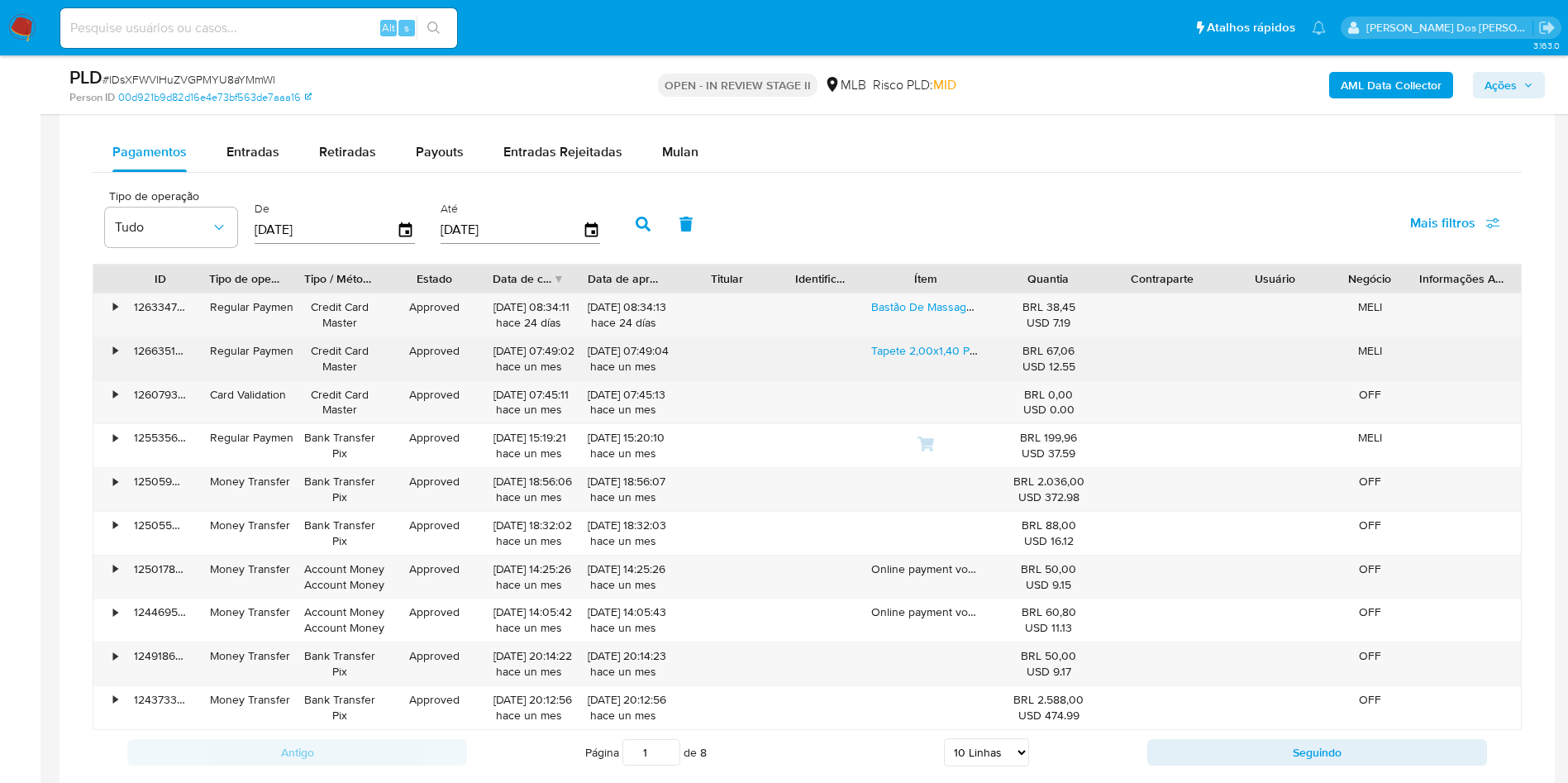
scroll to position [1373, 0]
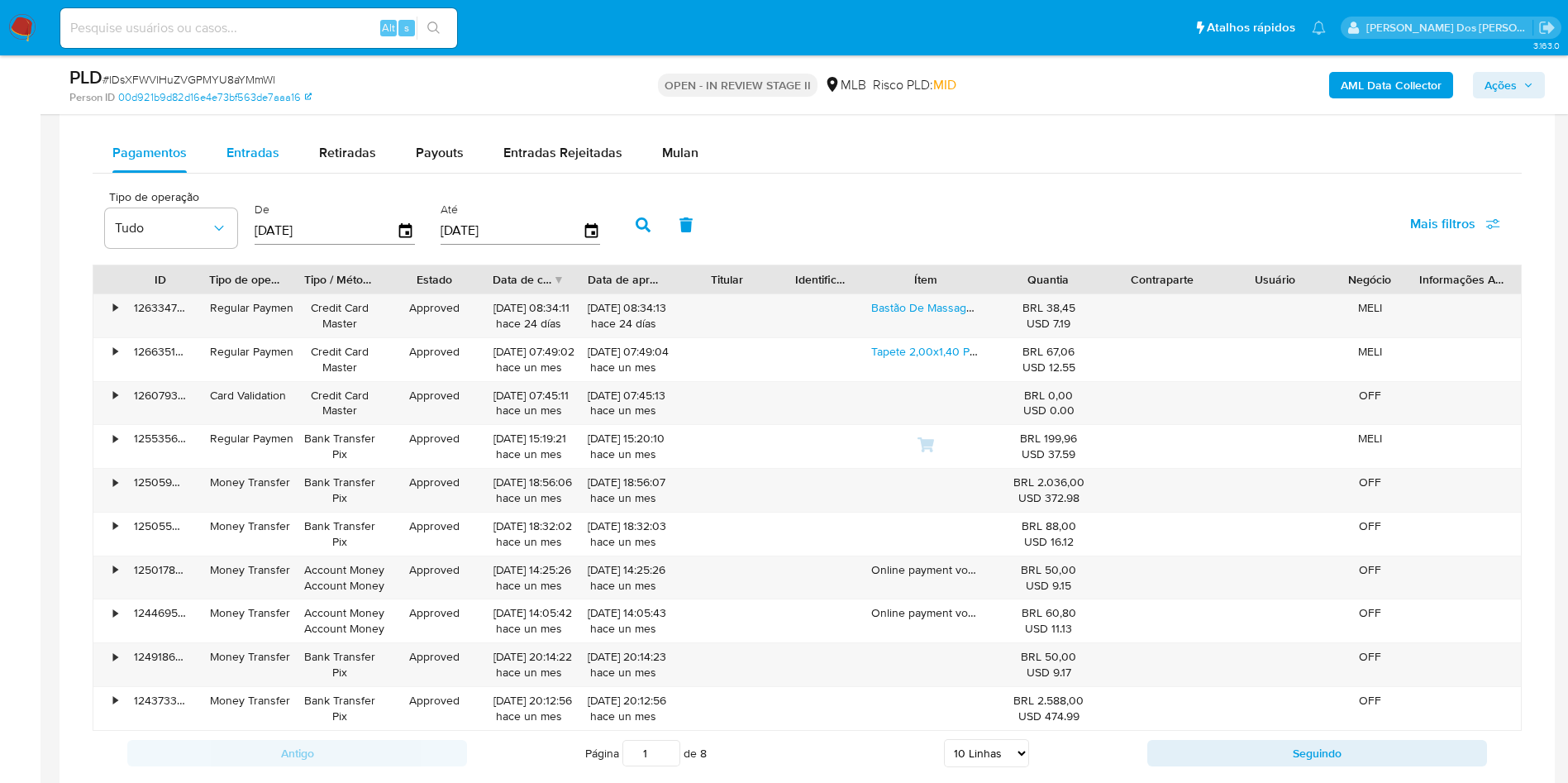
click at [265, 162] on span "Entradas" at bounding box center [253, 152] width 53 height 19
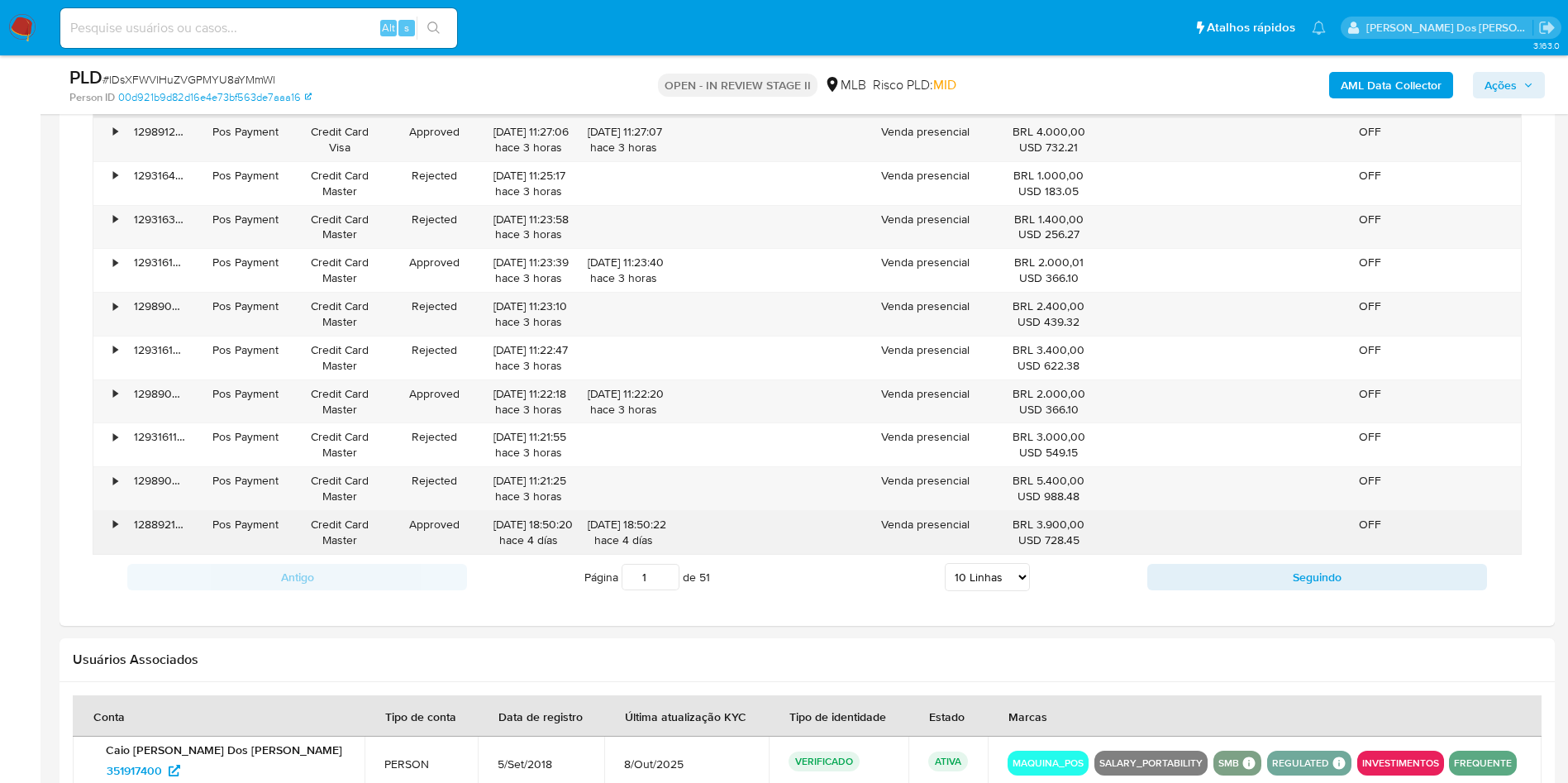
scroll to position [1560, 0]
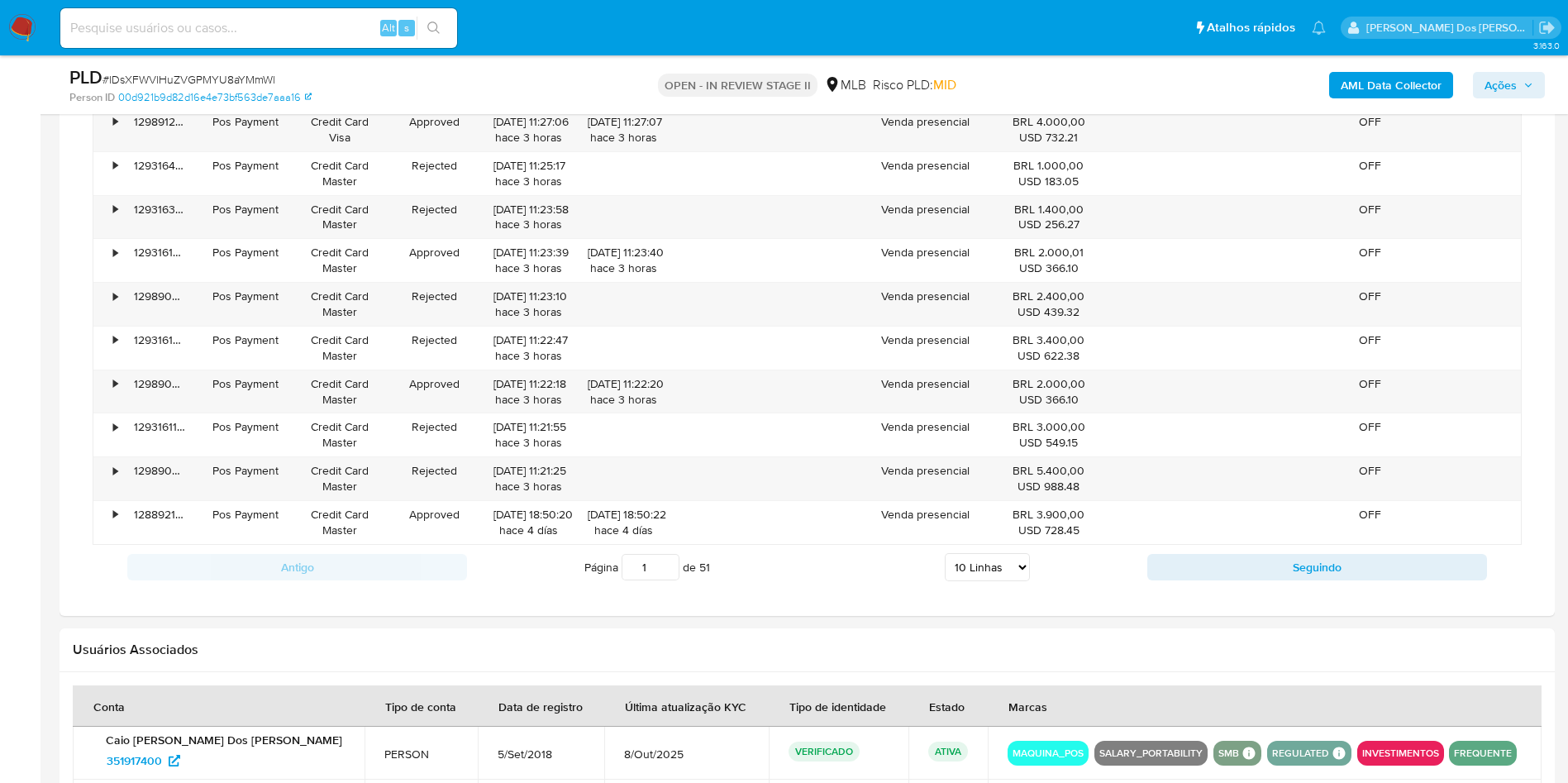
click at [981, 581] on select "5 Linhas 10 Linhas 20 Linhas 25 Linhas 50 Linhas 100 Linhas" at bounding box center [987, 567] width 85 height 28
select select "100"
click at [944, 577] on select "5 Linhas 10 Linhas 20 Linhas 25 Linhas 50 Linhas 100 Linhas" at bounding box center [987, 567] width 85 height 28
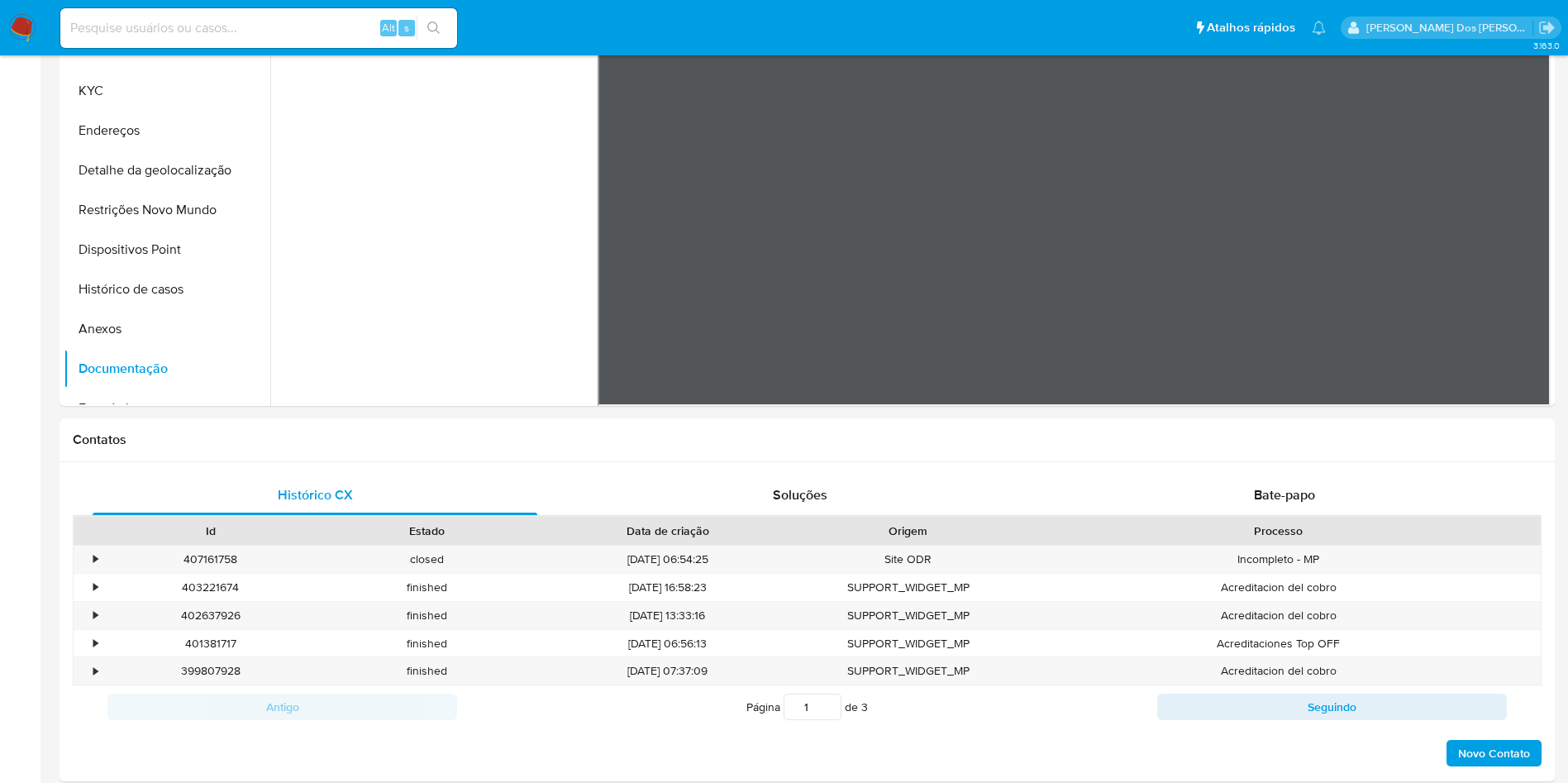
scroll to position [0, 0]
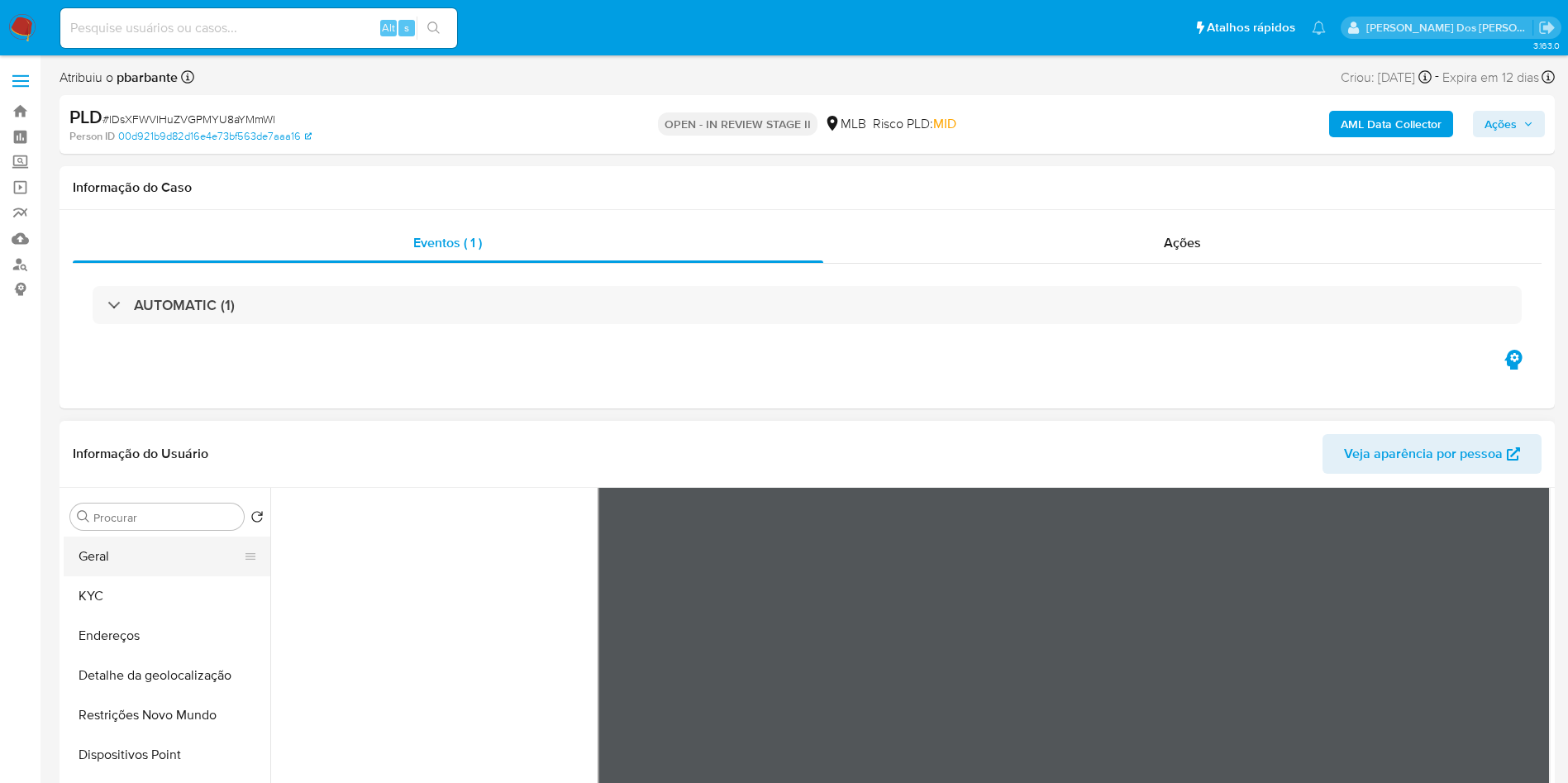
click at [149, 577] on button "Geral" at bounding box center [160, 557] width 194 height 40
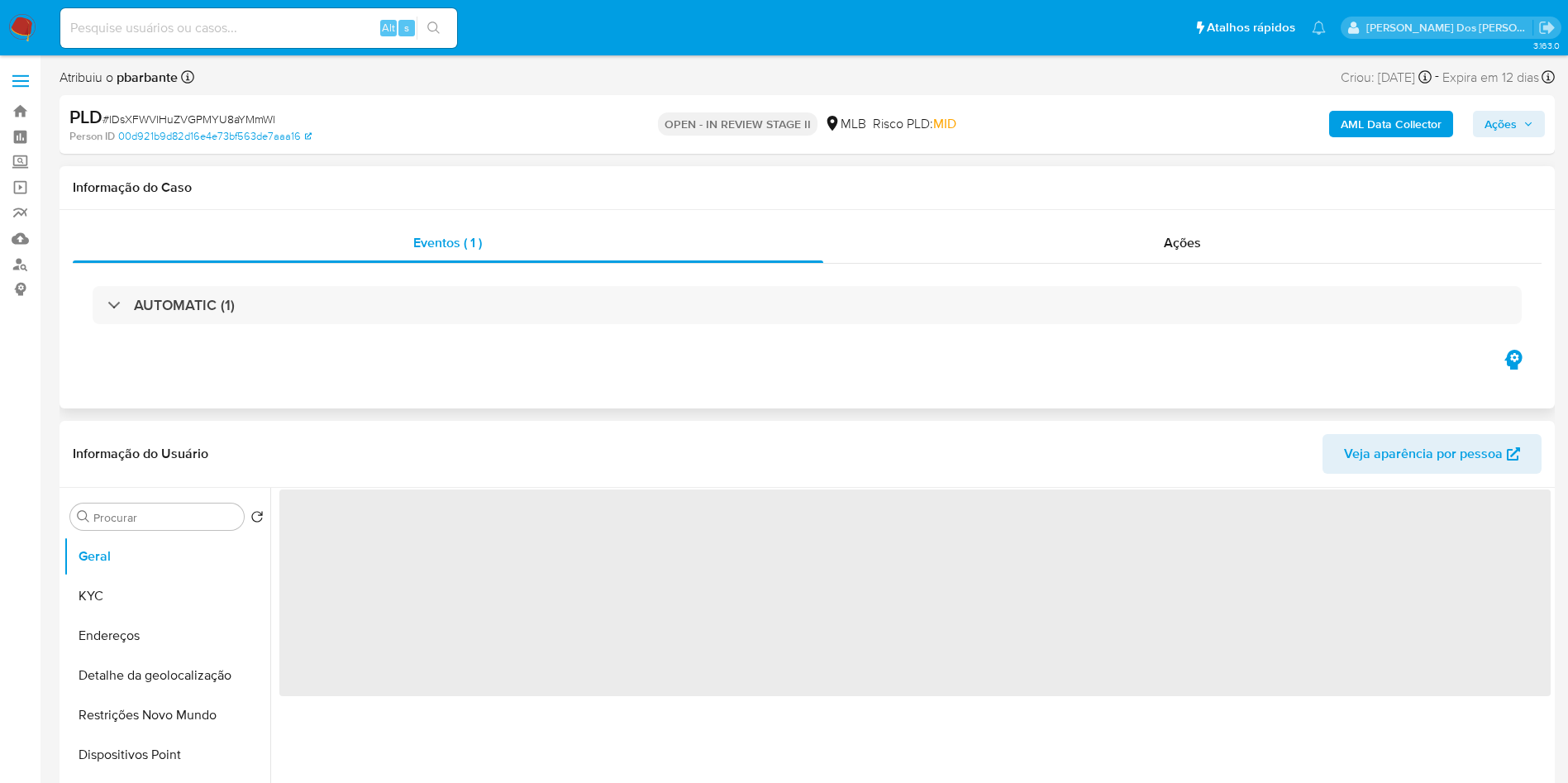
scroll to position [208, 0]
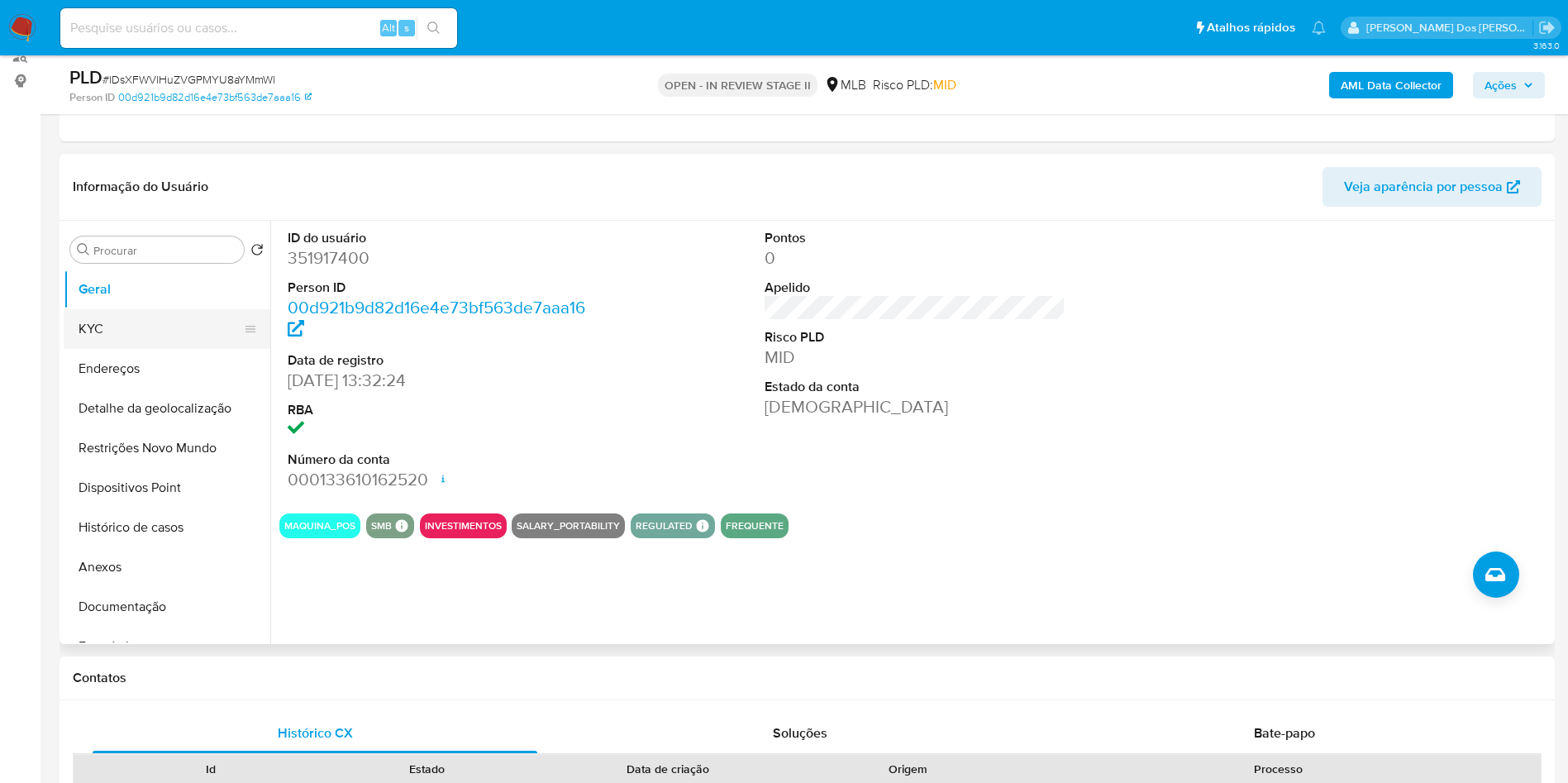
click at [165, 349] on button "KYC" at bounding box center [160, 329] width 194 height 40
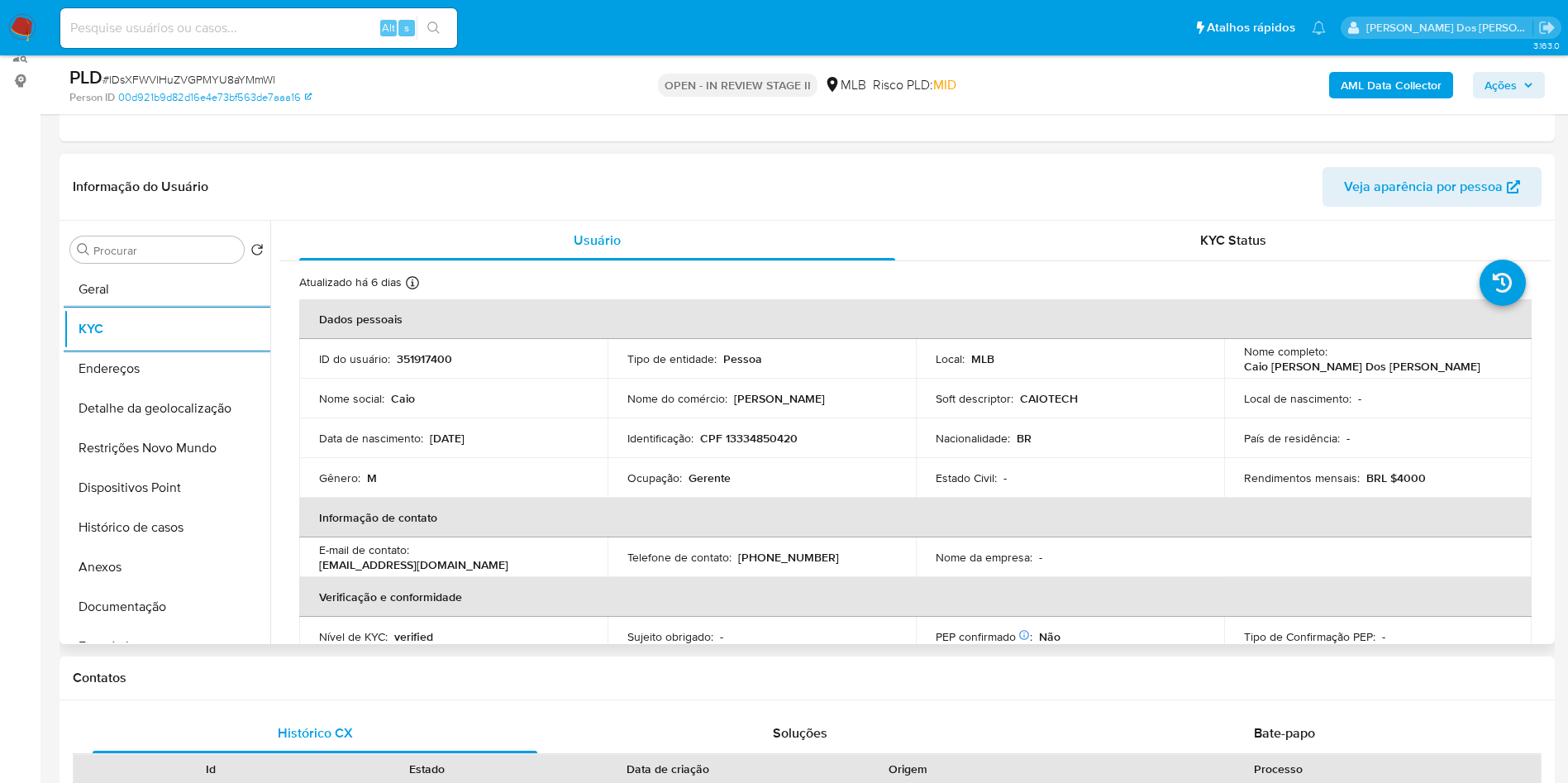
scroll to position [688, 0]
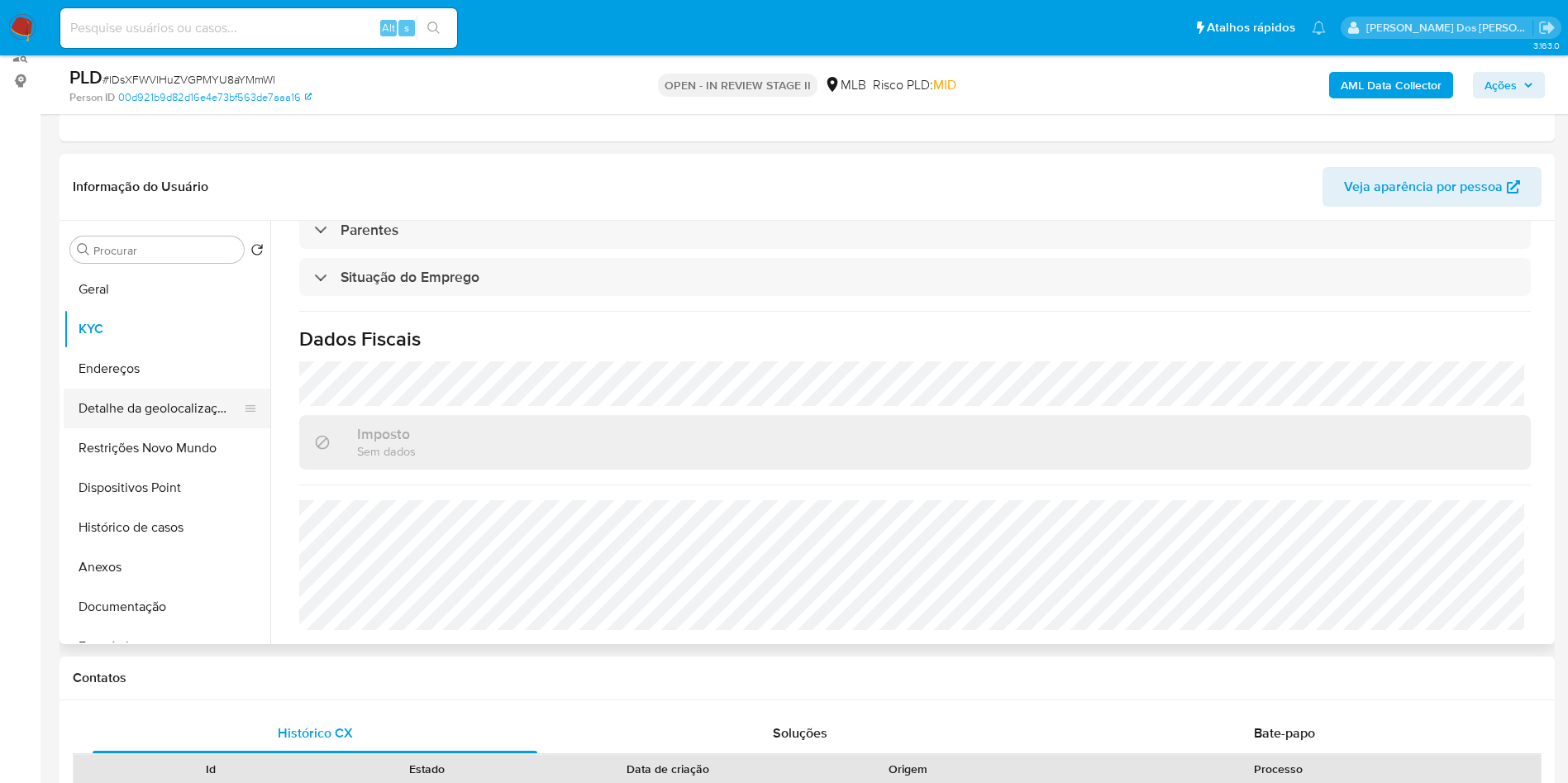
click at [170, 417] on button "Detalhe da geolocalização" at bounding box center [160, 408] width 194 height 40
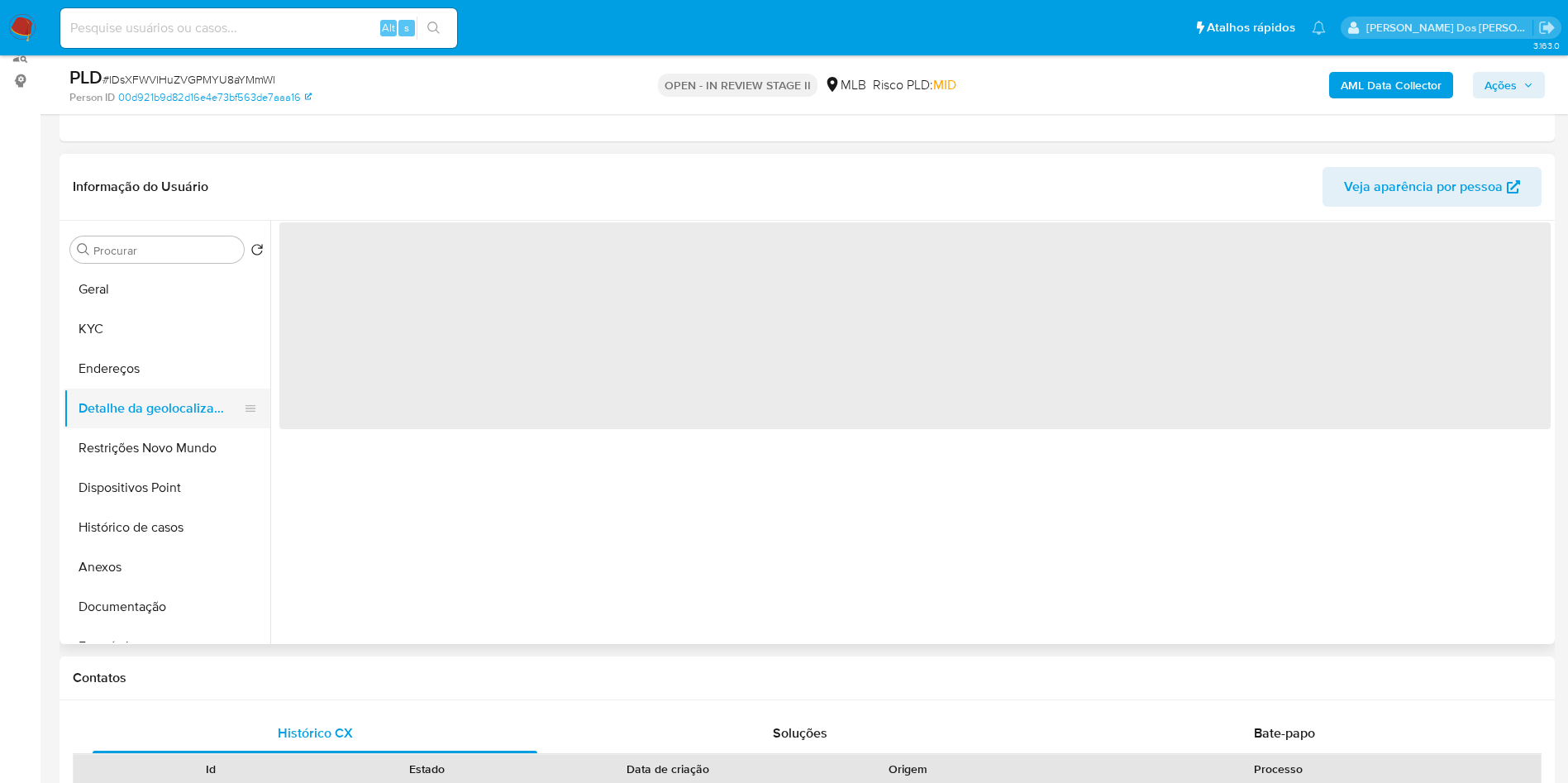
scroll to position [0, 0]
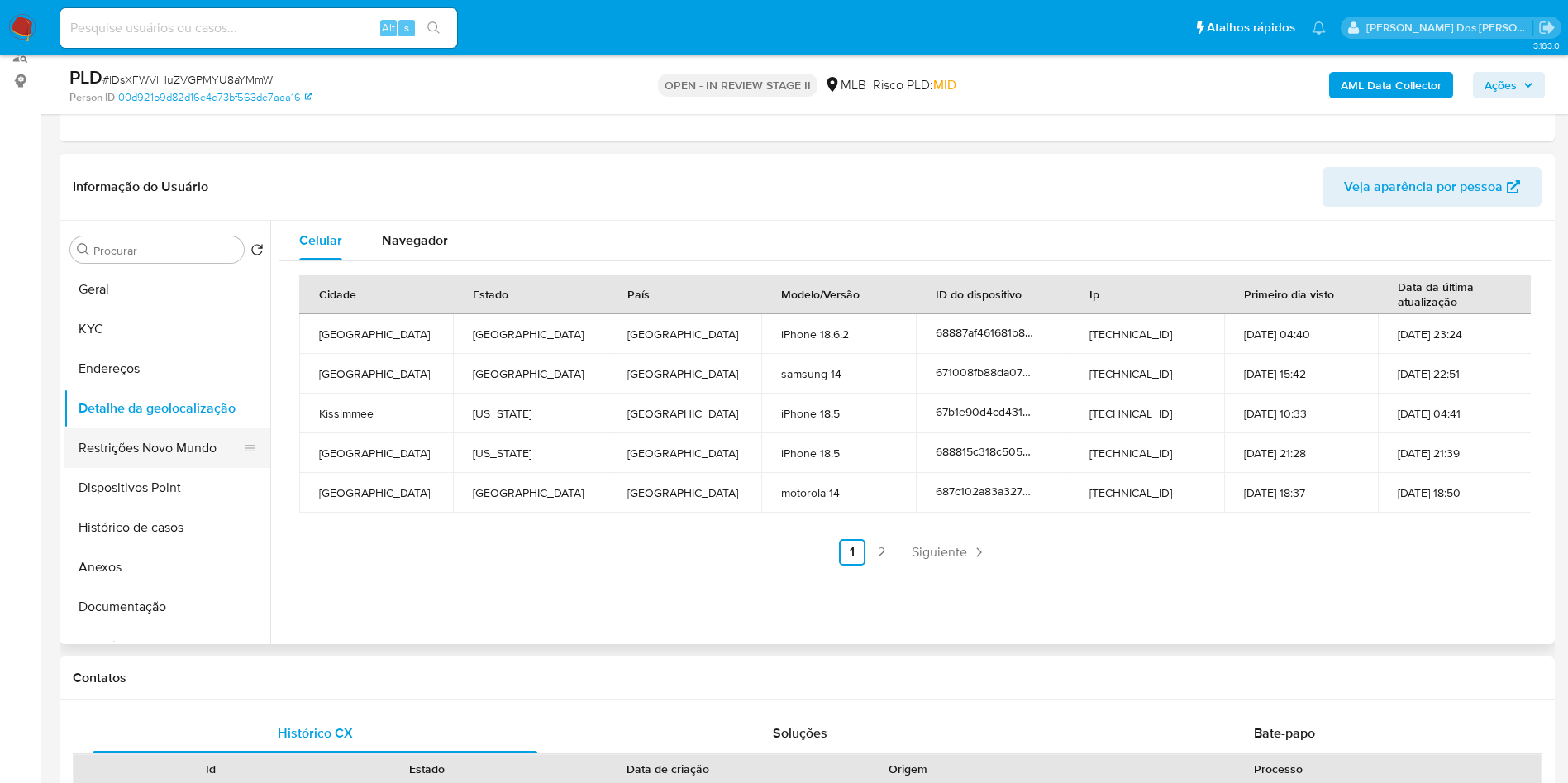
click at [159, 460] on button "Restrições Novo Mundo" at bounding box center [160, 448] width 194 height 40
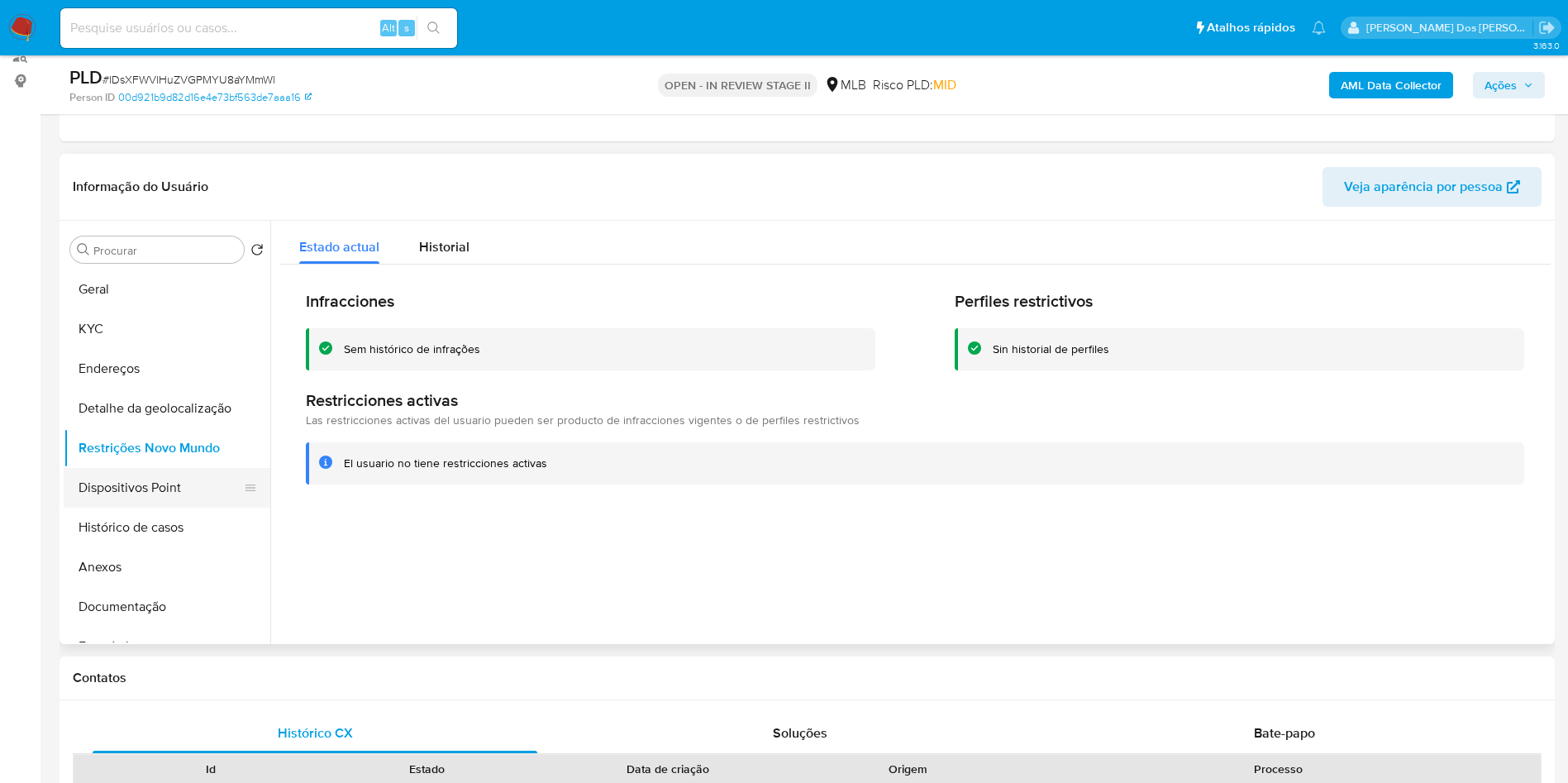
click at [161, 507] on button "Dispositivos Point" at bounding box center [160, 488] width 194 height 40
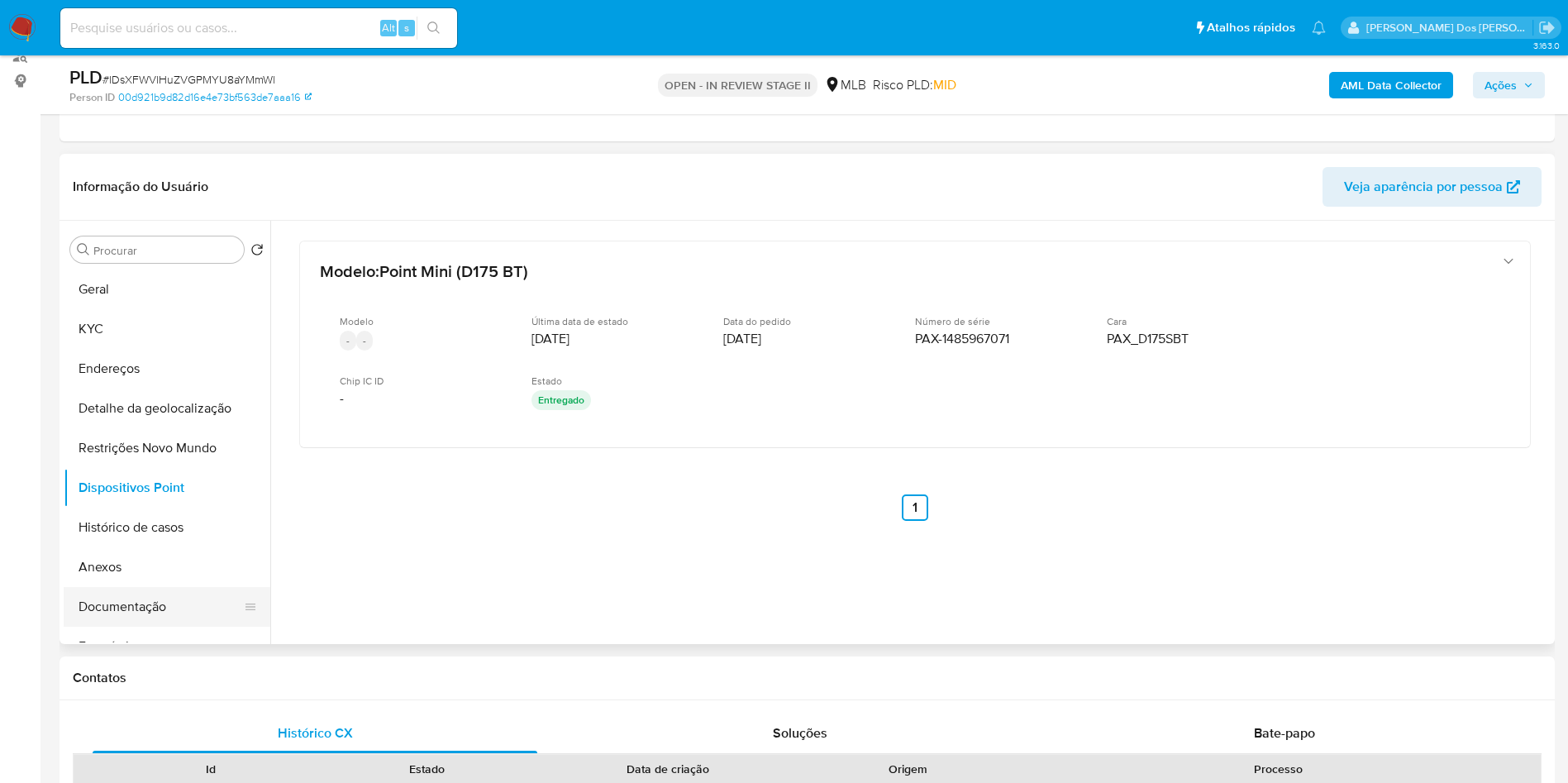
click at [154, 627] on button "Documentação" at bounding box center [160, 607] width 194 height 40
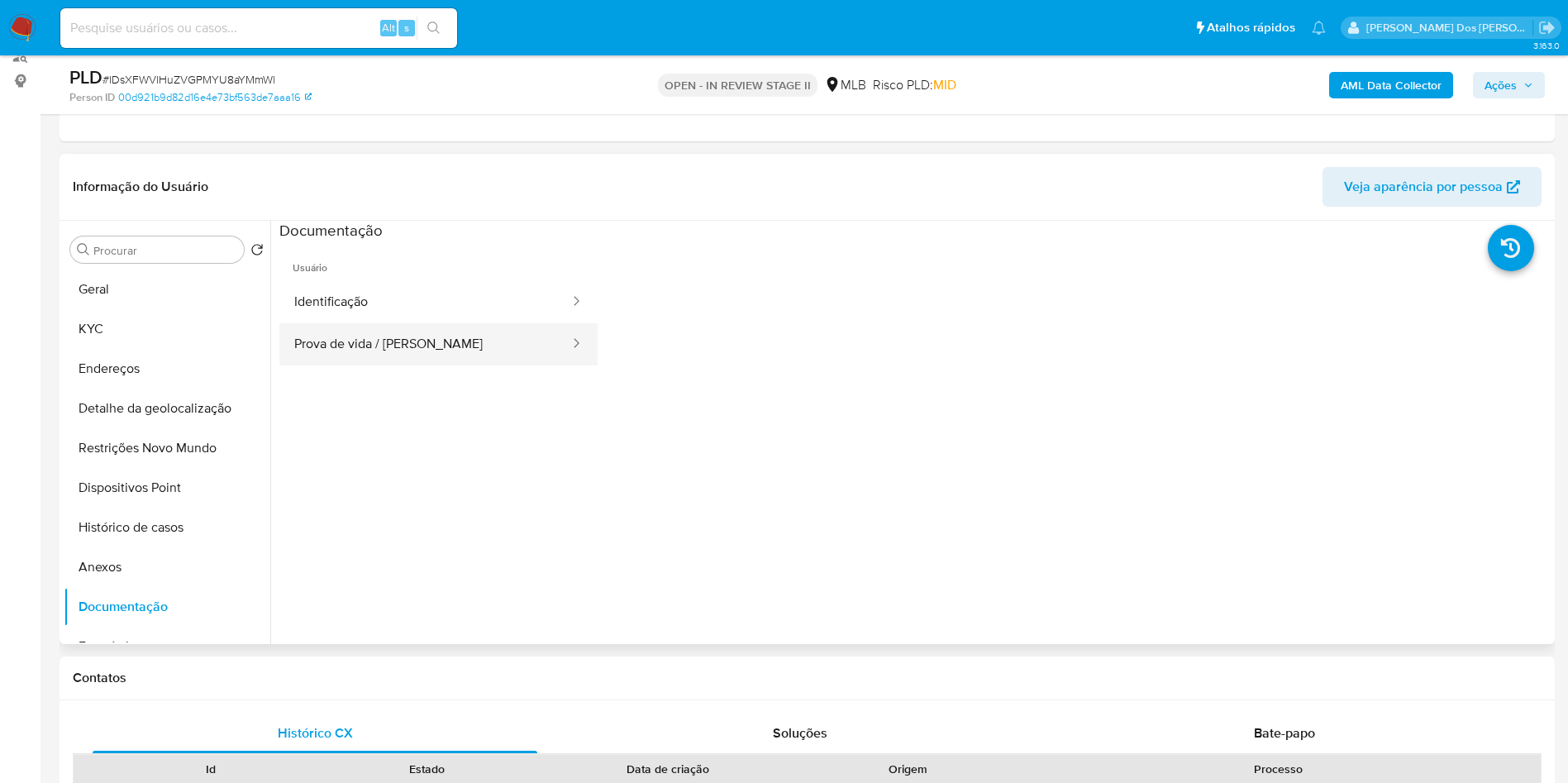
click at [433, 355] on button "Prova de vida / [PERSON_NAME]" at bounding box center [424, 345] width 292 height 42
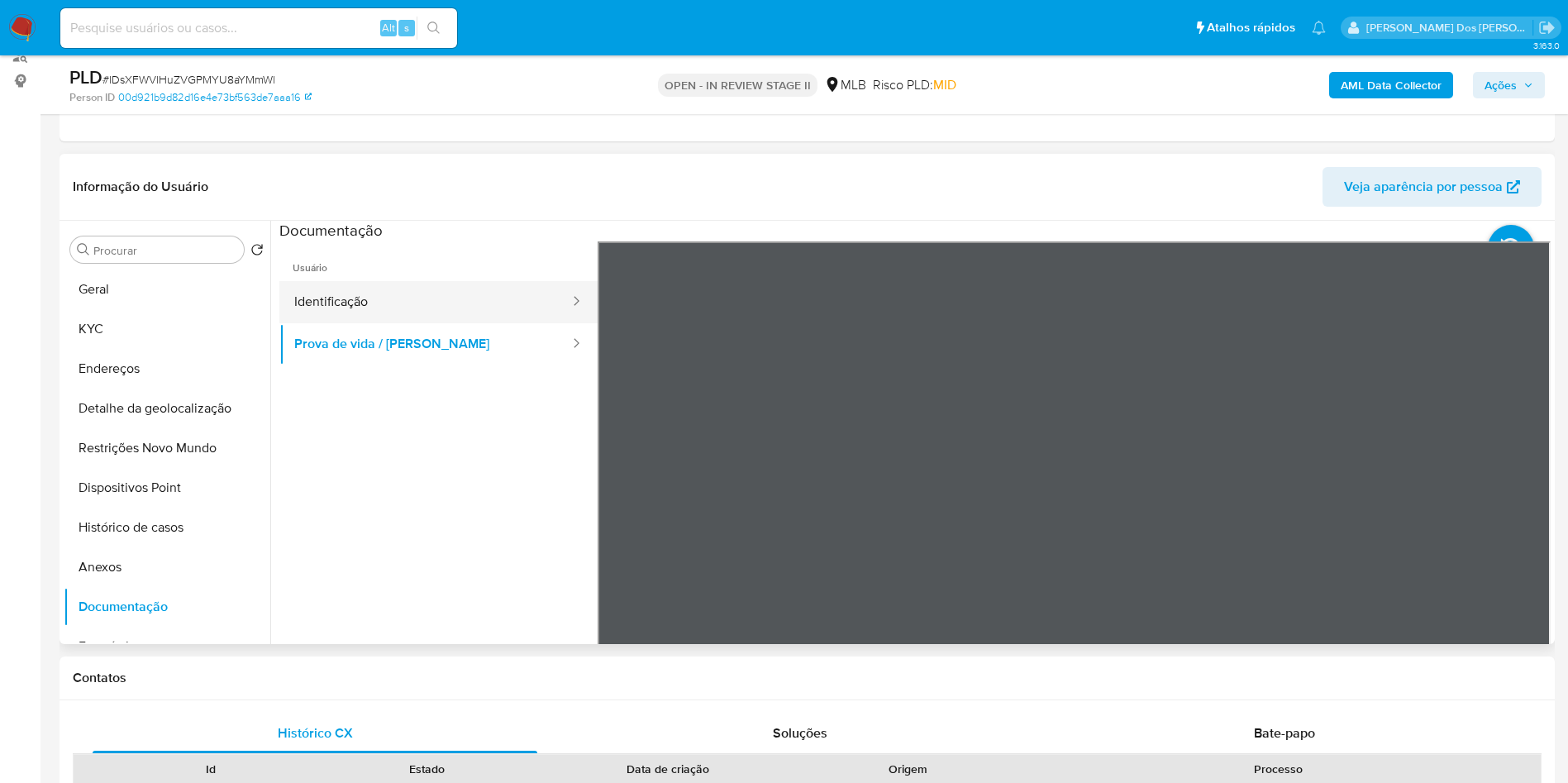
click at [467, 324] on button "Identificação" at bounding box center [424, 302] width 292 height 42
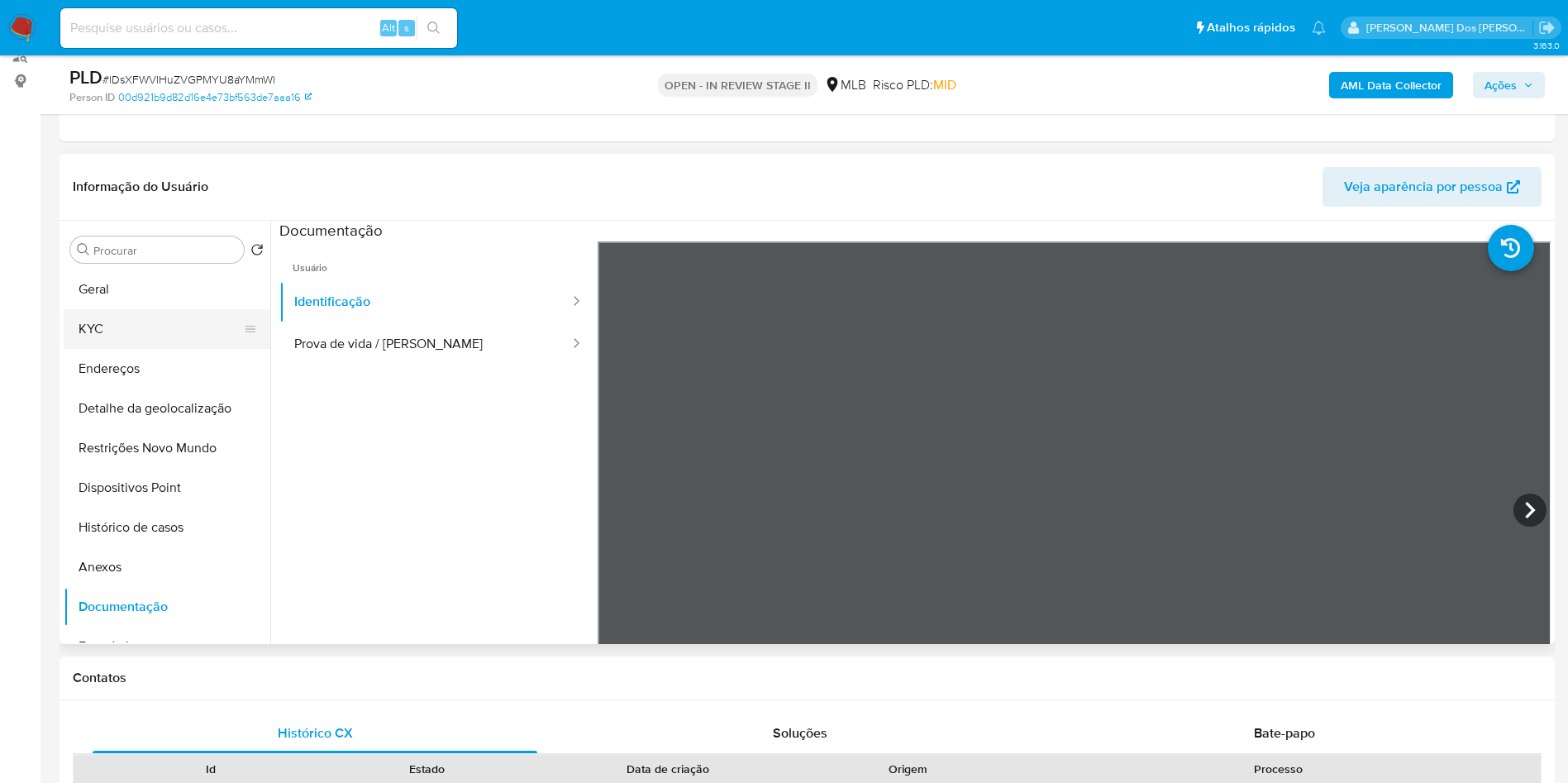
click at [102, 346] on button "KYC" at bounding box center [160, 329] width 194 height 40
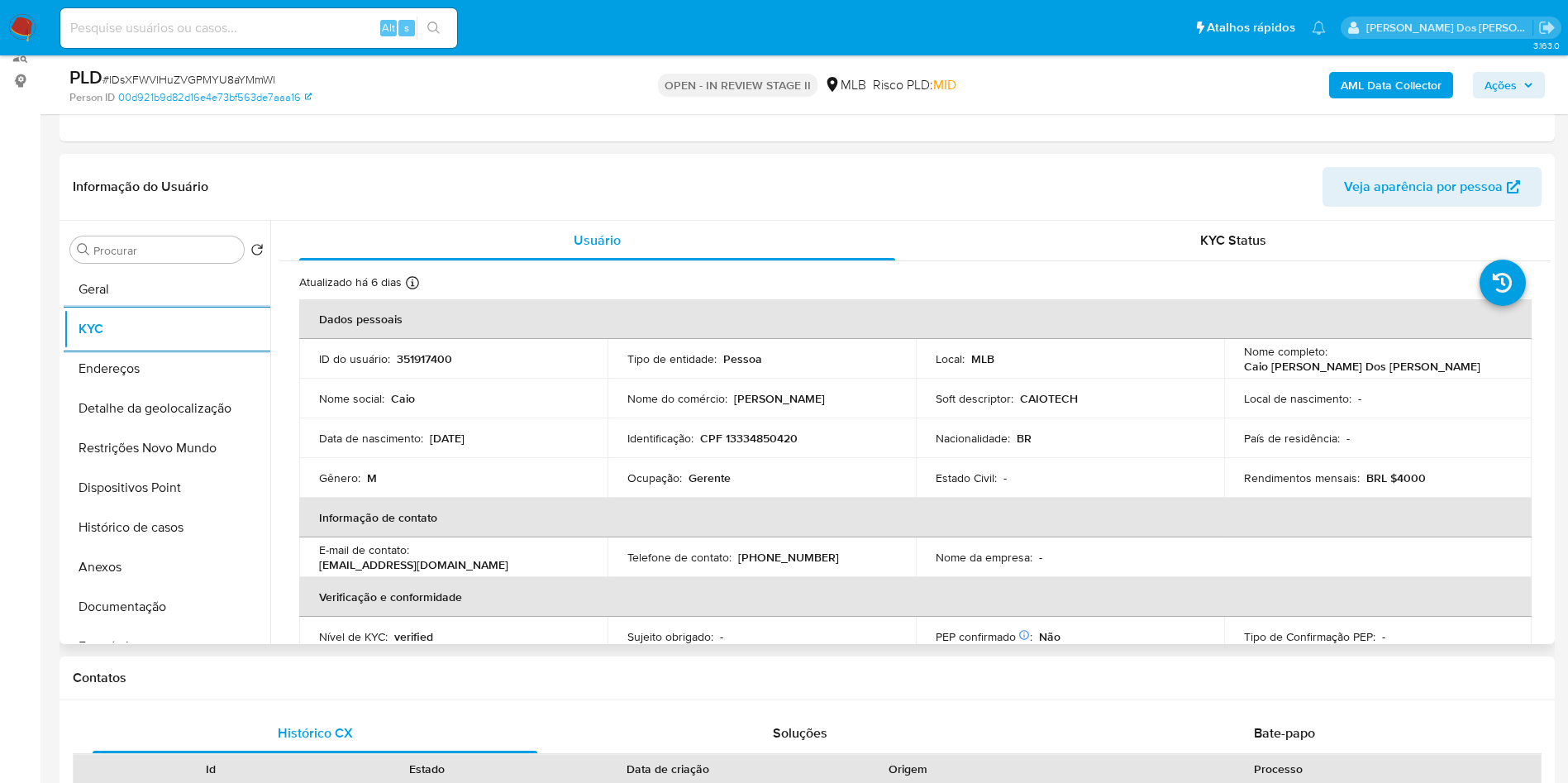
scroll to position [72, 0]
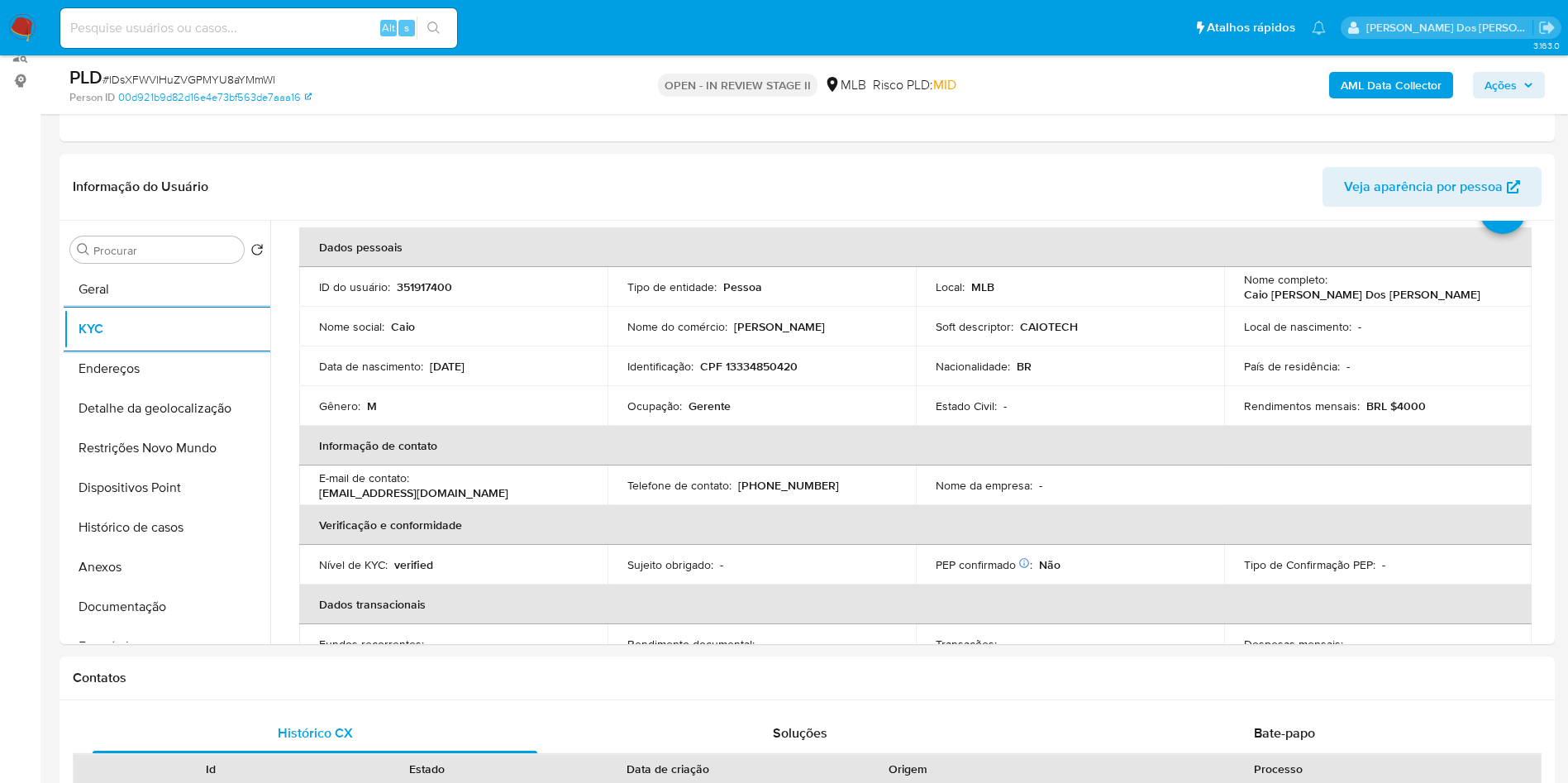
click at [1537, 81] on button "Ações" at bounding box center [1508, 85] width 72 height 26
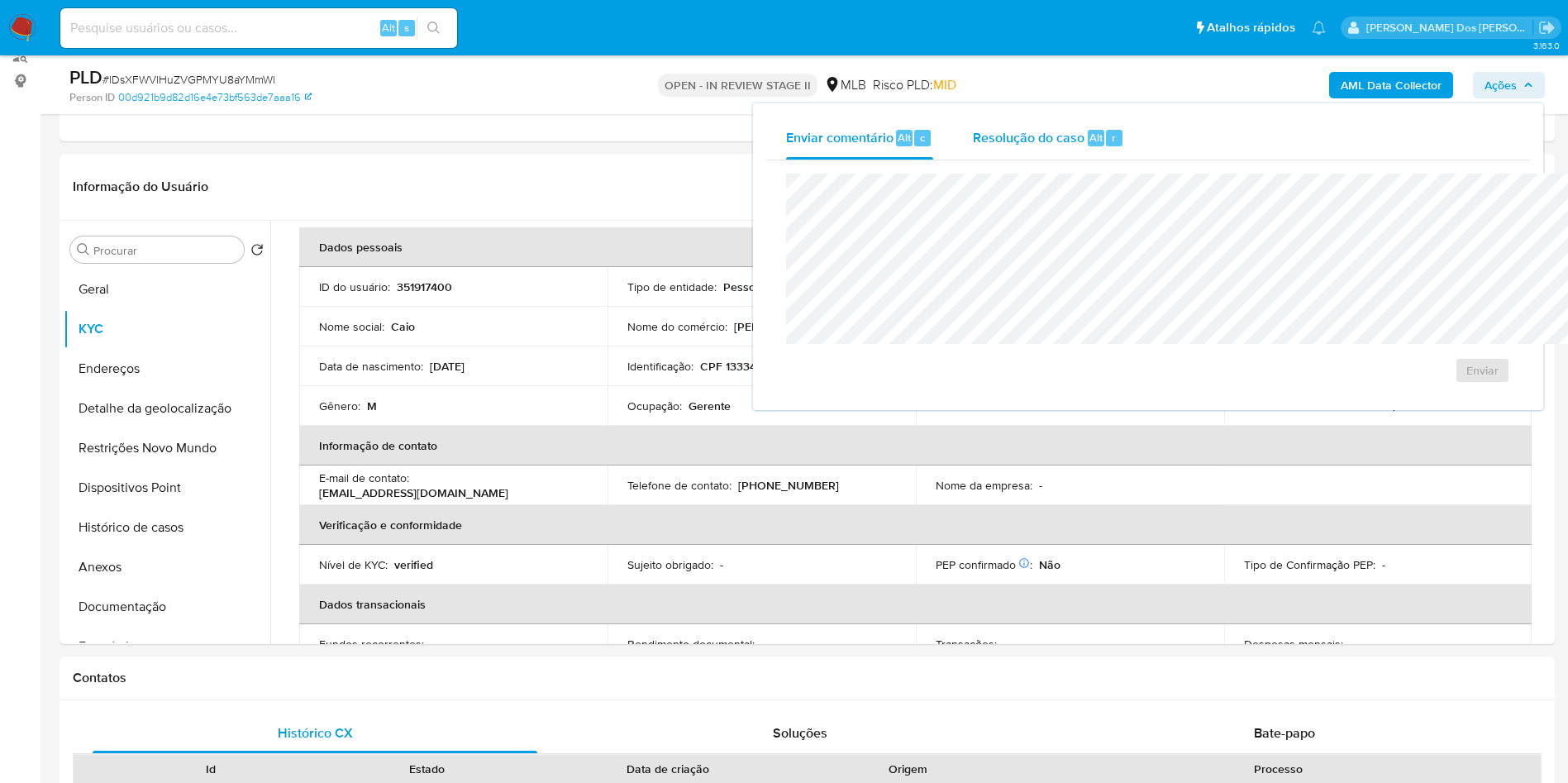
click at [973, 151] on div "Resolução do caso Alt r" at bounding box center [1048, 137] width 151 height 43
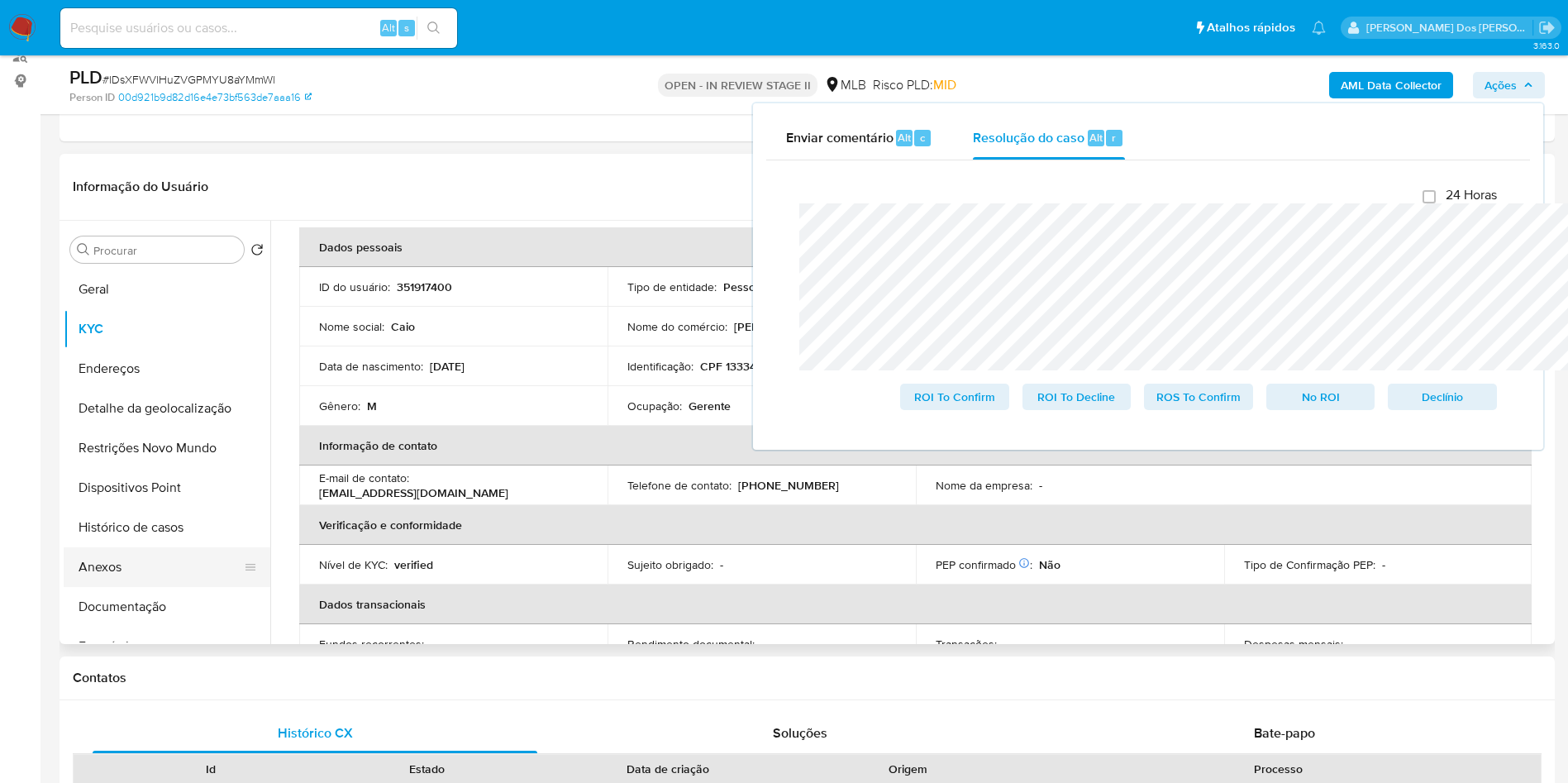
click at [120, 587] on button "Anexos" at bounding box center [160, 567] width 194 height 40
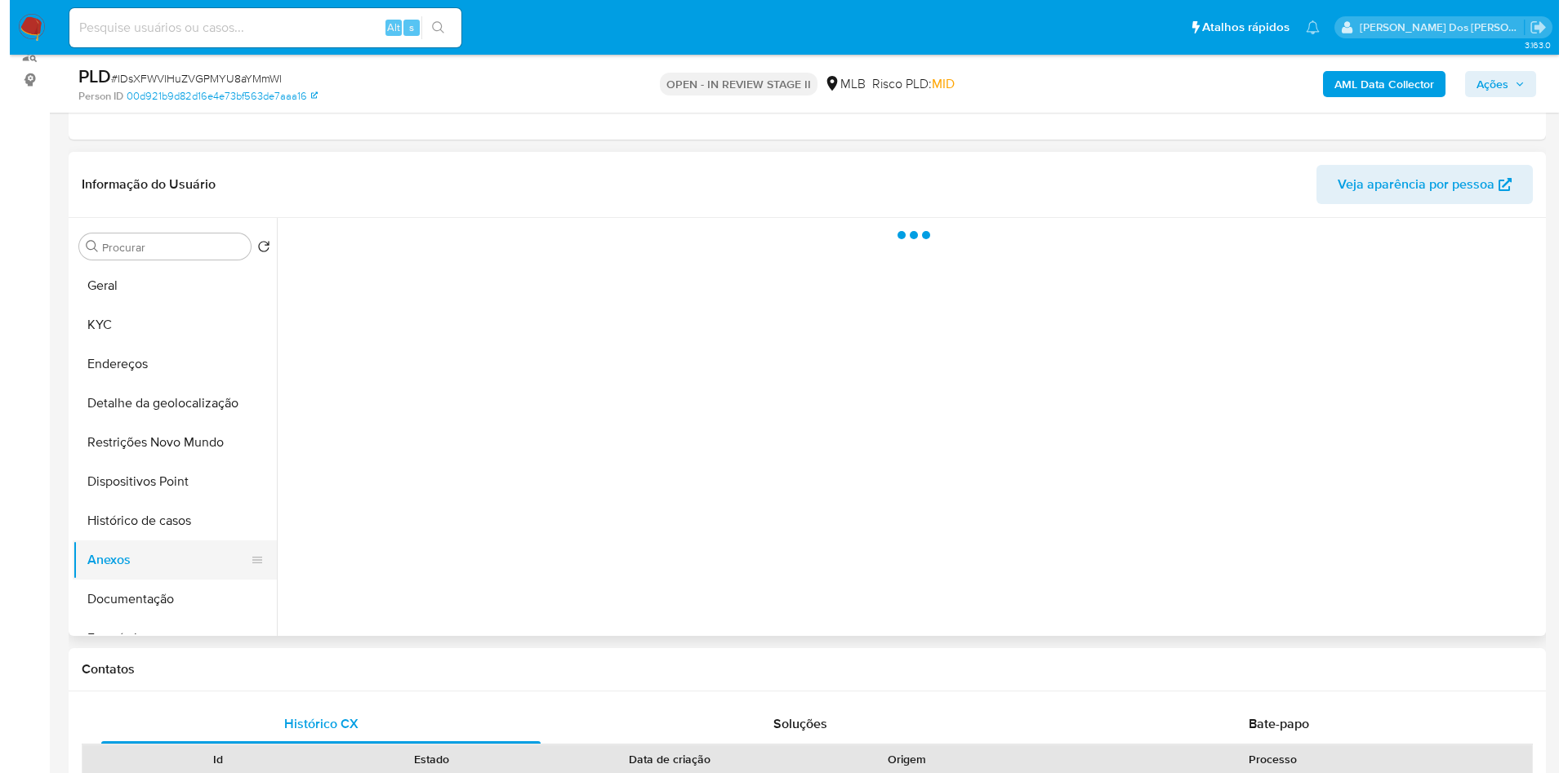
scroll to position [0, 0]
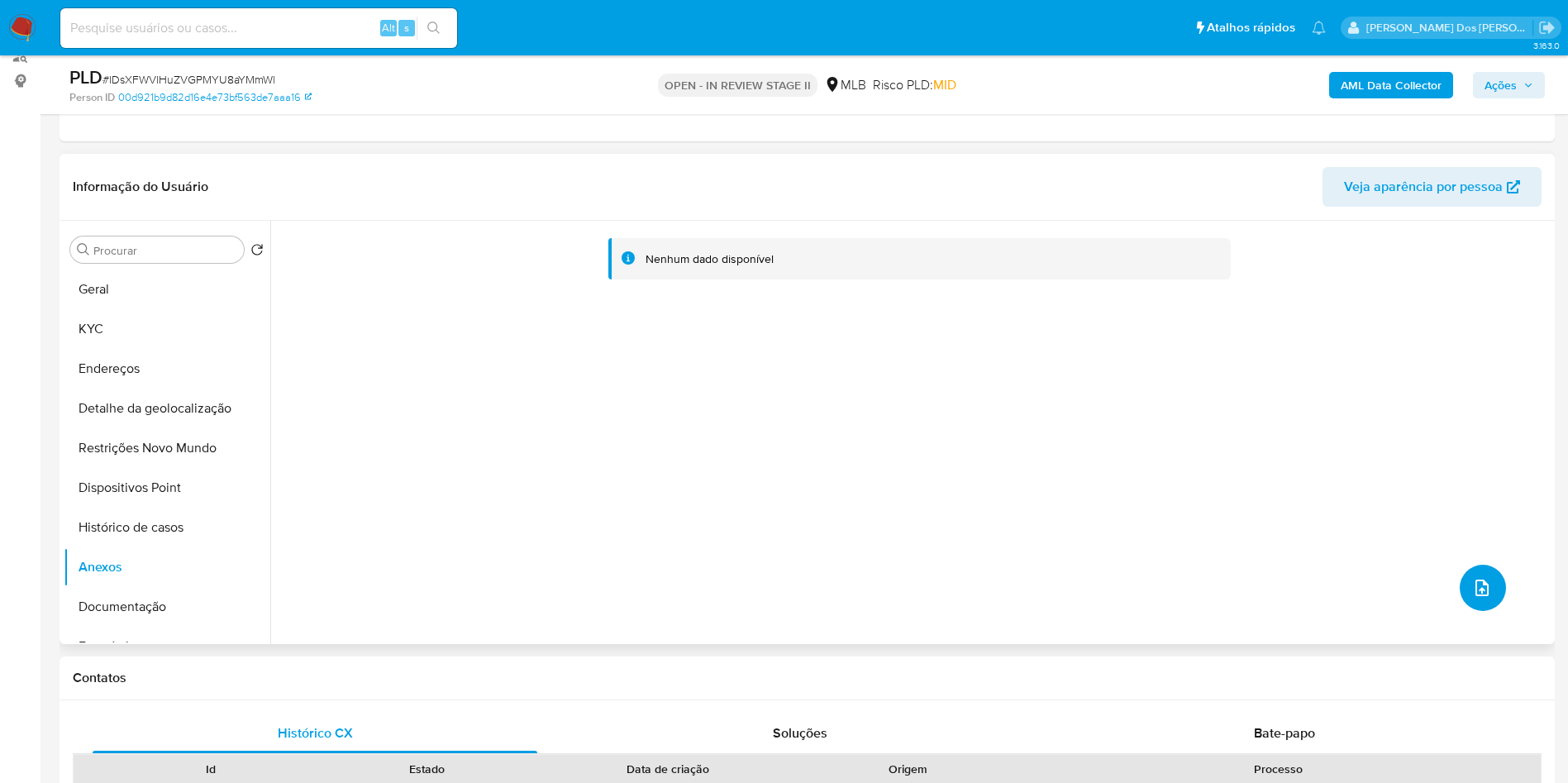
click at [1480, 597] on icon "upload-file" at bounding box center [1482, 588] width 20 height 20
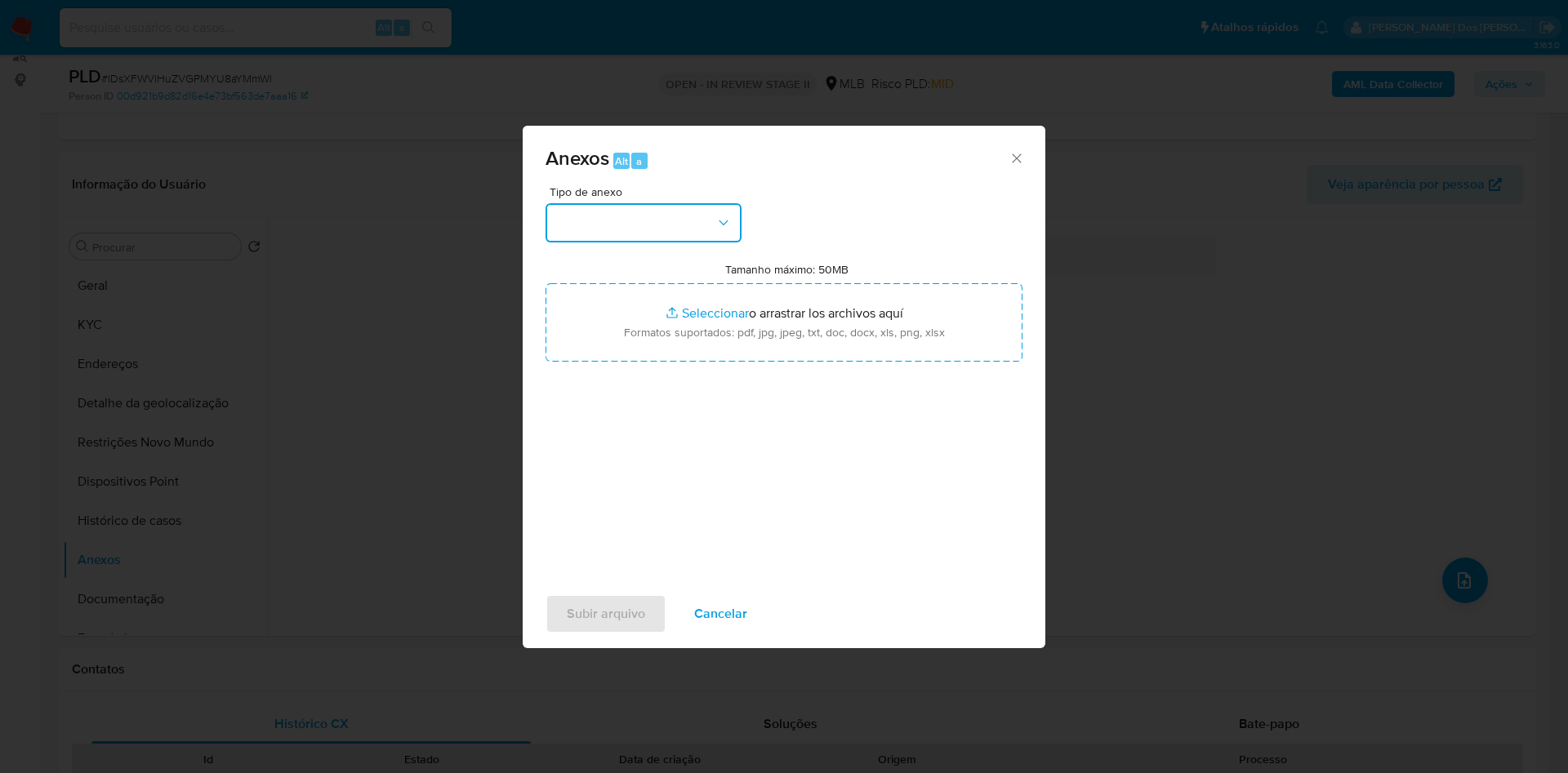
click at [652, 206] on button "button" at bounding box center [643, 223] width 196 height 40
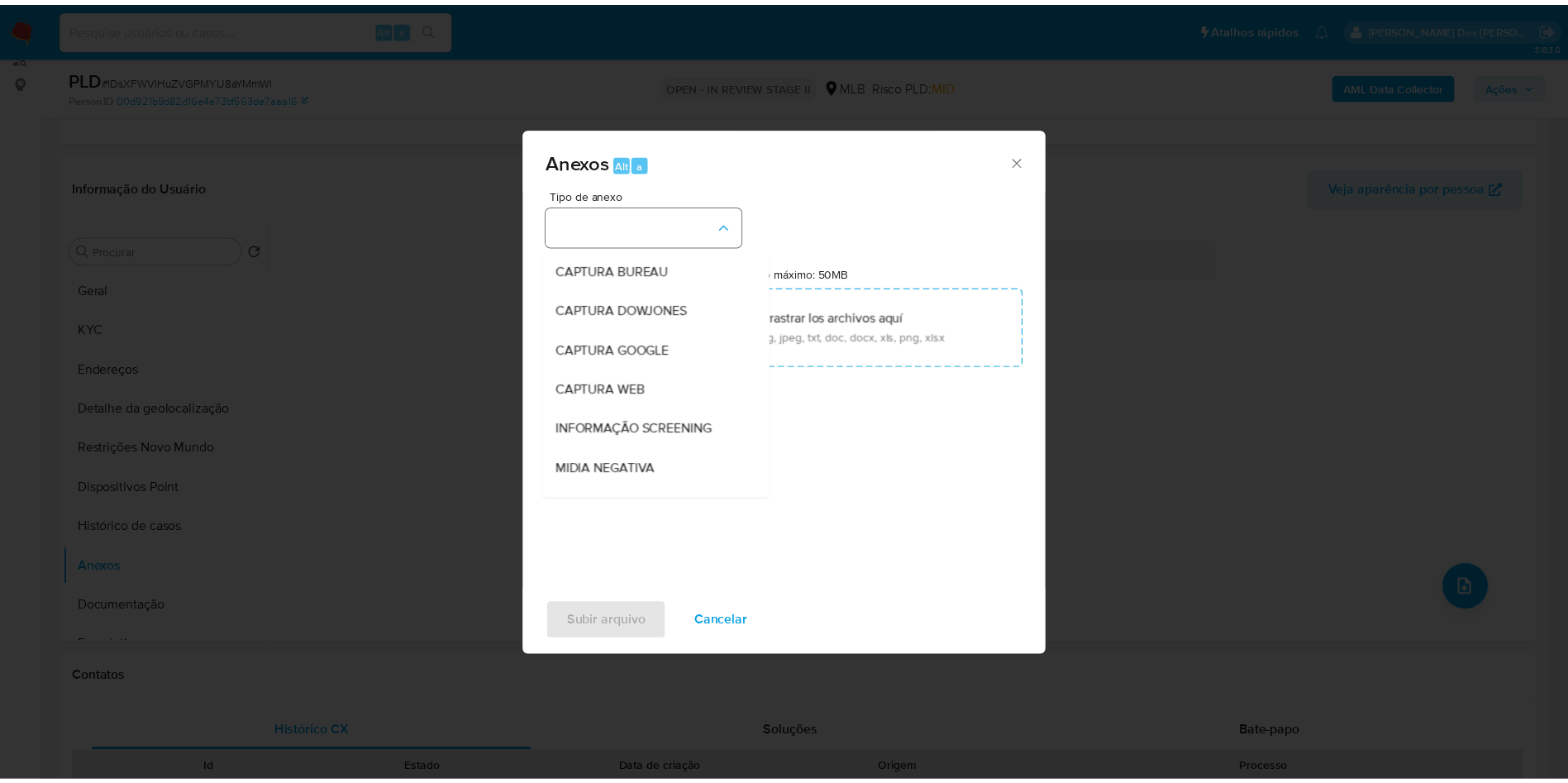
scroll to position [222, 0]
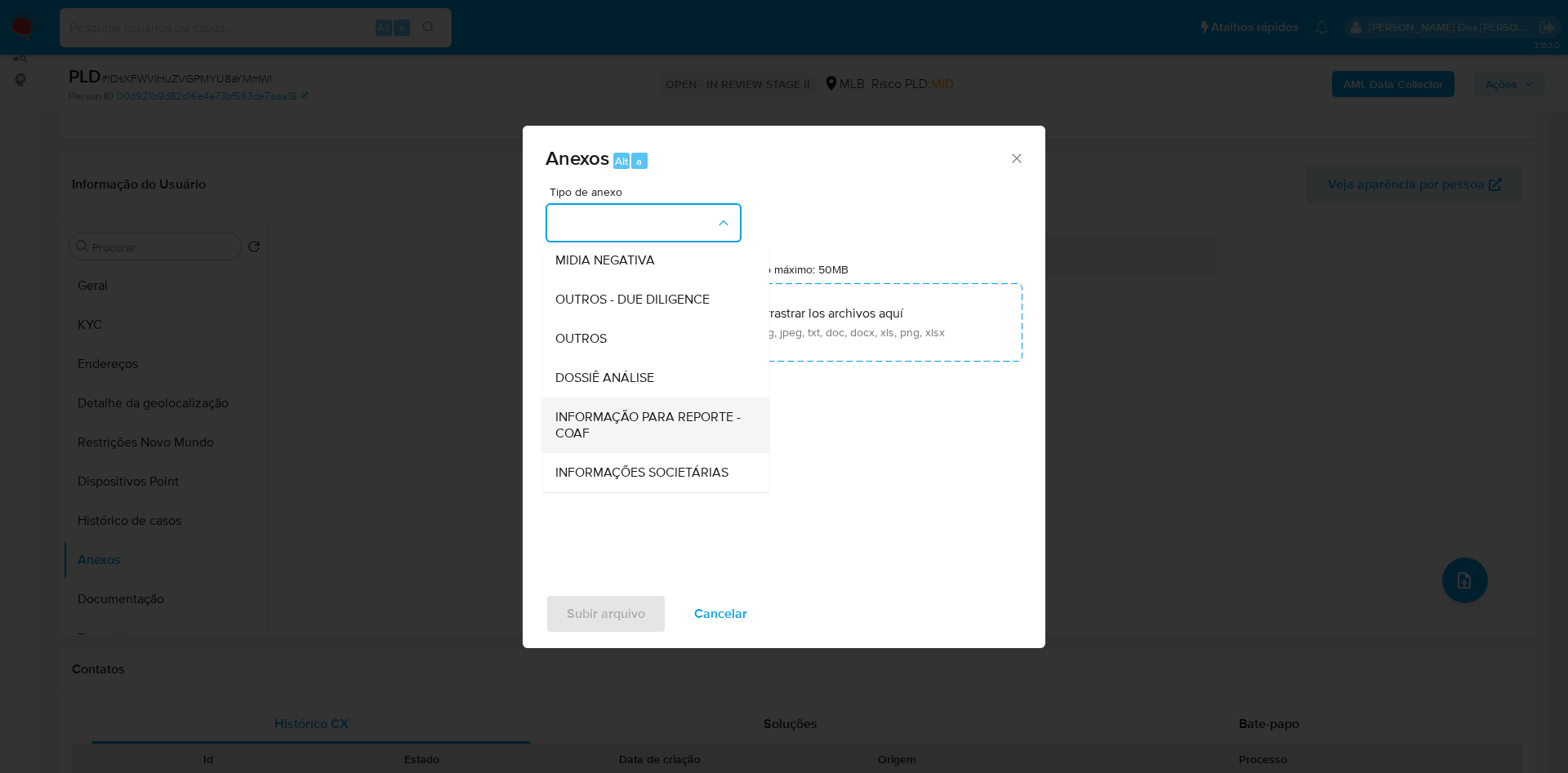
click at [592, 409] on span "INFORMAÇÃO PARA REPORTE - COAF" at bounding box center [650, 426] width 191 height 32
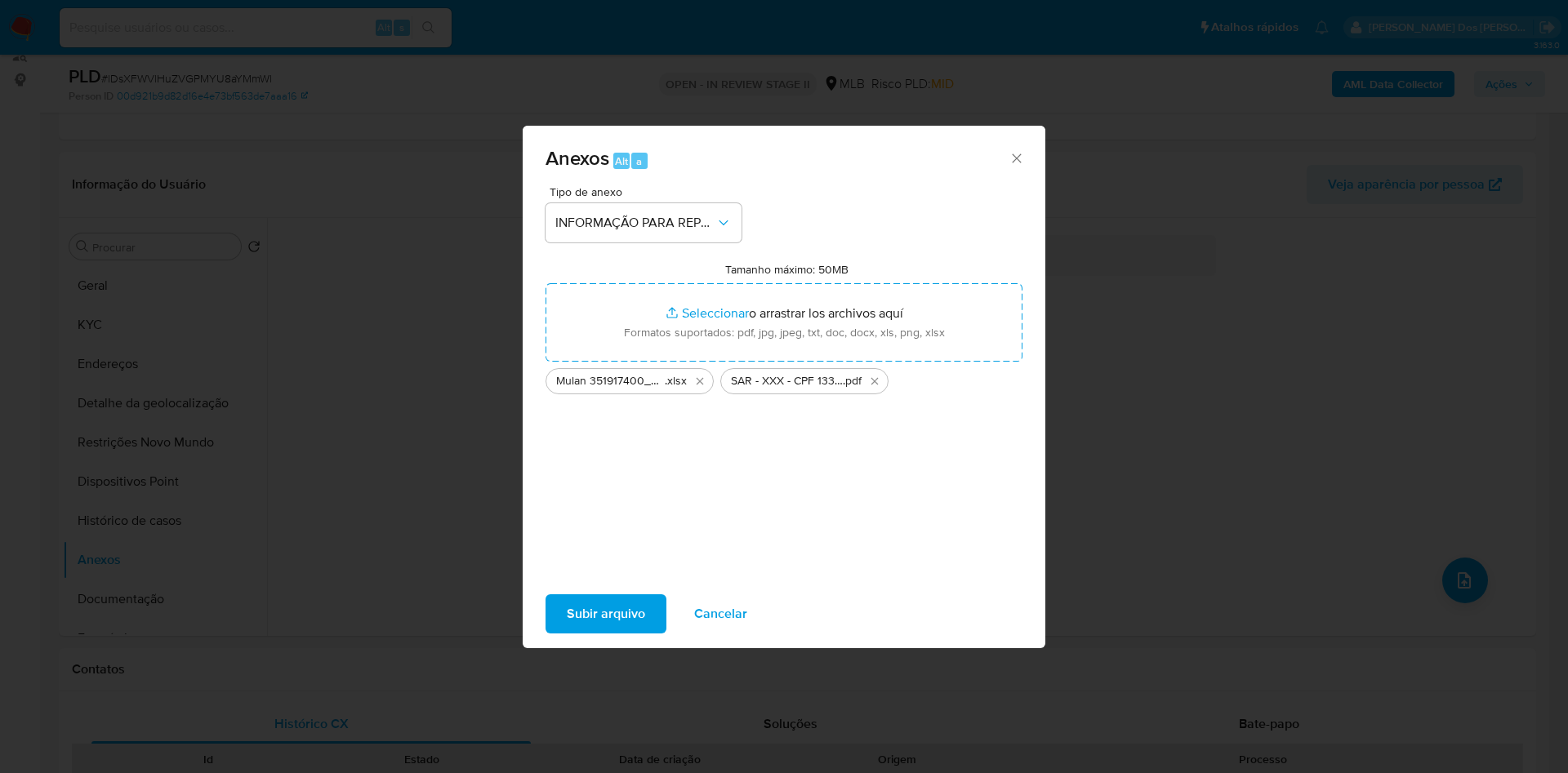
click at [566, 442] on div "Tipo de anexo INFORMAÇÃO PARA REPORTE - COAF Tamanho máximo: 50MB Seleccionar a…" at bounding box center [783, 378] width 477 height 385
click at [567, 632] on span "Subir arquivo" at bounding box center [605, 614] width 78 height 36
